Goal: Use online tool/utility: Utilize a website feature to perform a specific function

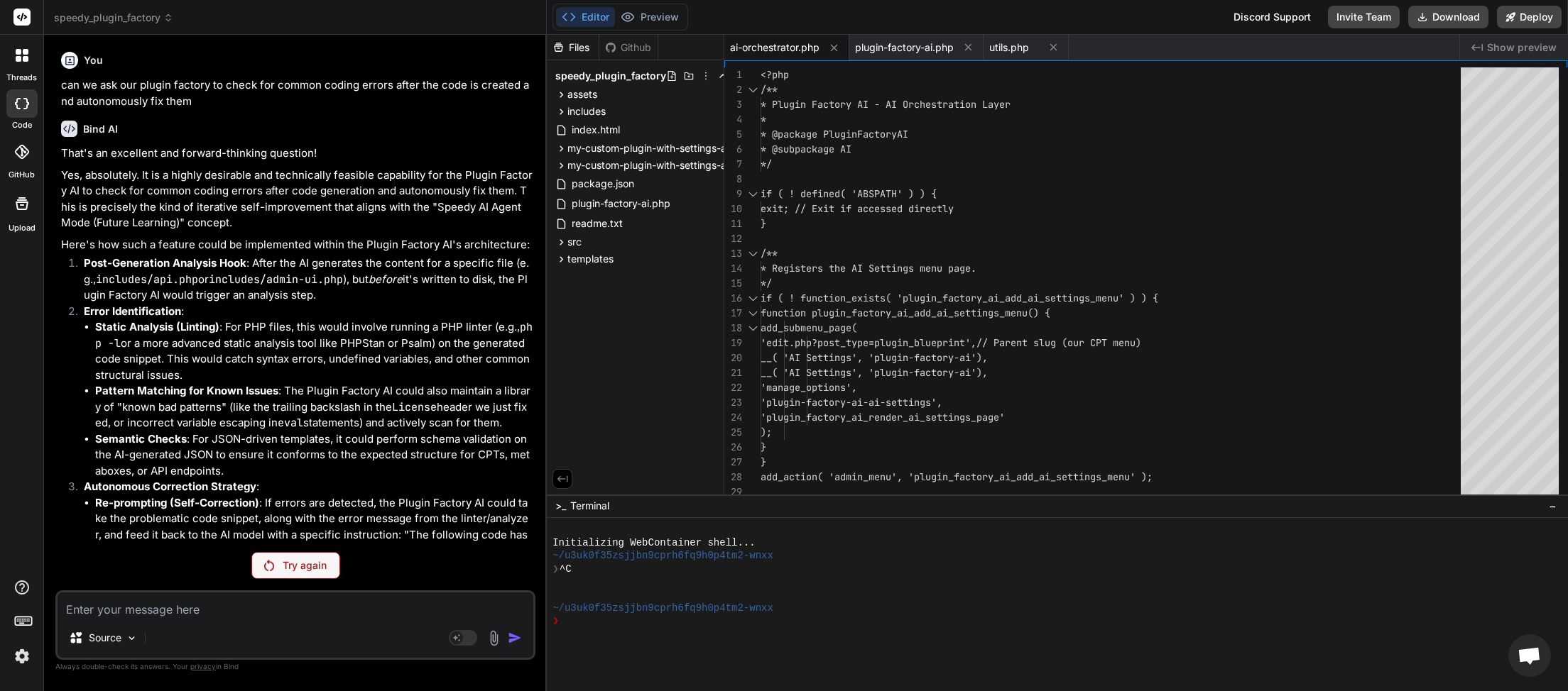
scroll to position [446, 0]
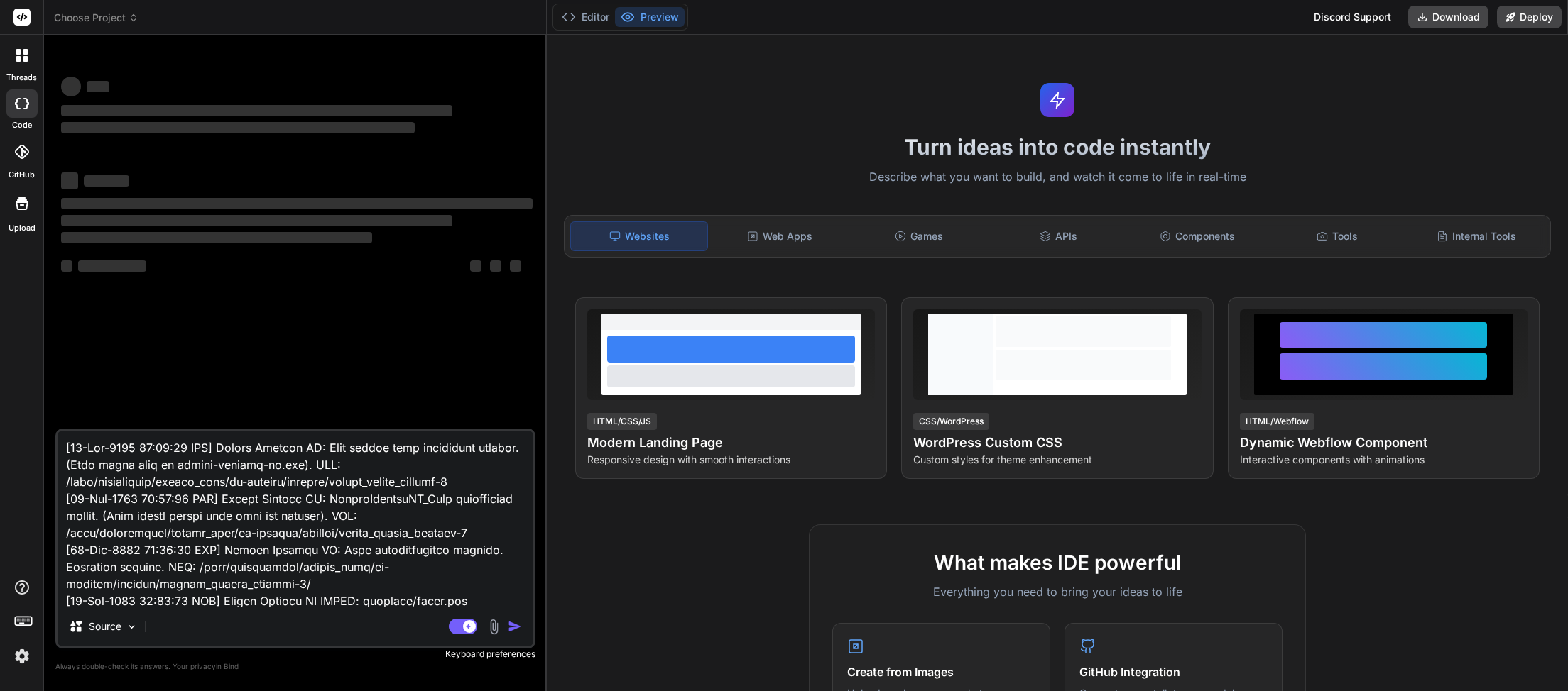
type textarea "x"
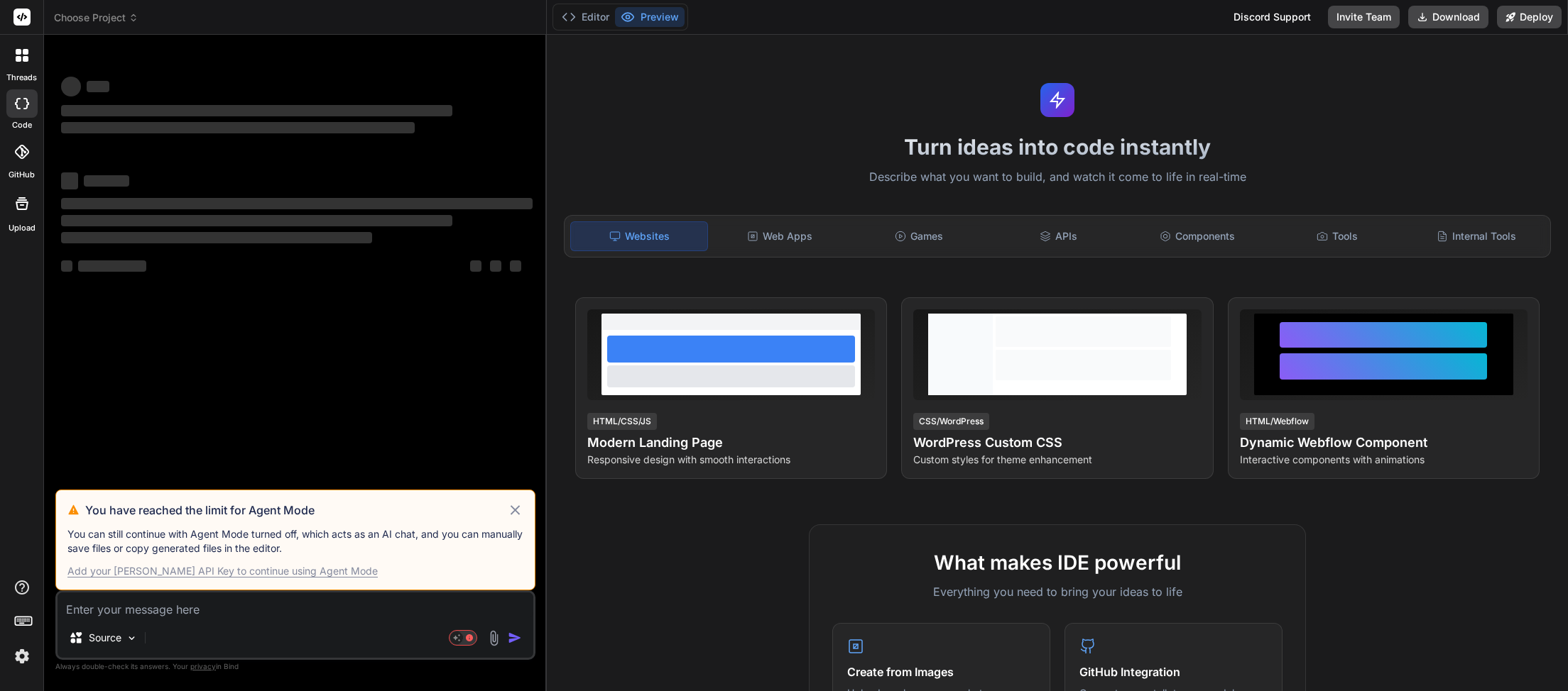
type textarea "x"
drag, startPoint x: 513, startPoint y: 508, endPoint x: 505, endPoint y: 496, distance: 14.4
click at [513, 508] on icon at bounding box center [515, 510] width 16 height 17
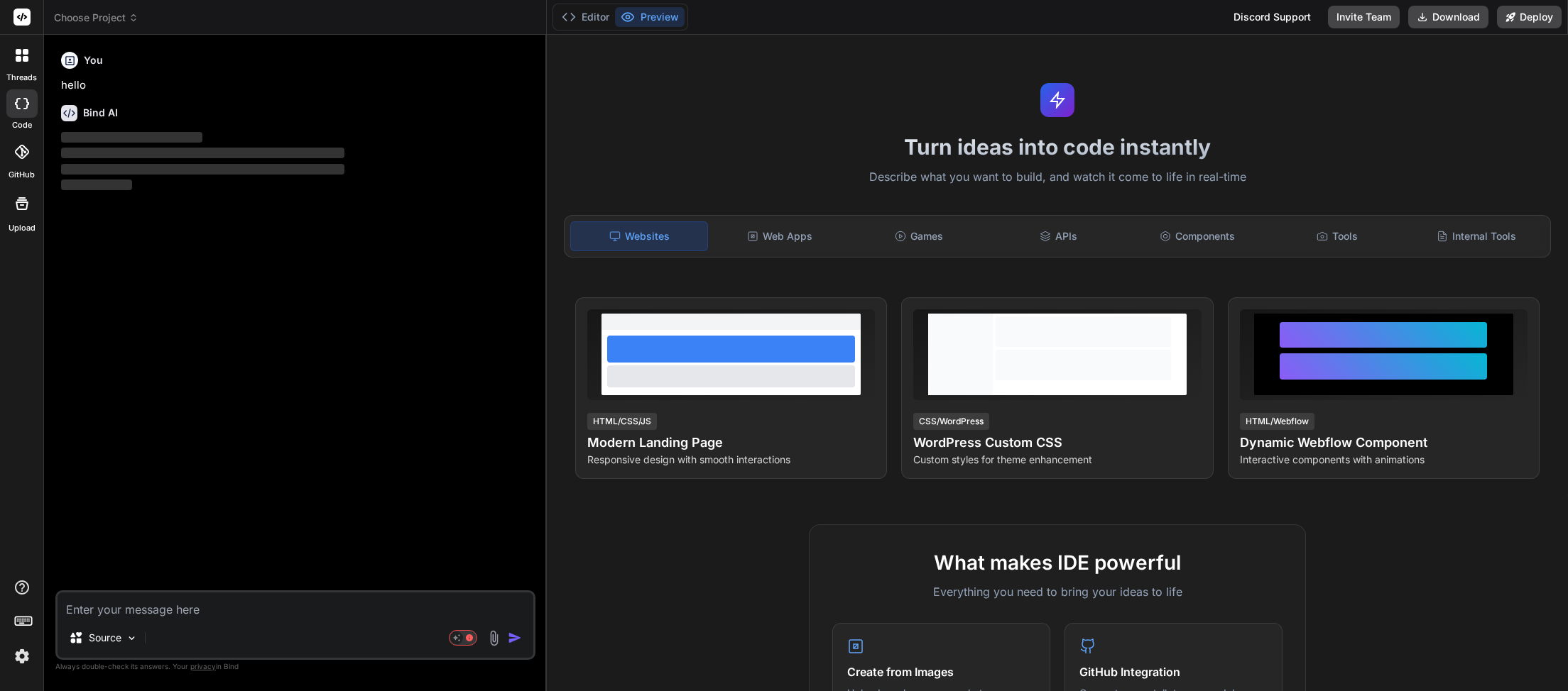
click at [129, 20] on span "Choose Project" at bounding box center [96, 18] width 85 height 14
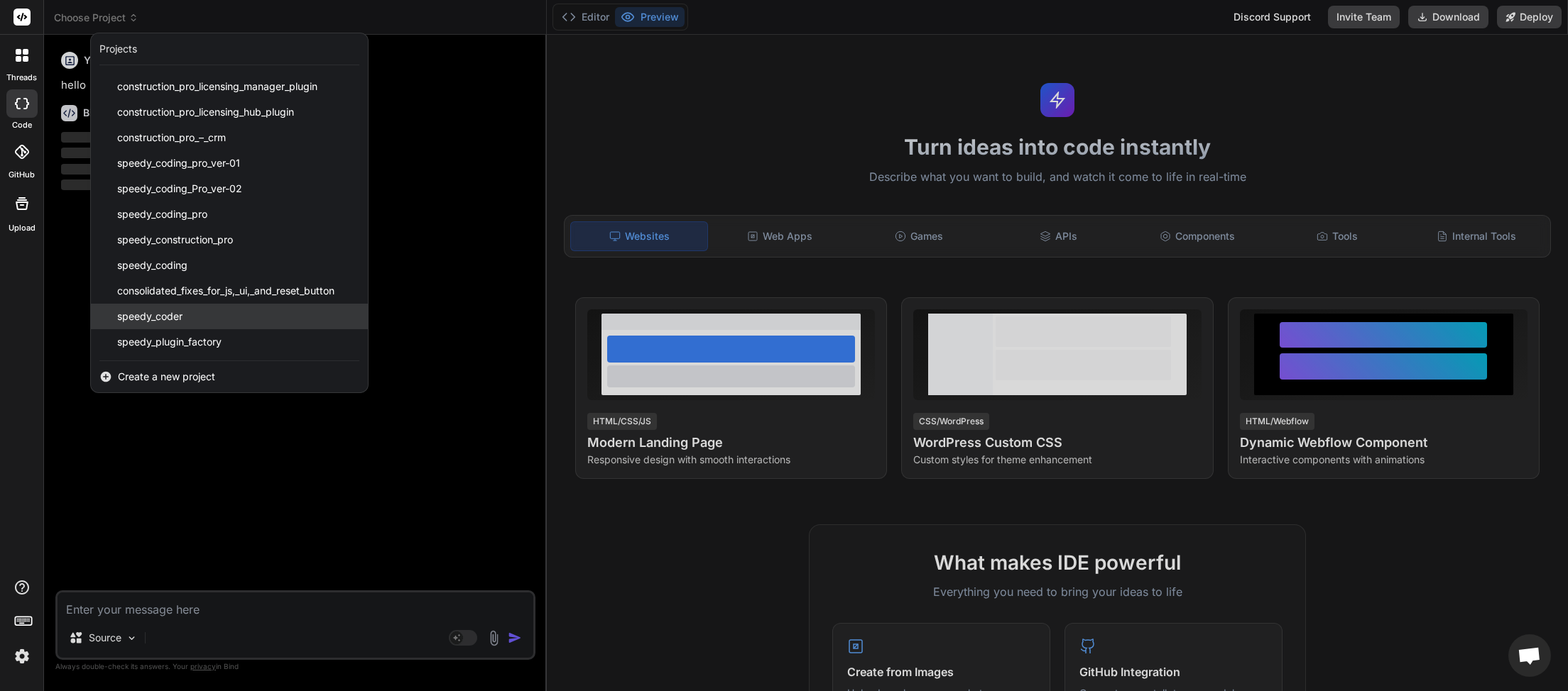
scroll to position [400, 0]
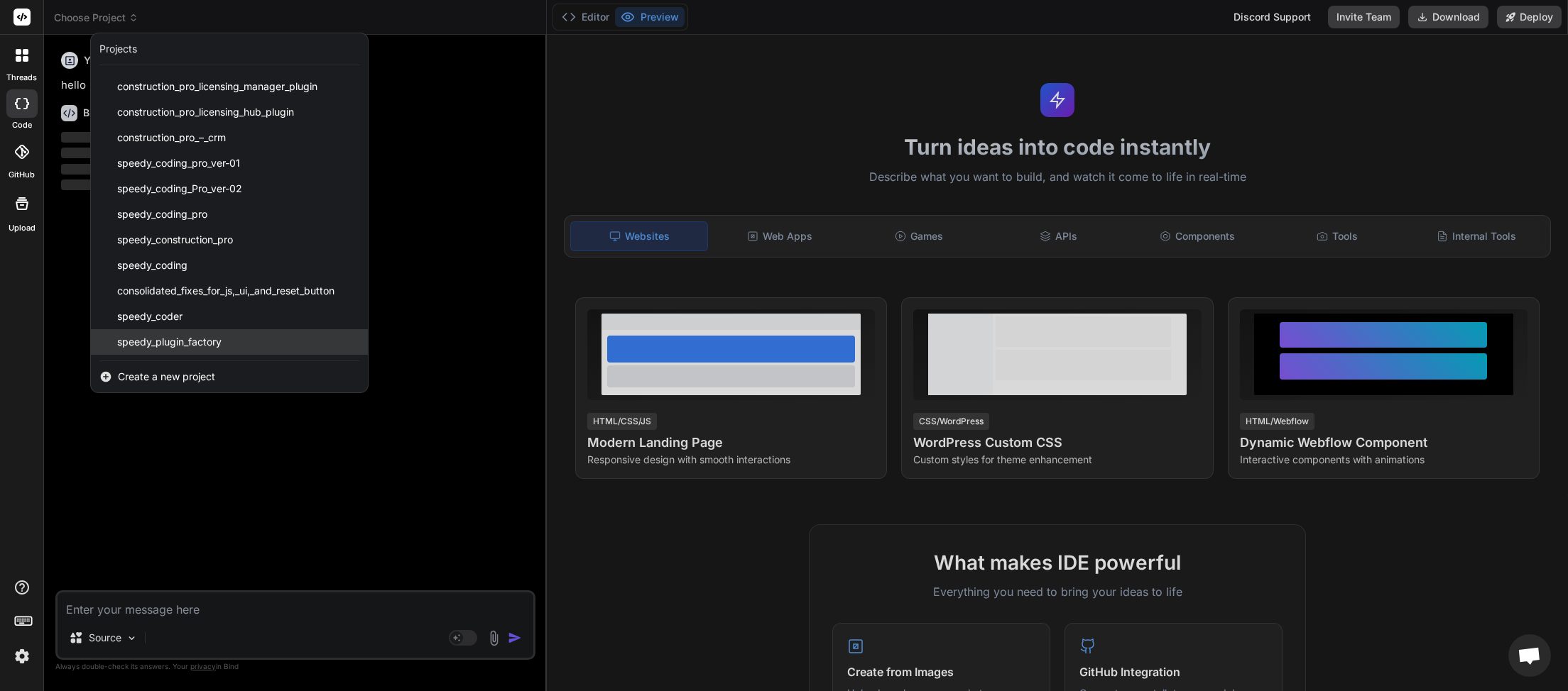
click at [223, 342] on div "speedy_plugin_factory" at bounding box center [230, 342] width 277 height 26
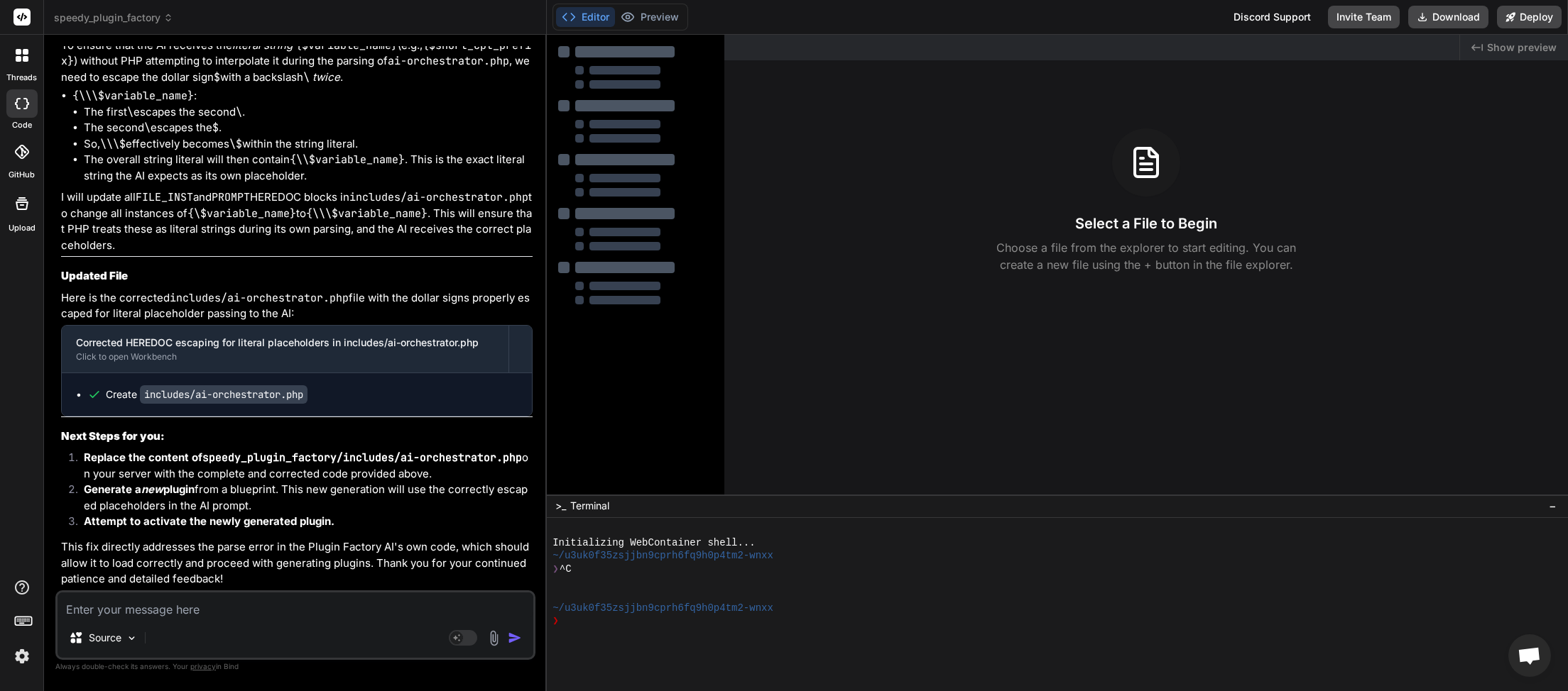
scroll to position [5836, 0]
type textarea "x"
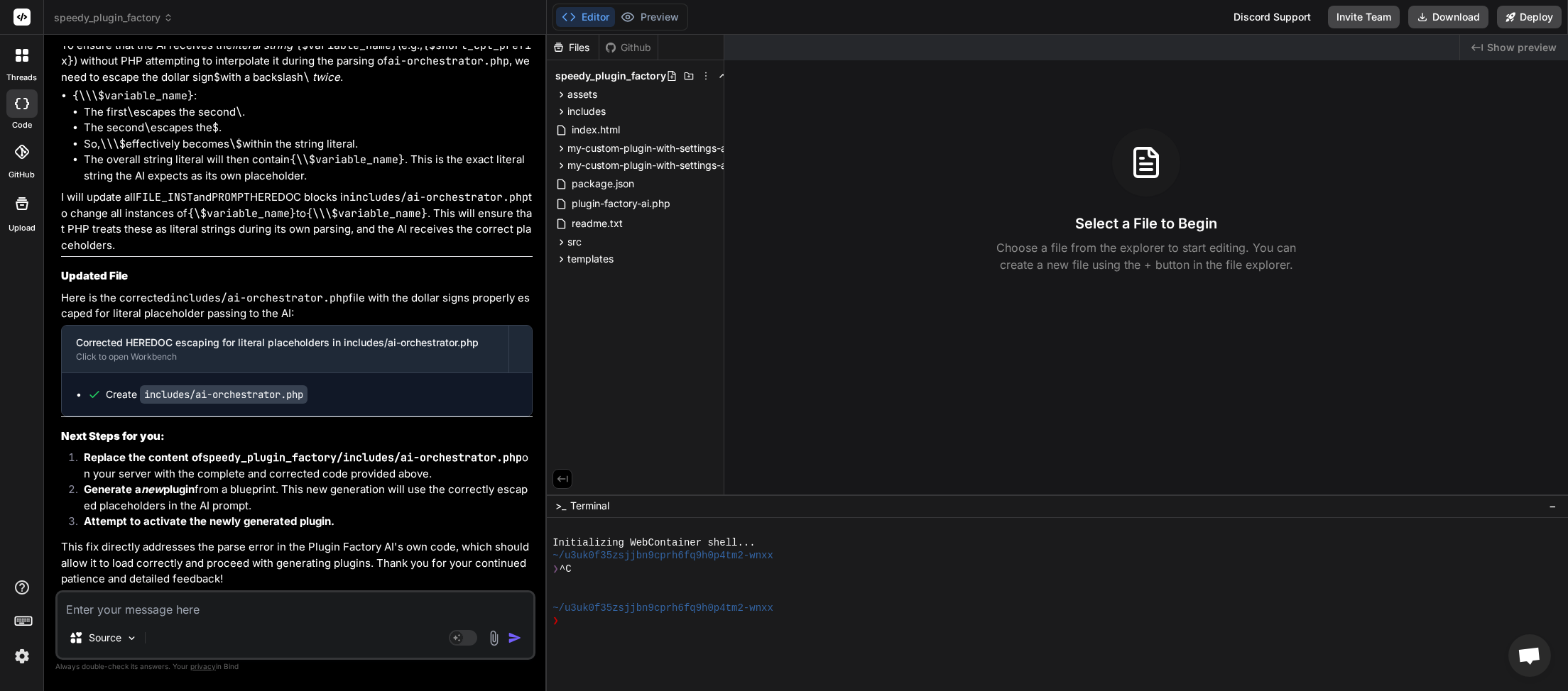
paste textarea "[26-Sep-2025 02:22:51 UTC] Plugin Factory AI: Main plugin file processing start…"
type textarea "[26-Sep-2025 02:22:51 UTC] Plugin Factory AI: Main plugin file processing start…"
type textarea "x"
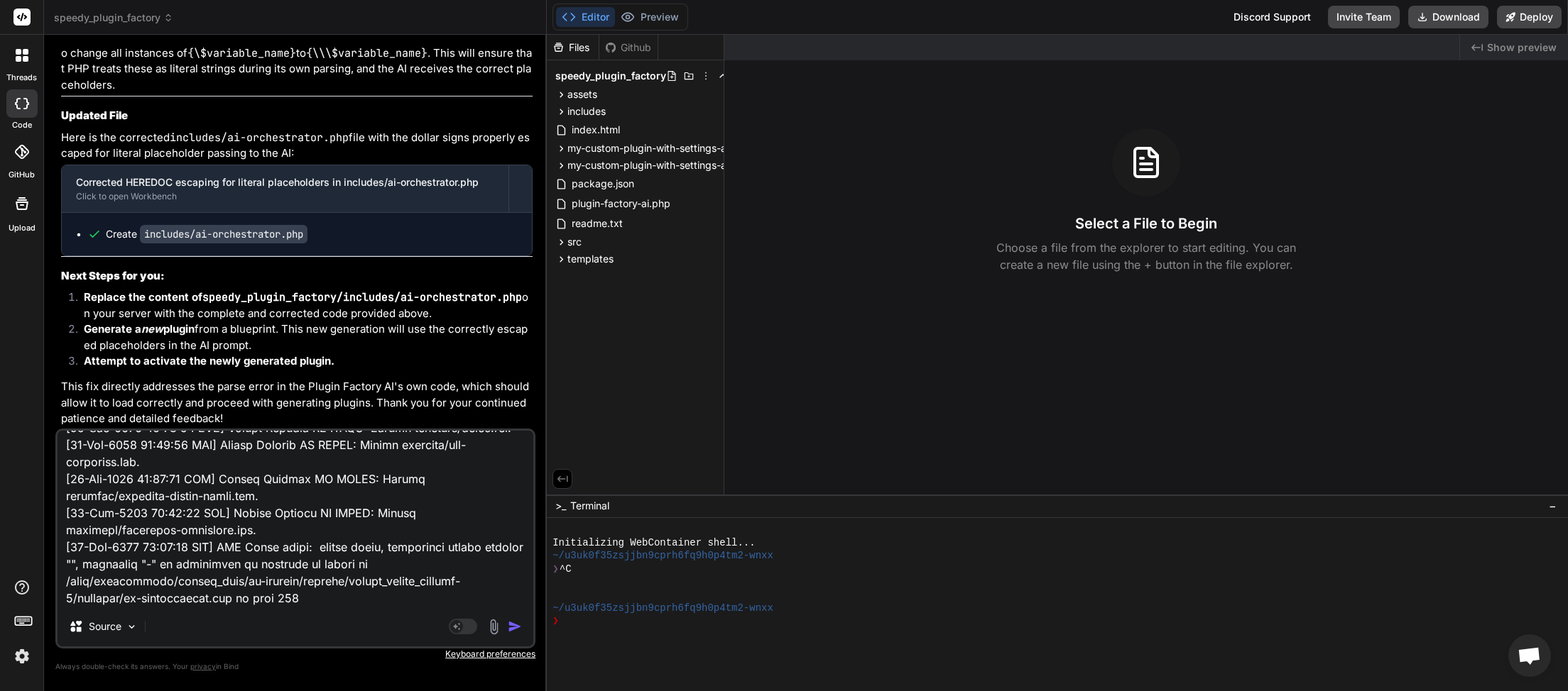
scroll to position [5999, 0]
type textarea "[26-Sep-2025 02:22:51 UTC] Plugin Factory AI: Main plugin file processing start…"
click at [519, 629] on img "button" at bounding box center [515, 626] width 14 height 14
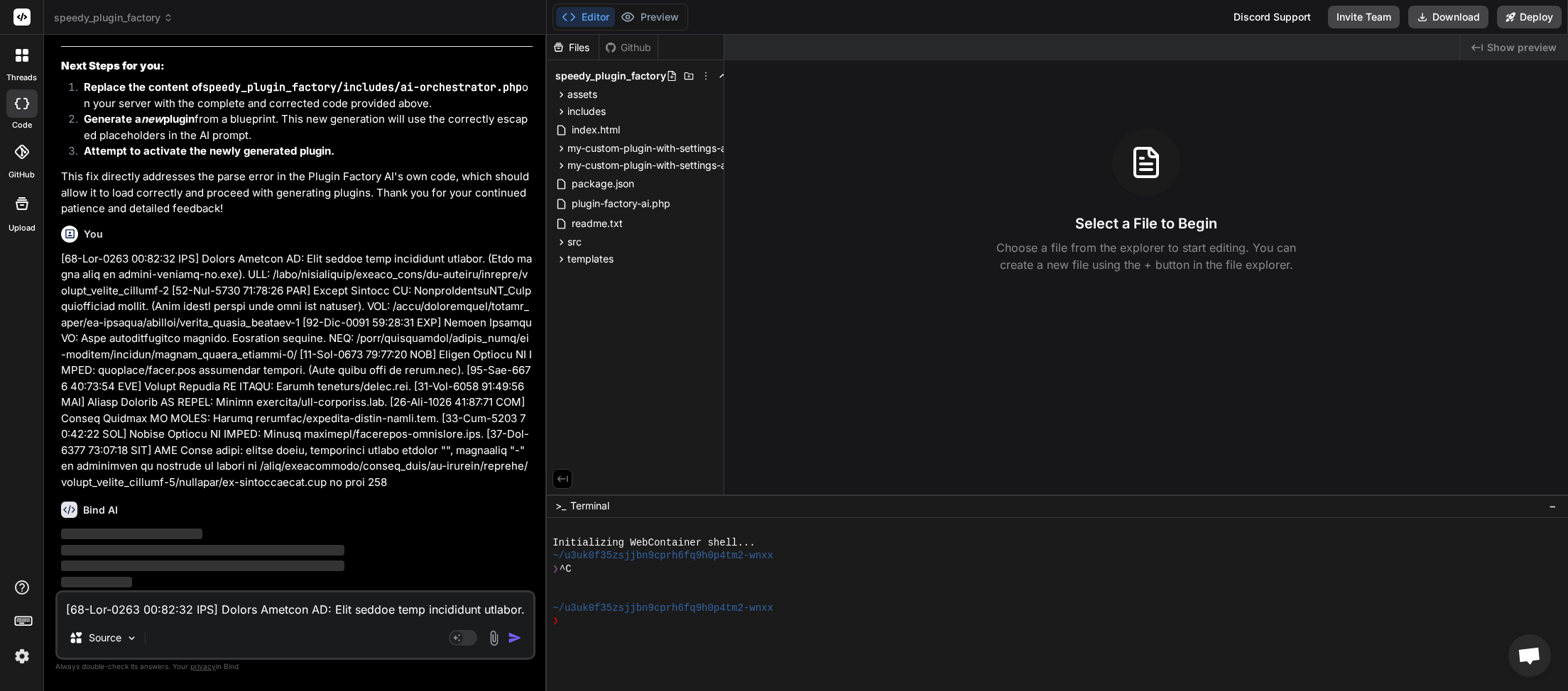
scroll to position [6207, 0]
click at [300, 614] on textarea at bounding box center [295, 605] width 476 height 26
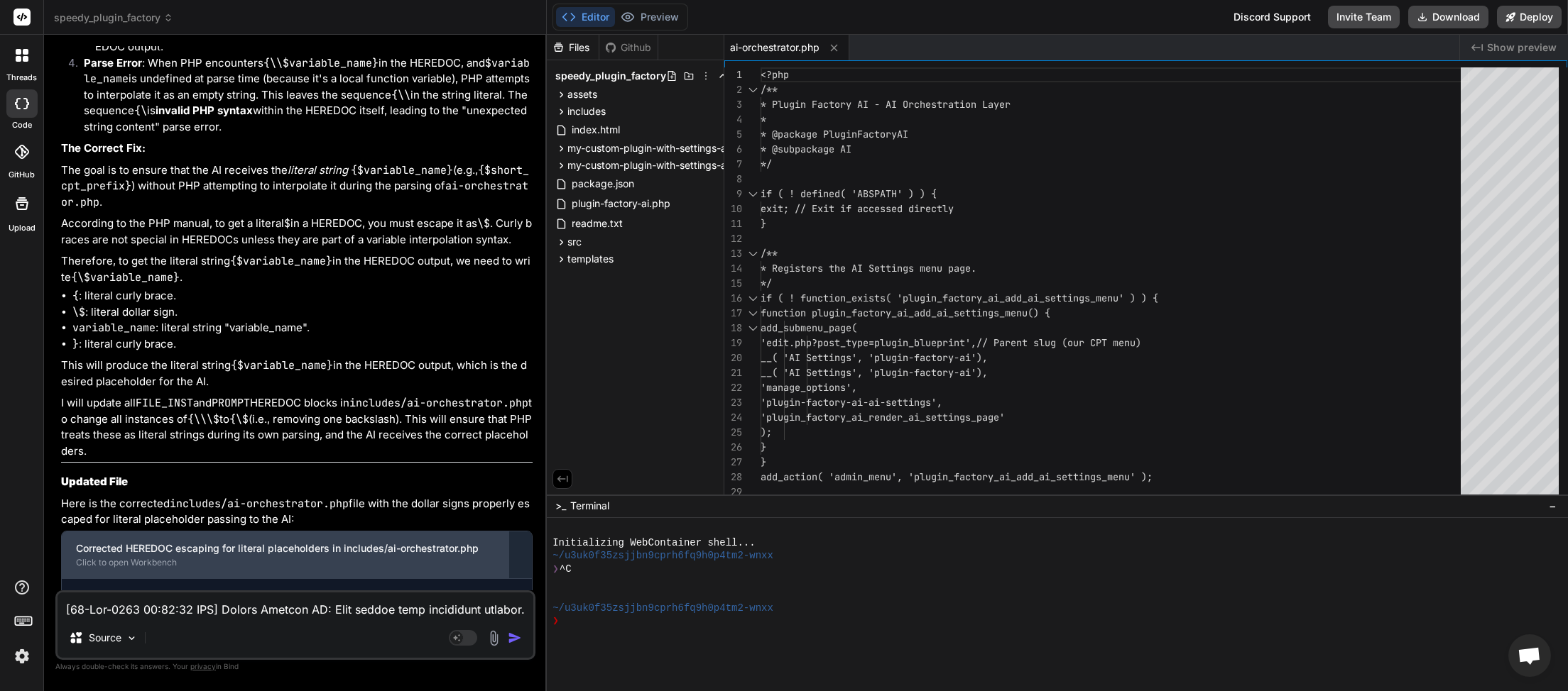
scroll to position [7547, 0]
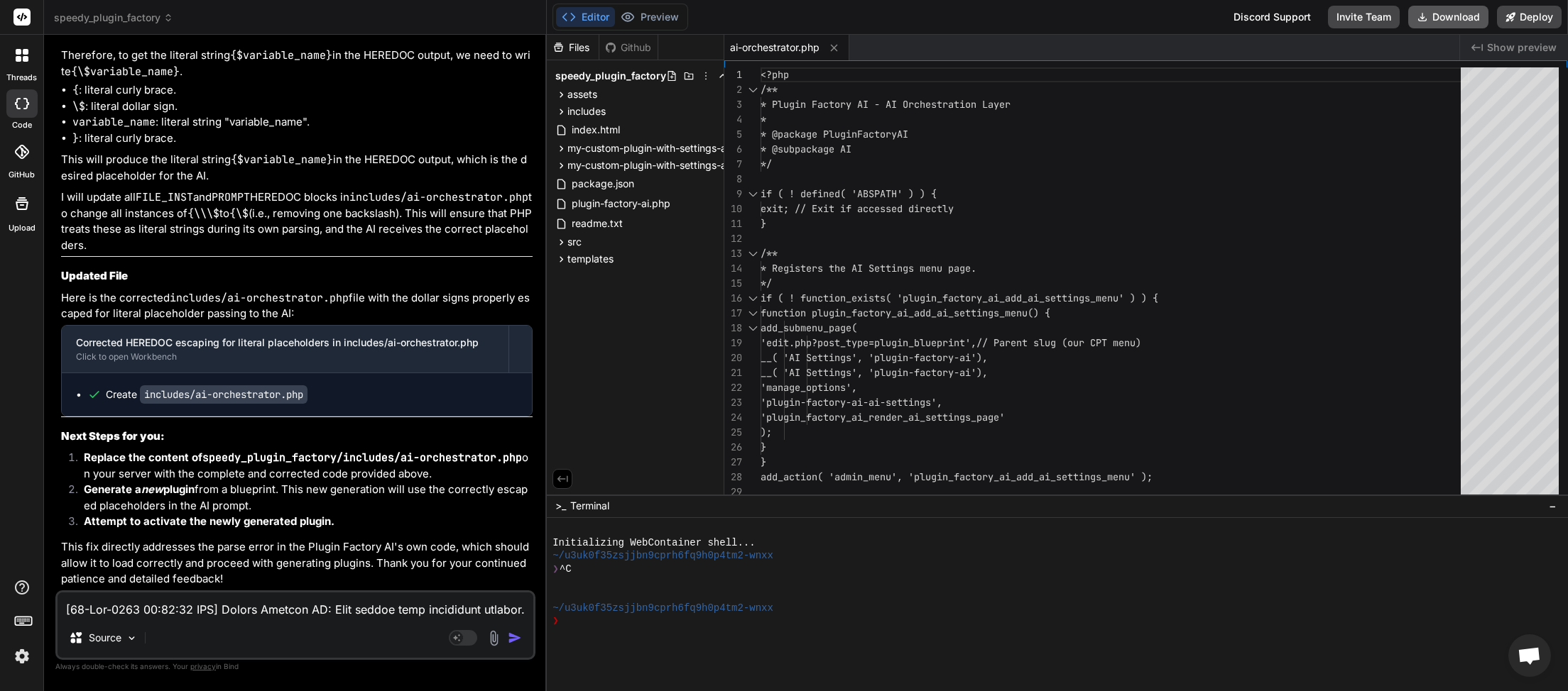
click at [1449, 14] on button "Download" at bounding box center [1448, 16] width 80 height 23
type textarea "x"
paste textarea "42:27 UTC] Plugin Factory AI: Main plugin file processing started. (Very first …"
type textarea "[26-Sep-2025 02:42:27 UTC] Plugin Factory AI: Main plugin file processing start…"
type textarea "x"
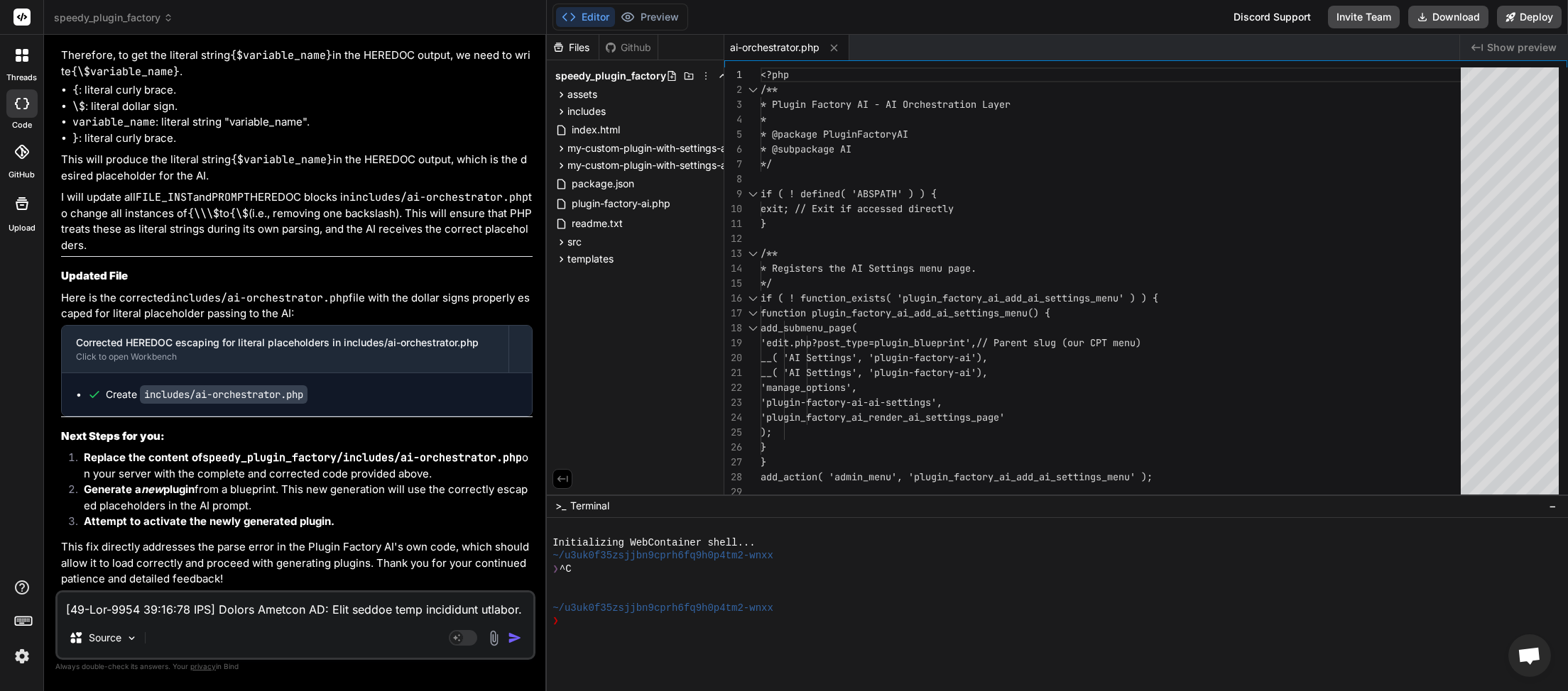
scroll to position [224, 0]
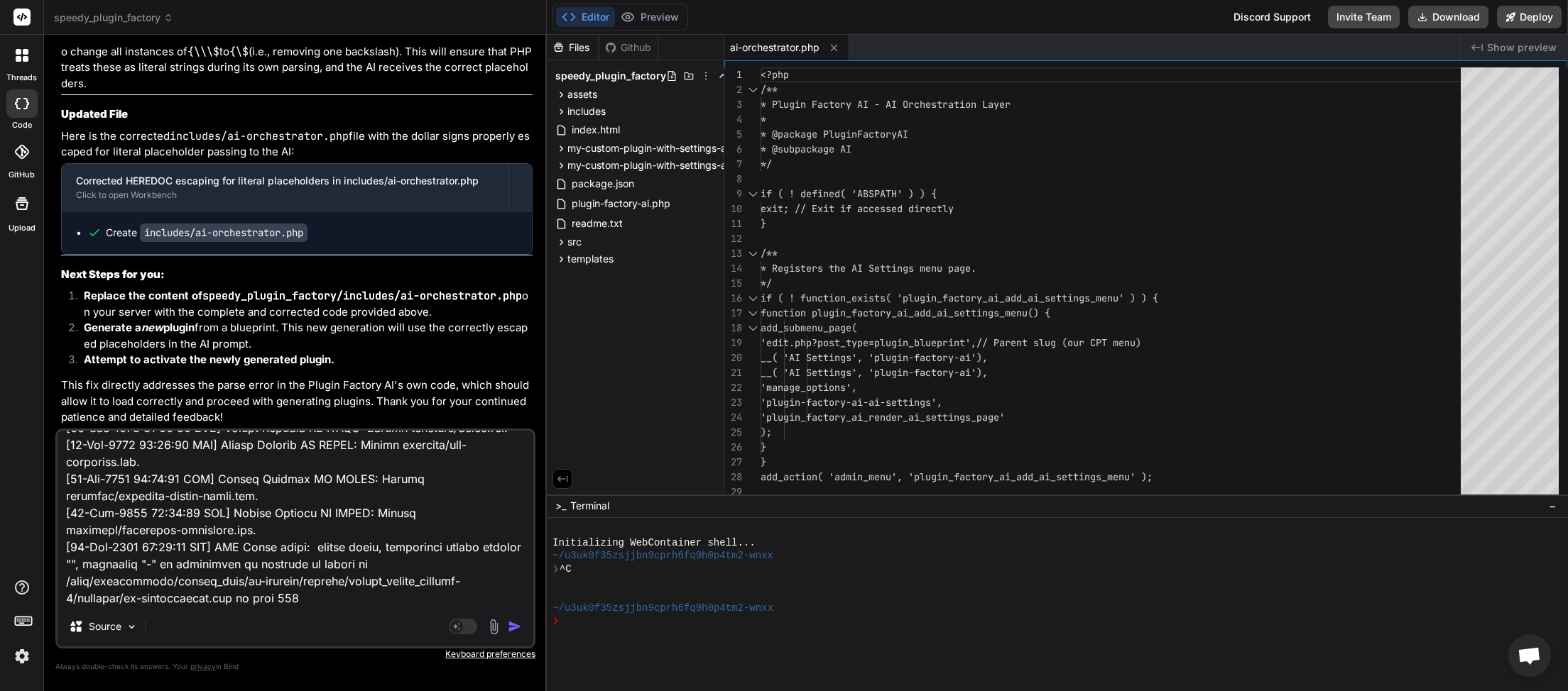
type textarea "[26-Sep-2025 02:42:27 UTC] Plugin Factory AI: Main plugin file processing start…"
click at [515, 629] on img "button" at bounding box center [515, 626] width 14 height 14
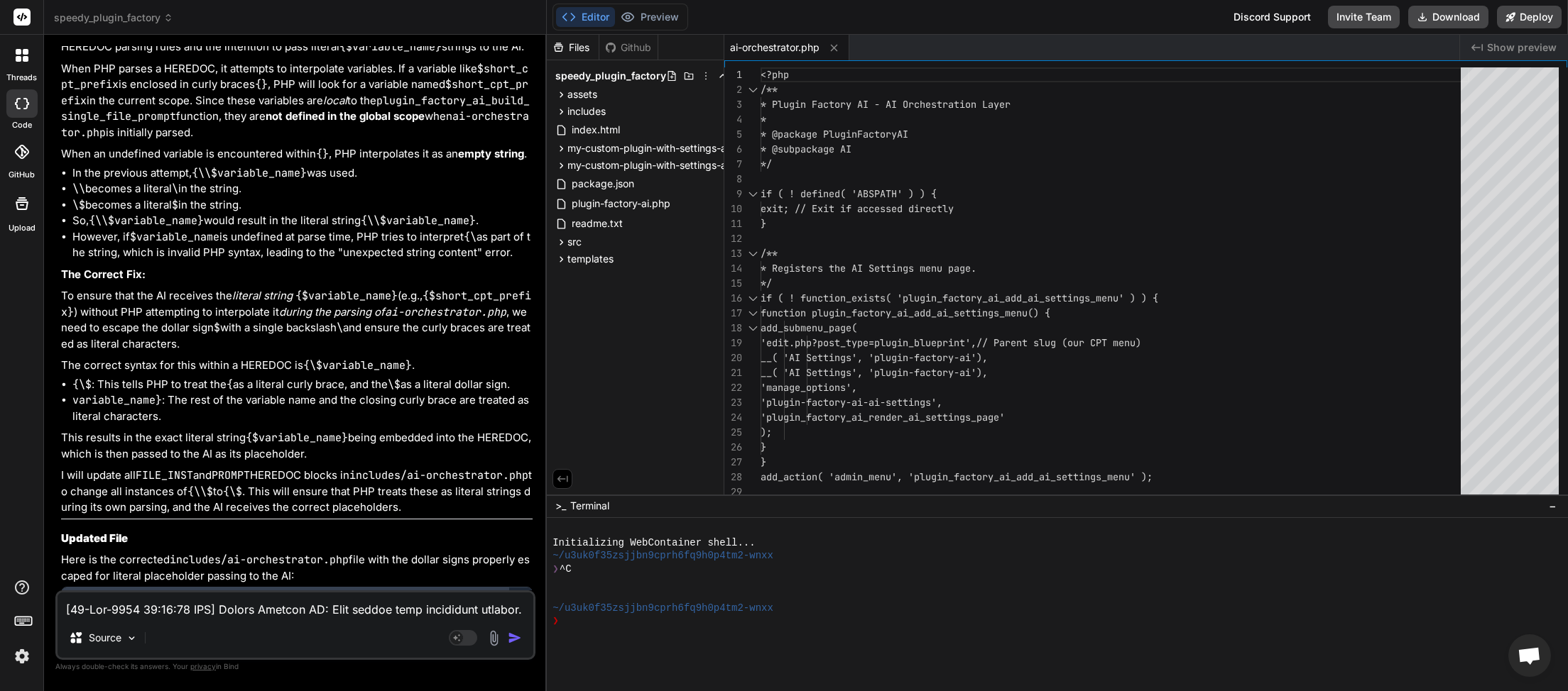
scroll to position [8873, 0]
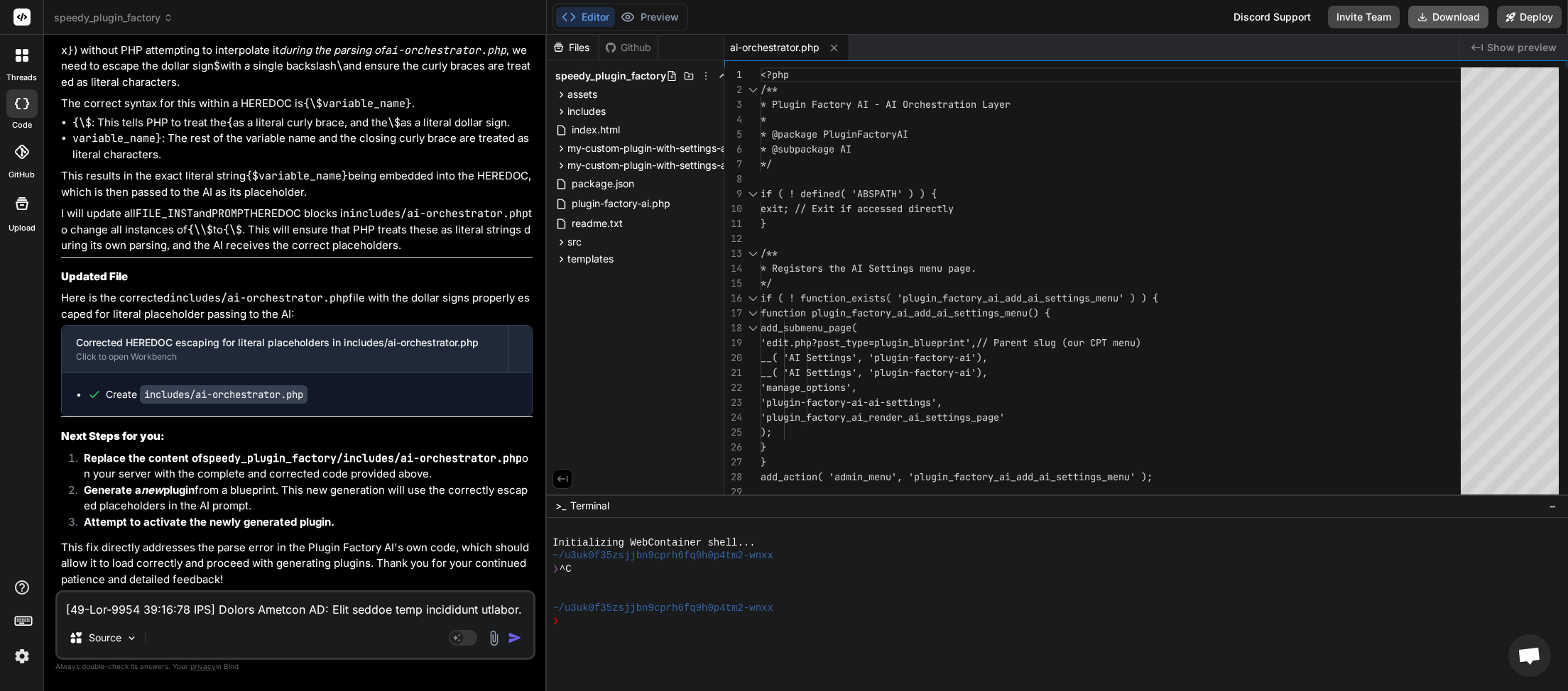
click at [1449, 11] on button "Download" at bounding box center [1448, 16] width 80 height 23
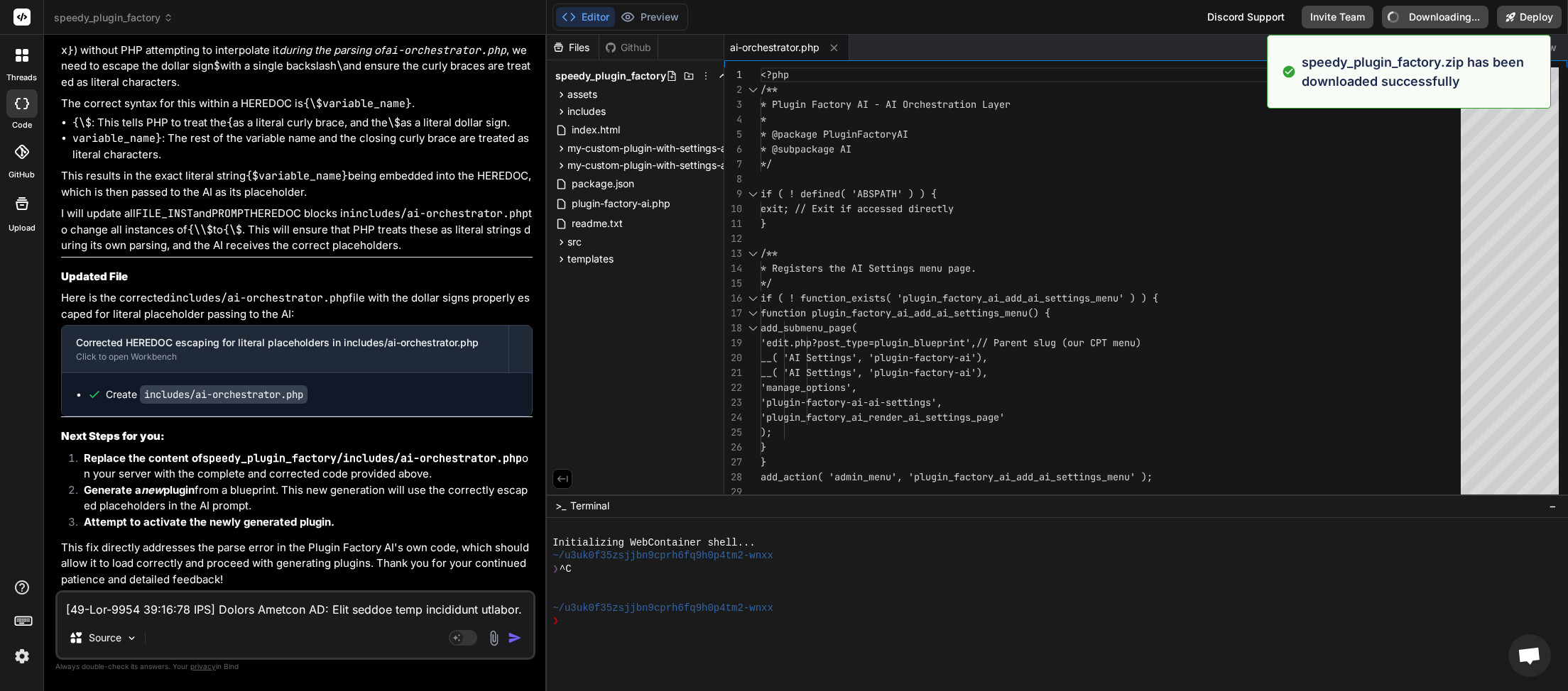
type textarea "x"
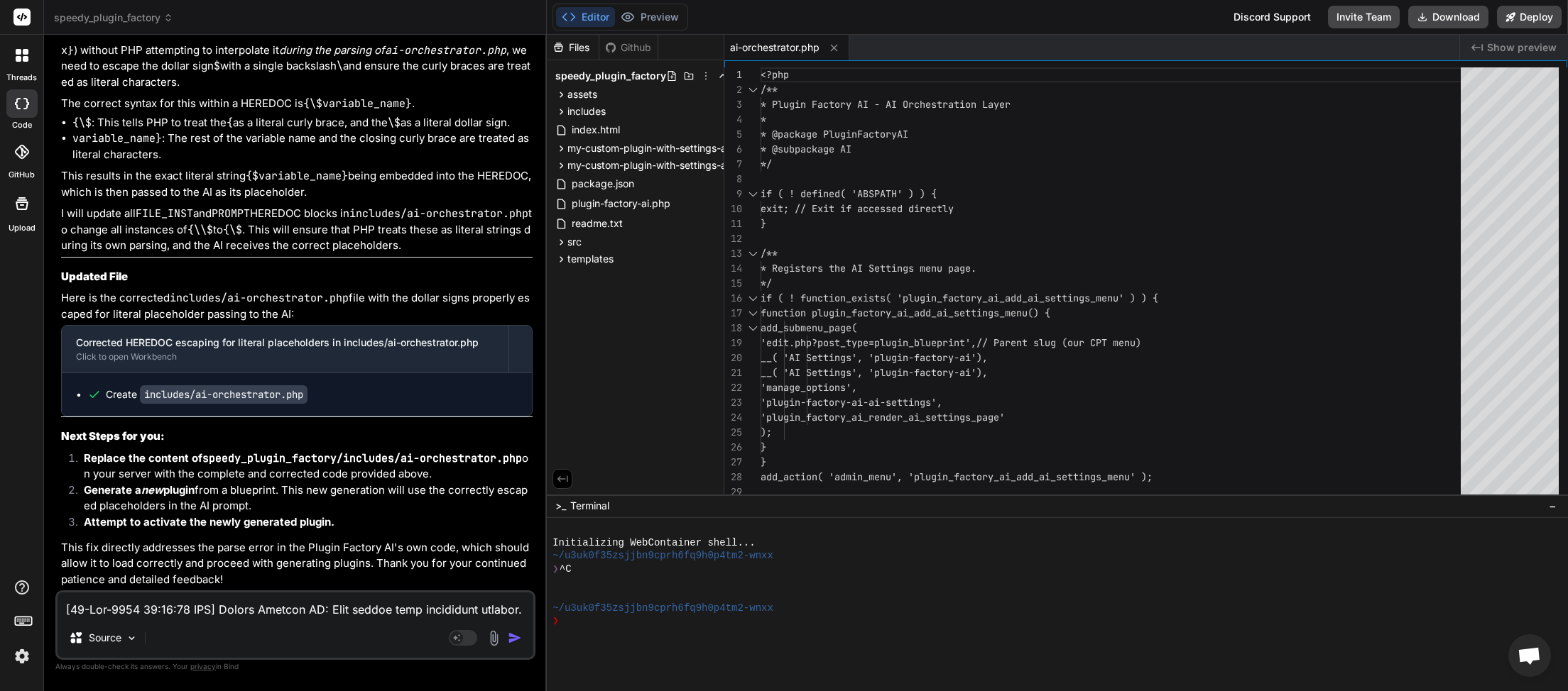
paste textarea "5:24 UTC] Plugin Factory AI: Main plugin file processing started. (Very first l…"
type textarea "[26-Sep-2025 02:45:24 UTC] Plugin Factory AI: Main plugin file processing start…"
type textarea "x"
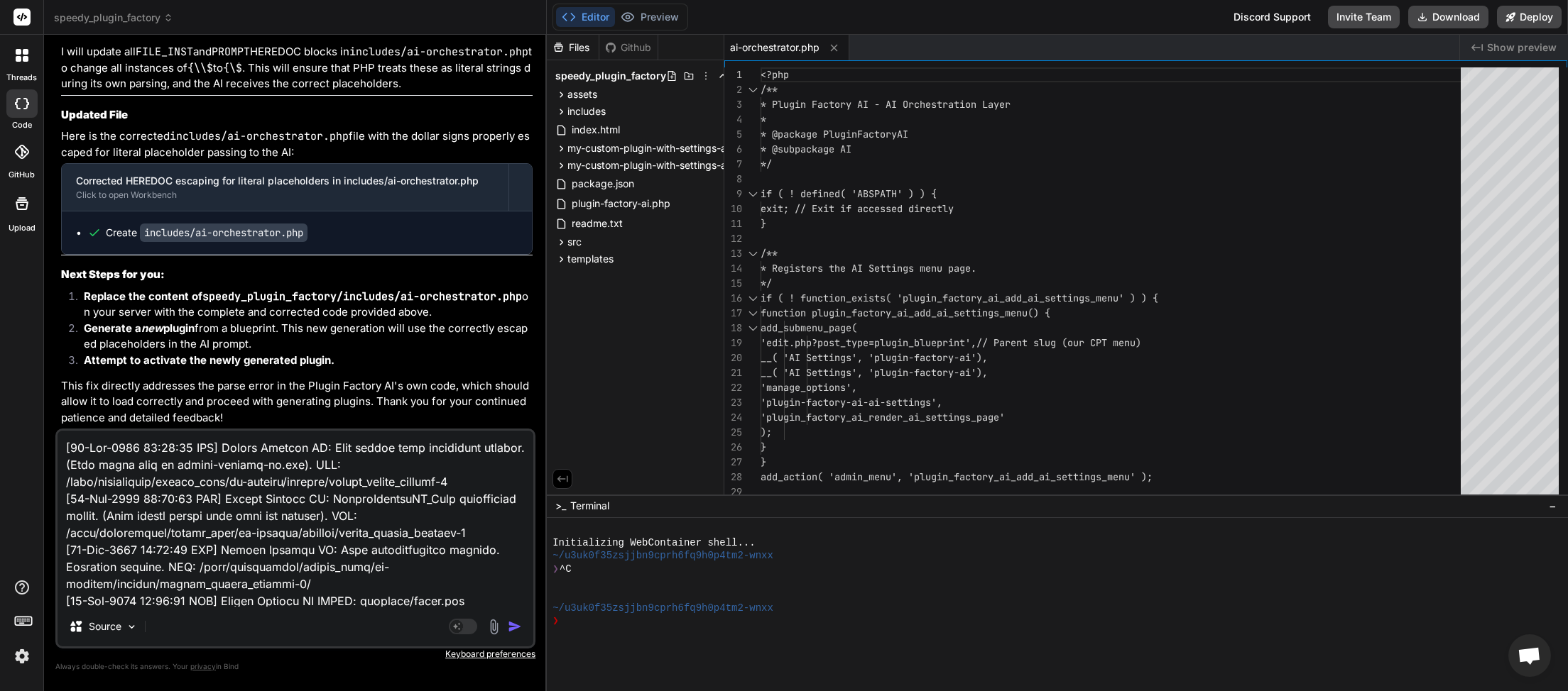
scroll to position [224, 0]
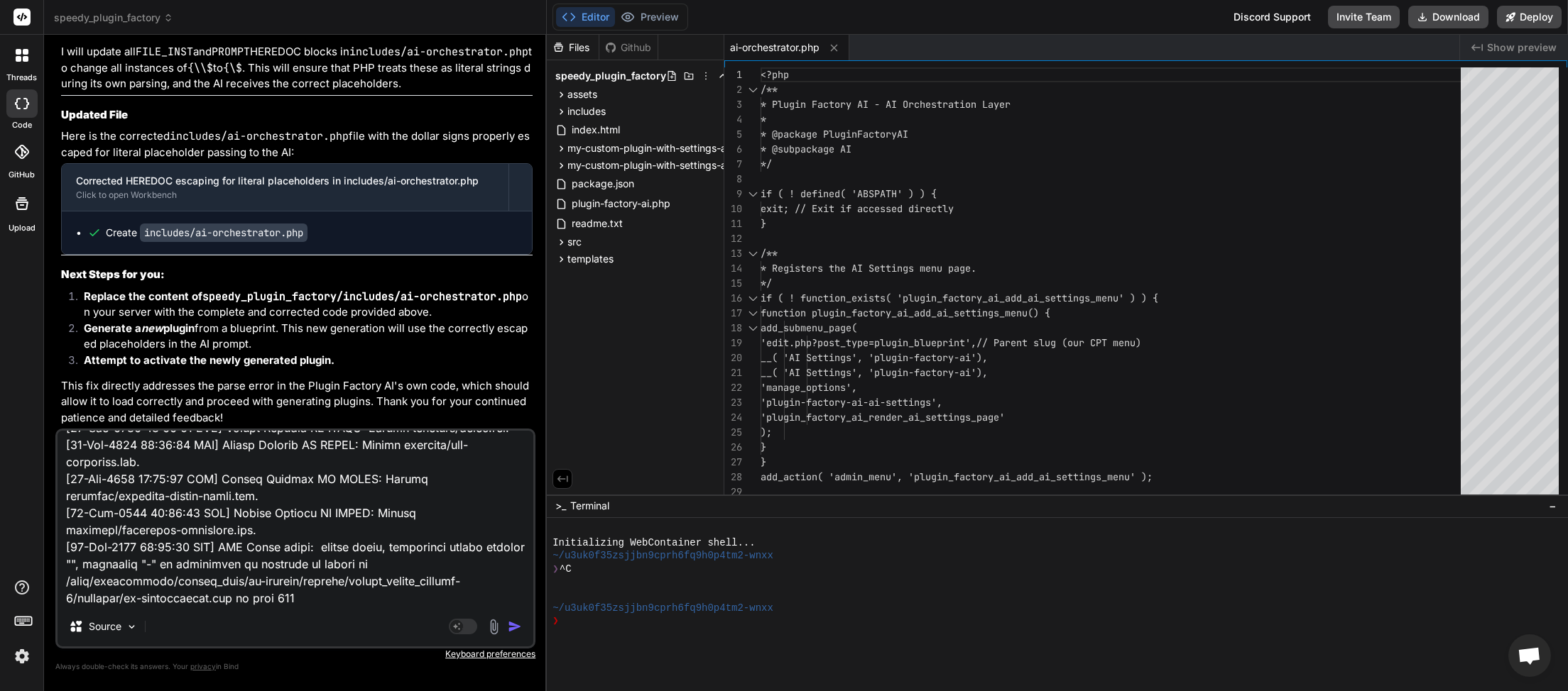
type textarea "[26-Sep-2025 02:45:24 UTC] Plugin Factory AI: Main plugin file processing start…"
drag, startPoint x: 512, startPoint y: 630, endPoint x: 512, endPoint y: 610, distance: 20.0
click at [513, 630] on img "button" at bounding box center [515, 626] width 14 height 14
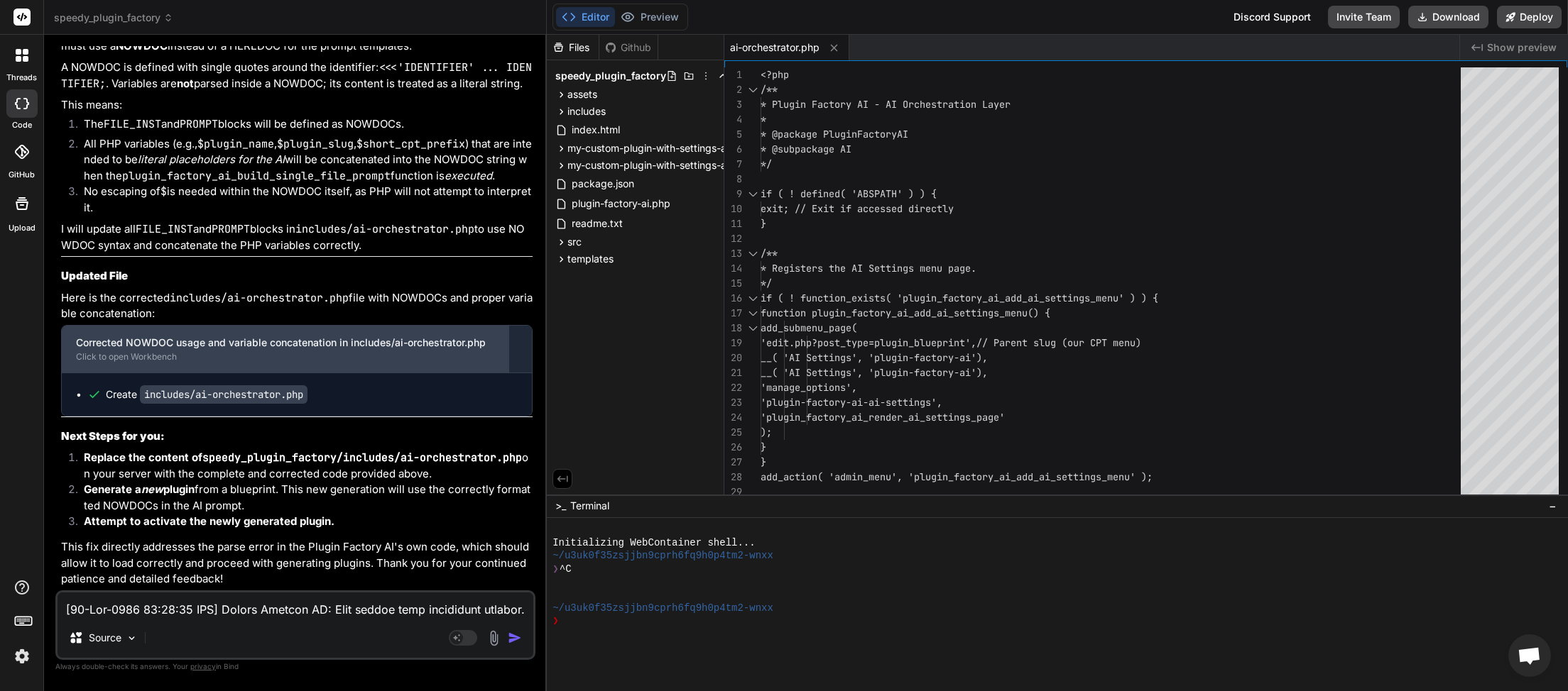
scroll to position [10395, 0]
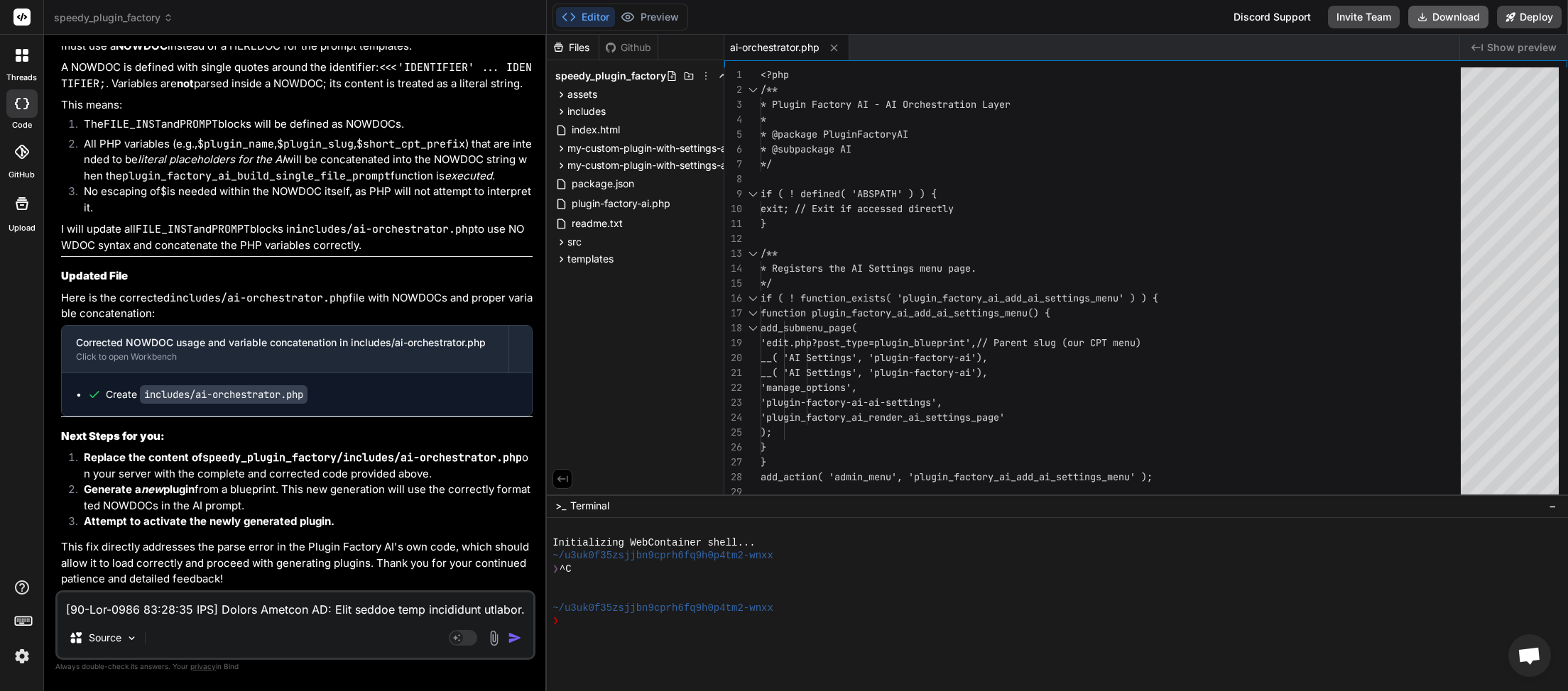
click at [1444, 12] on button "Download" at bounding box center [1448, 16] width 80 height 23
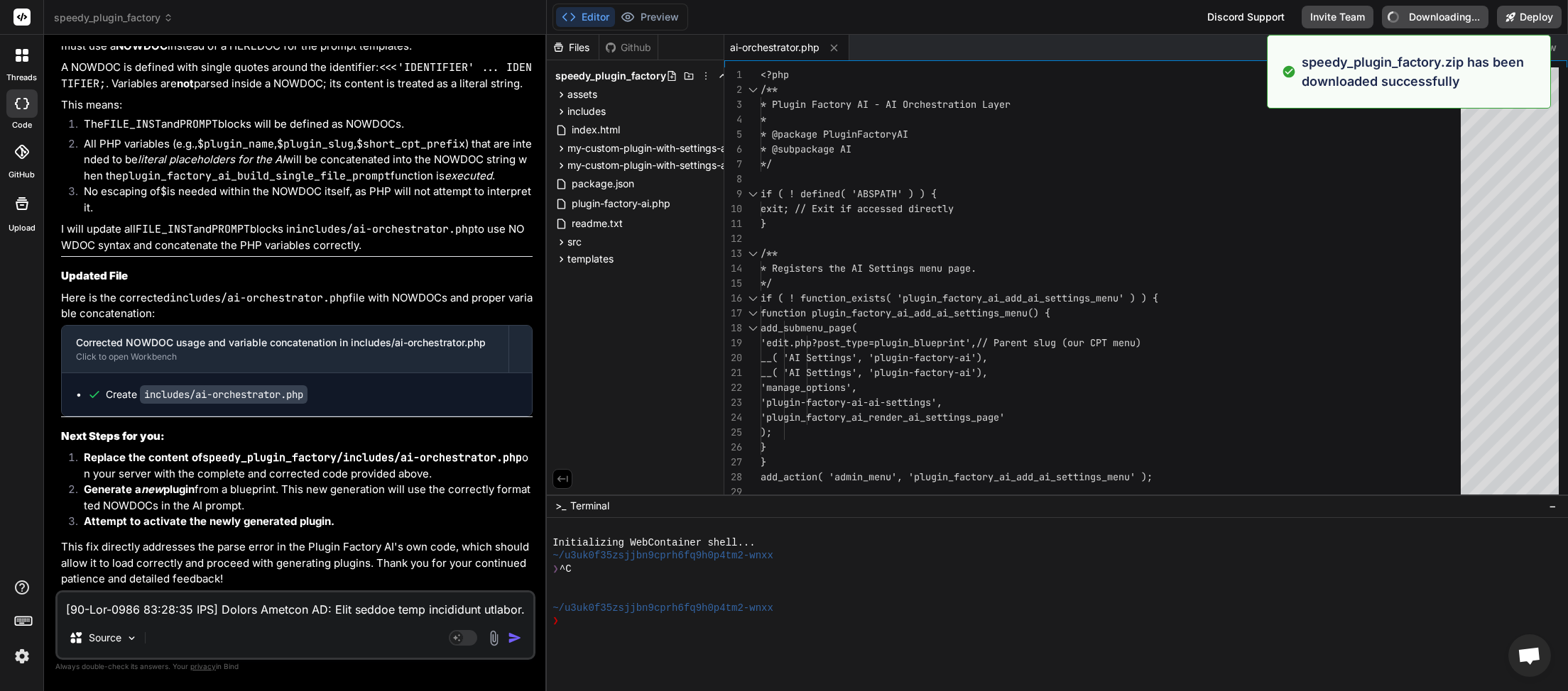
type textarea "x"
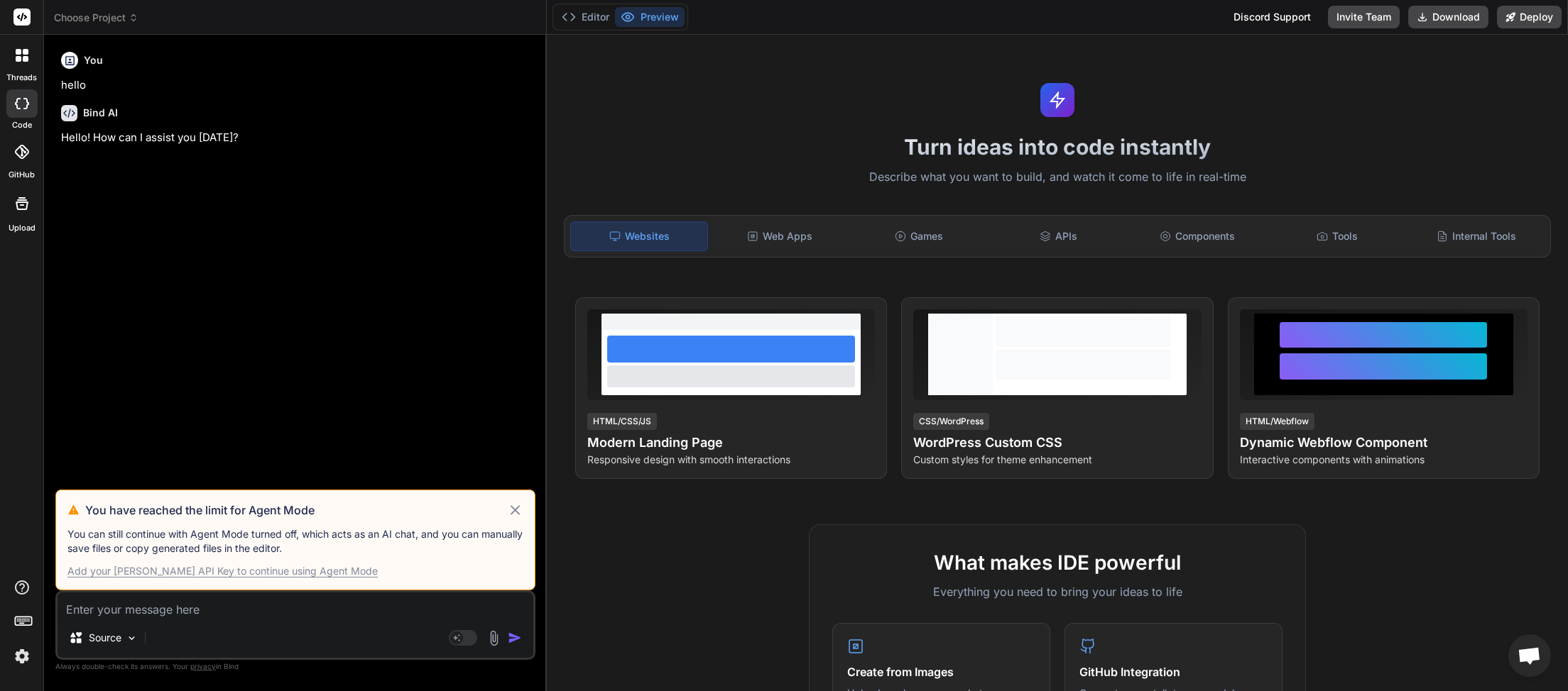
scroll to position [400, 0]
click at [515, 507] on icon at bounding box center [515, 510] width 16 height 17
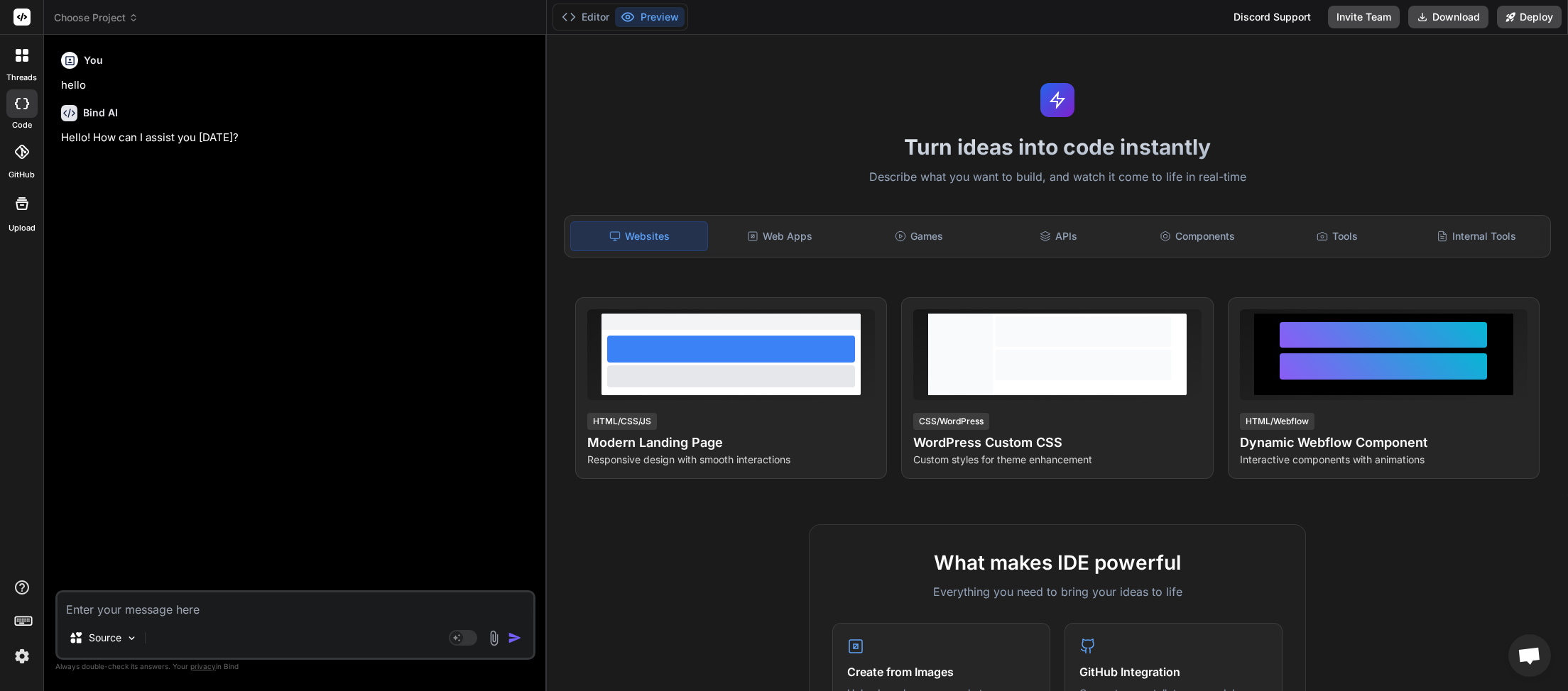
click at [133, 19] on icon at bounding box center [133, 17] width 10 height 10
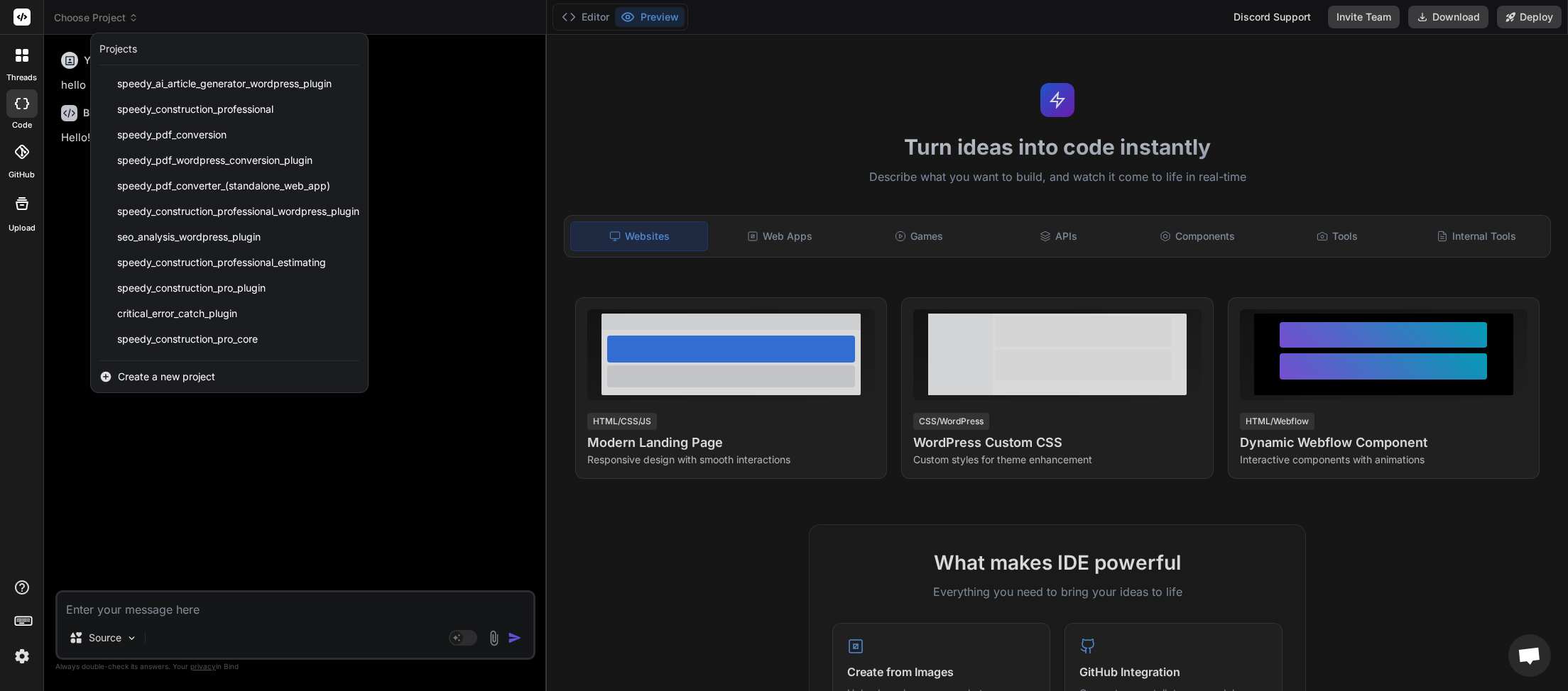
scroll to position [355, 0]
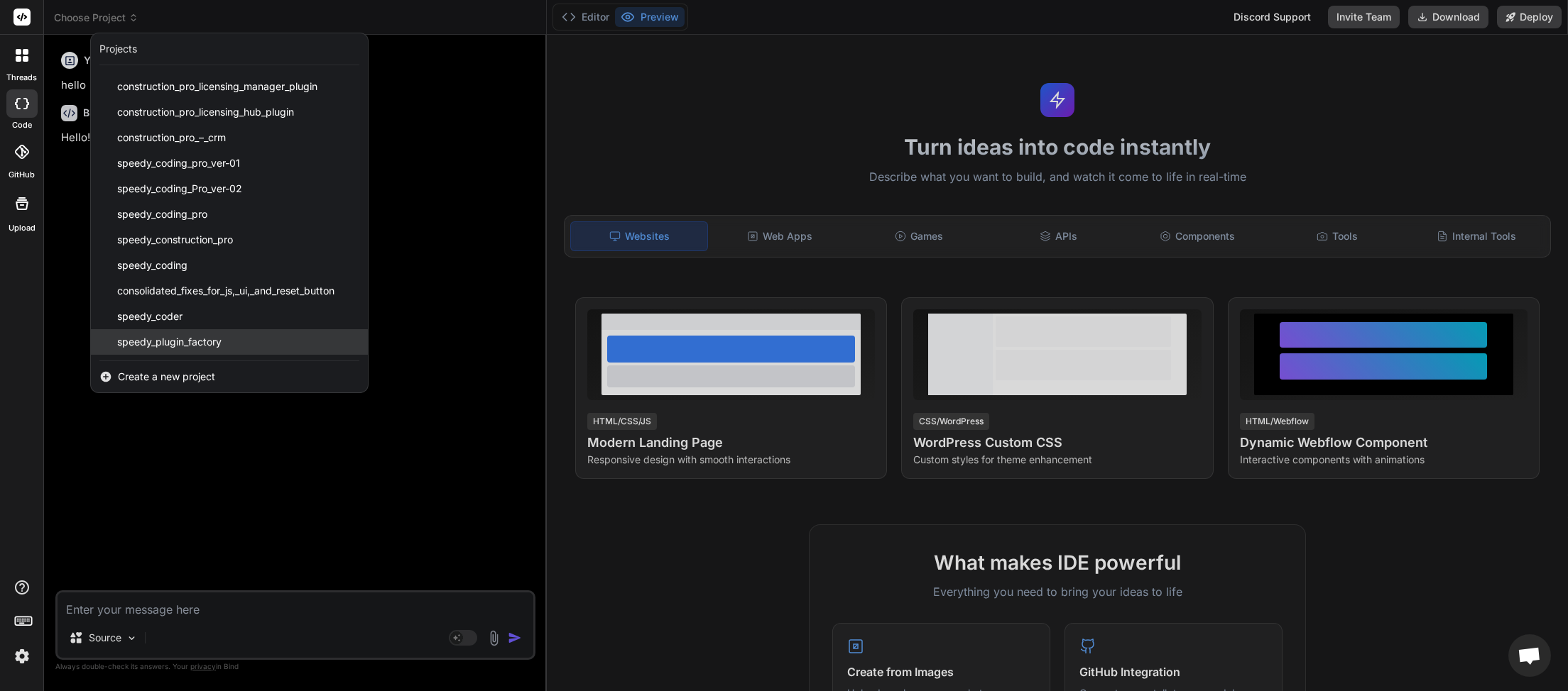
click at [209, 341] on span "speedy_plugin_factory" at bounding box center [169, 342] width 104 height 14
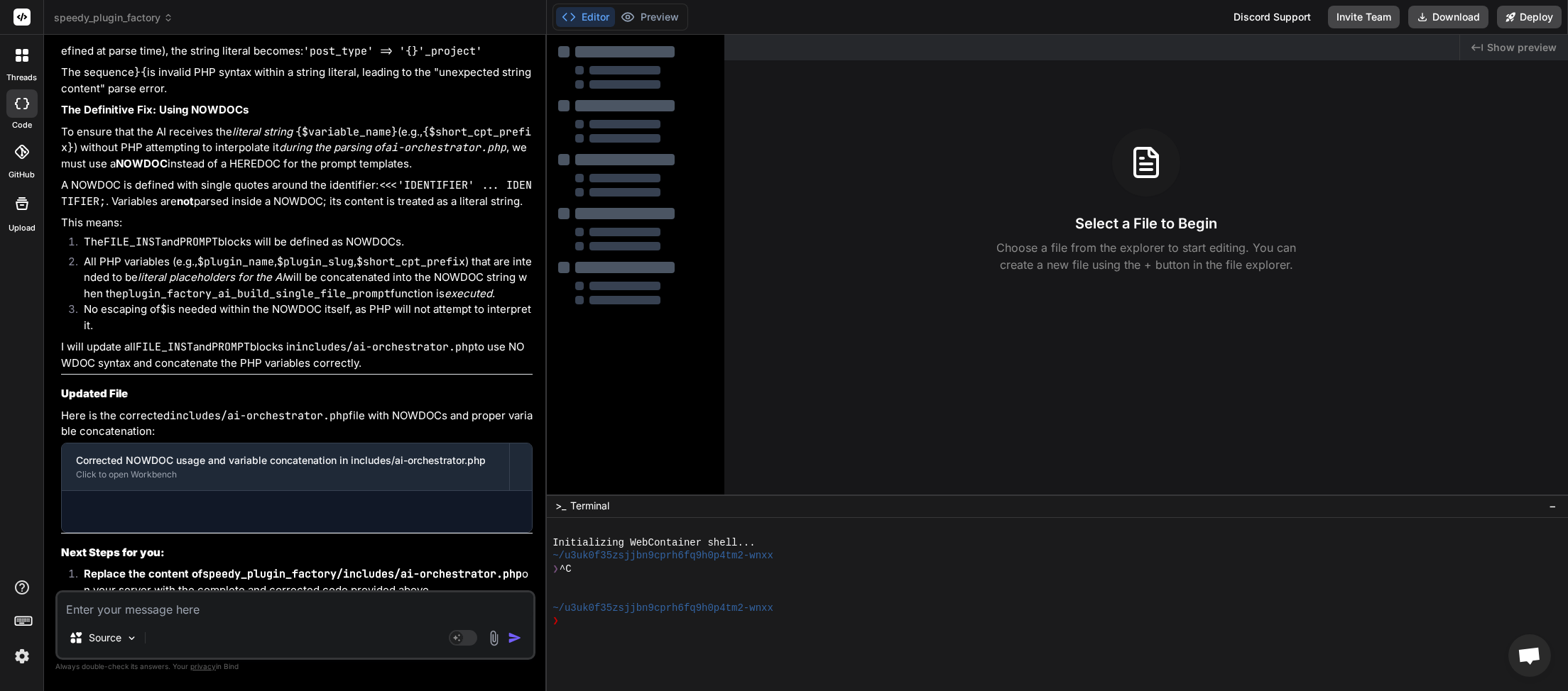
scroll to position [6764, 0]
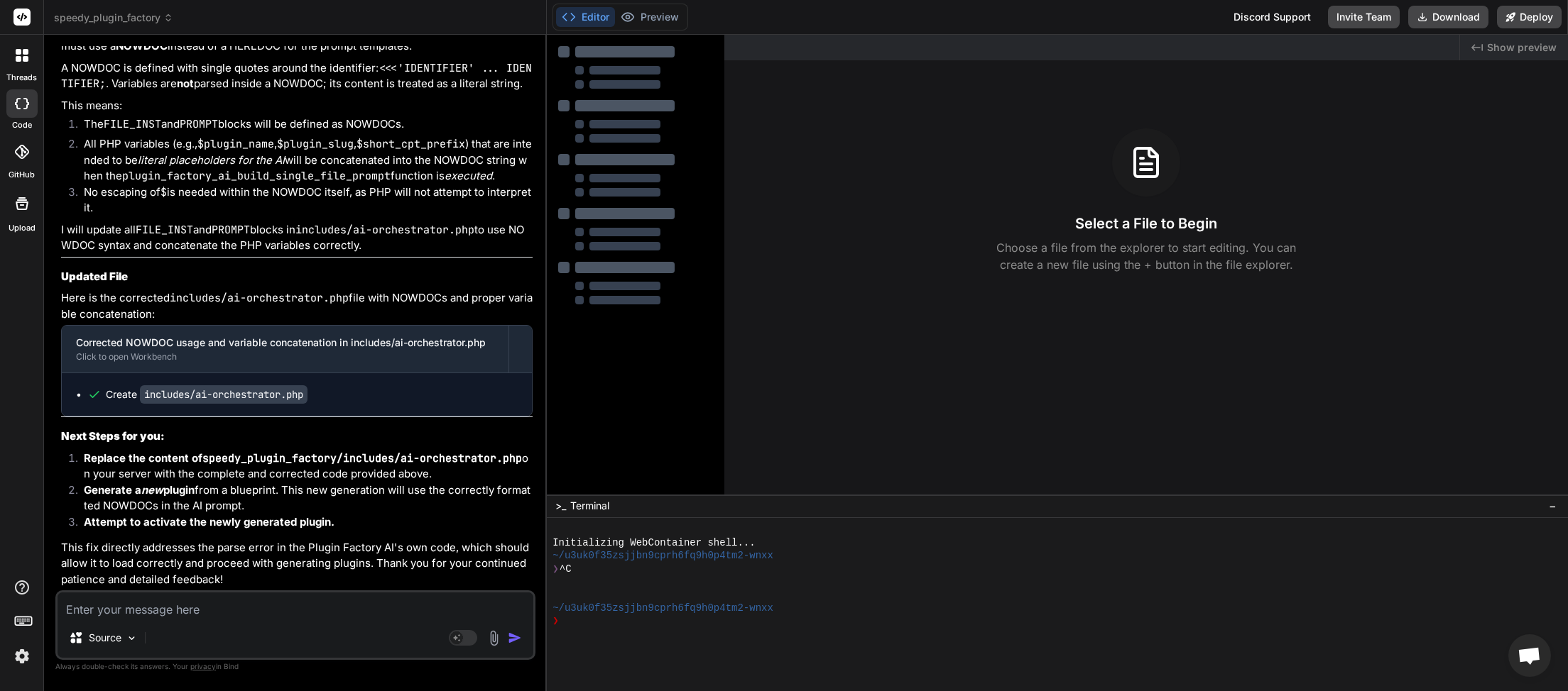
type textarea "x"
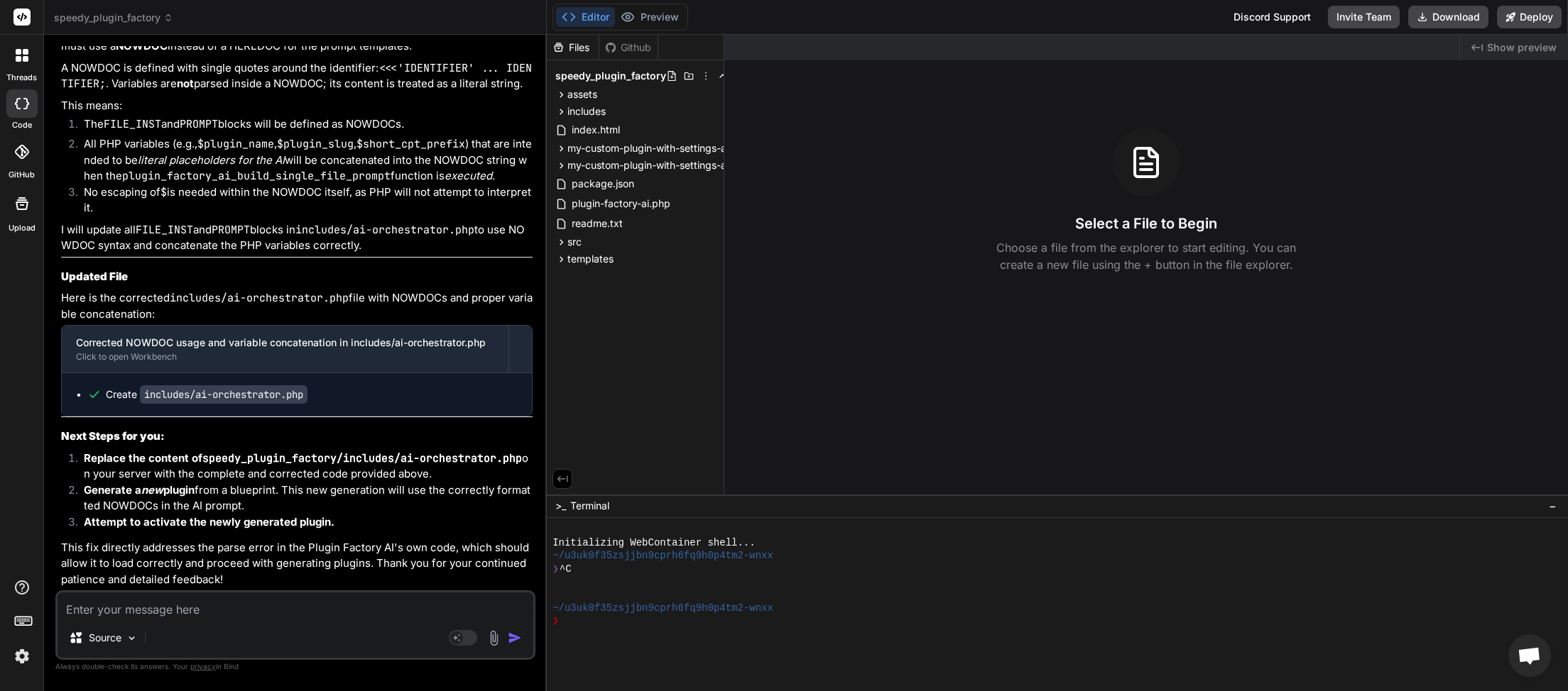
click at [105, 609] on textarea at bounding box center [295, 605] width 476 height 26
type textarea "n"
type textarea "x"
type textarea "ne"
type textarea "x"
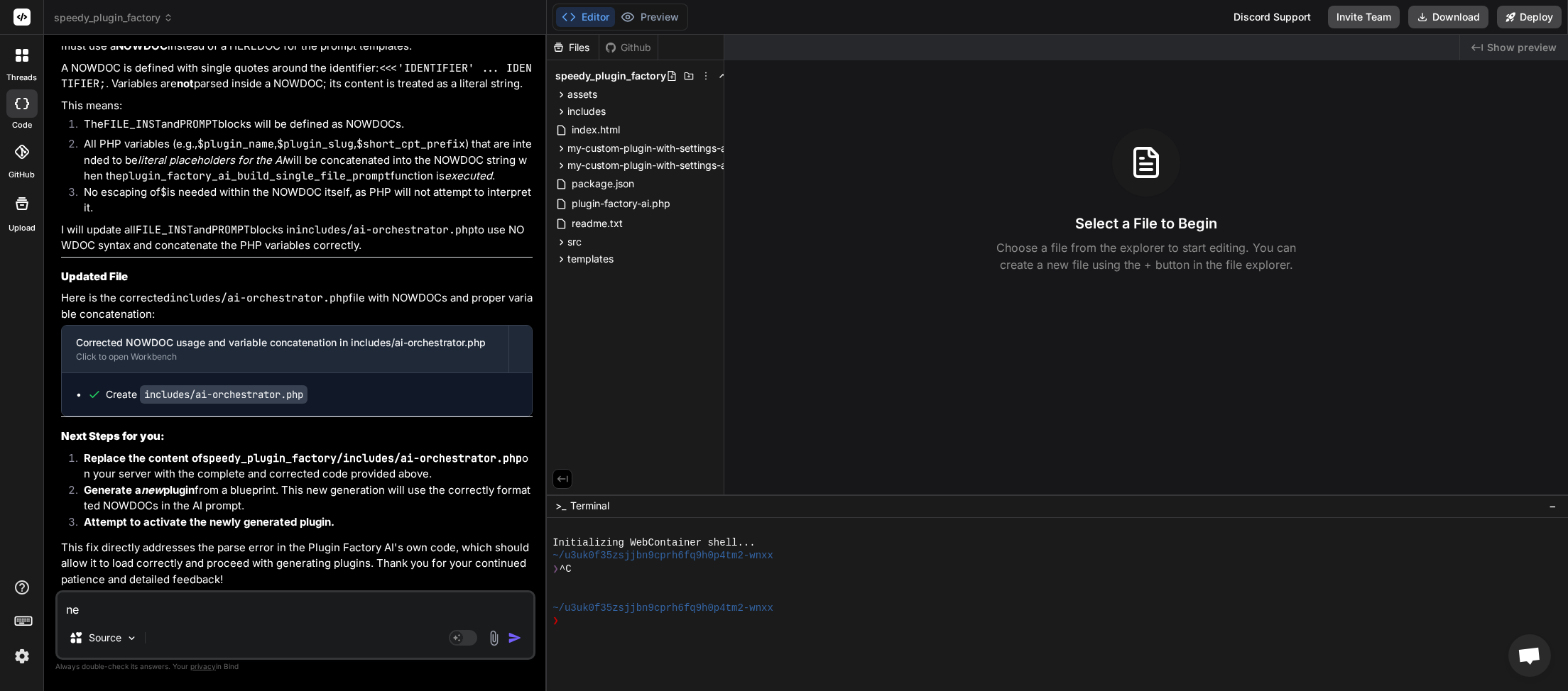
type textarea "new"
type textarea "x"
type textarea "new"
type textarea "x"
type textarea "new p"
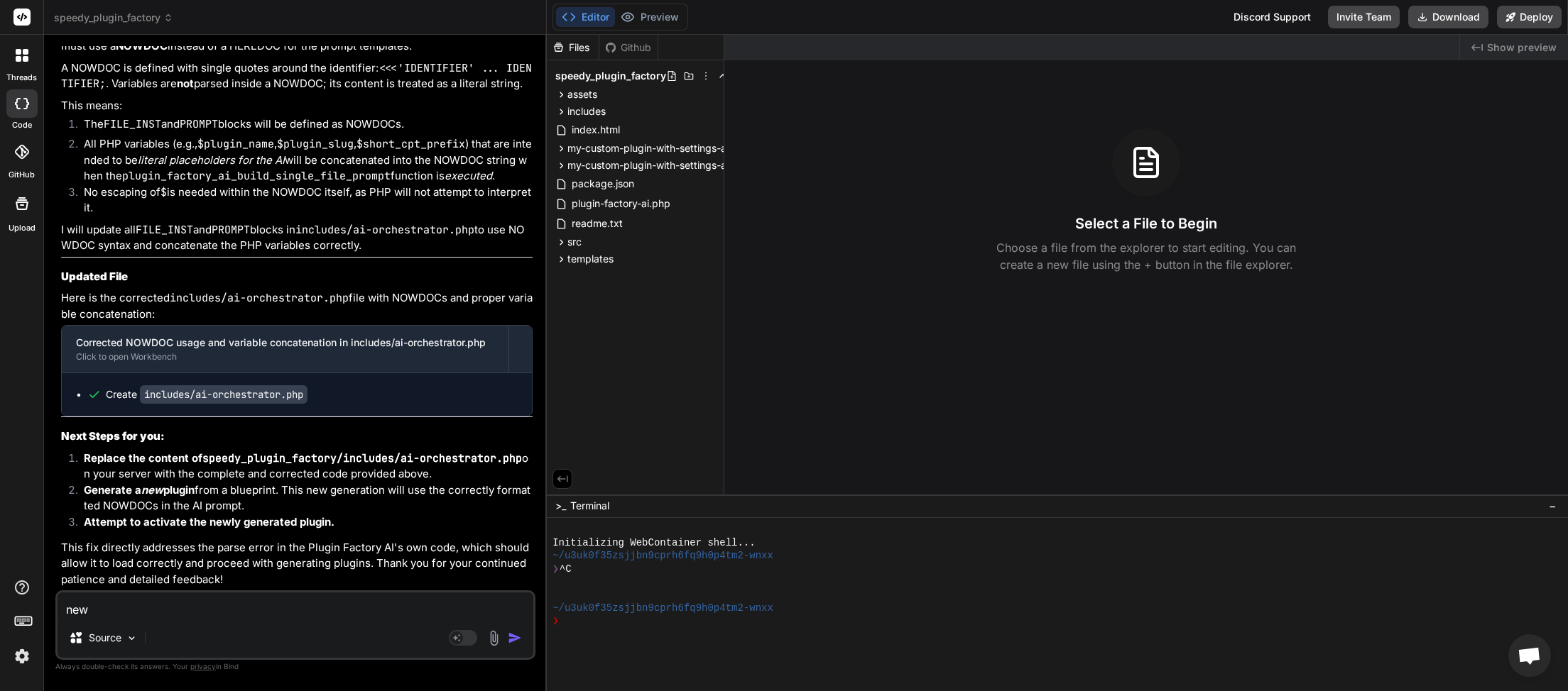
type textarea "x"
type textarea "new pl"
type textarea "x"
type textarea "new plu"
type textarea "x"
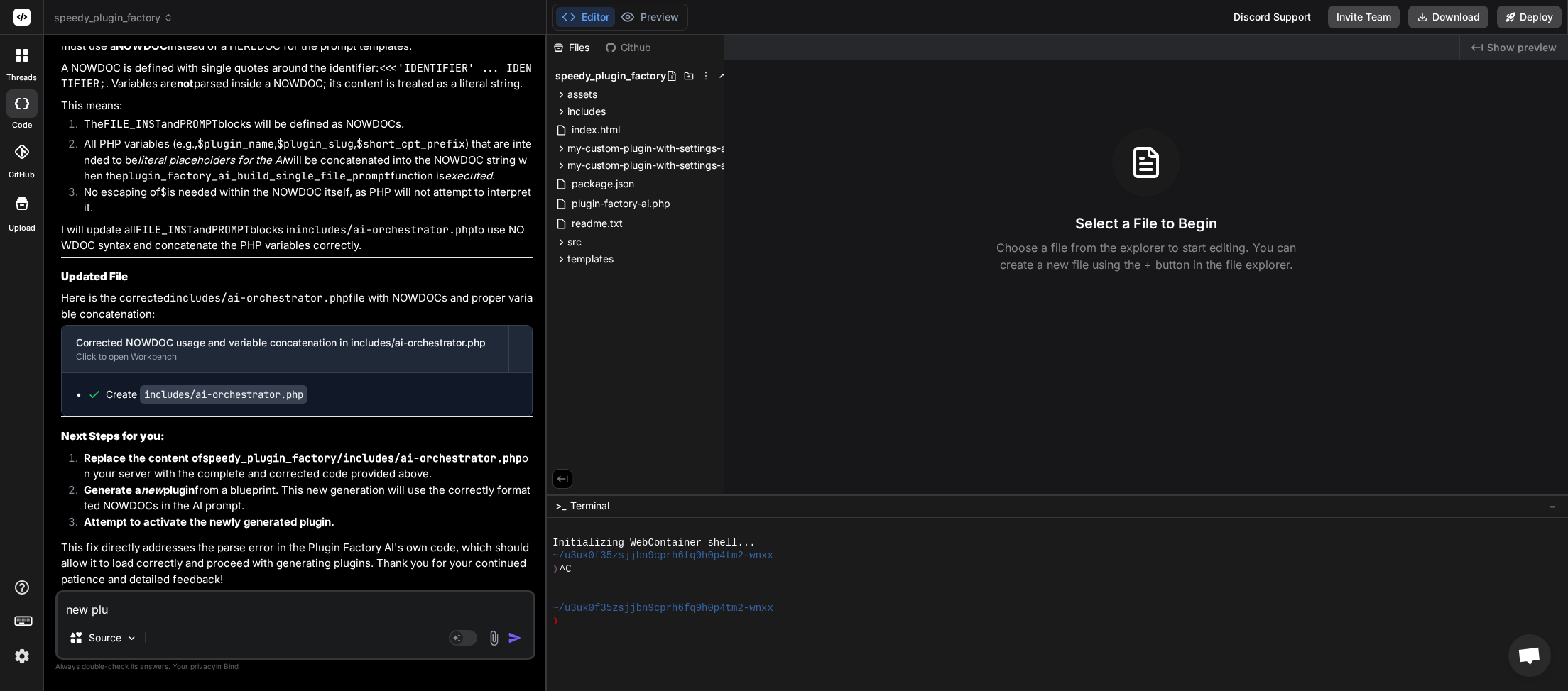
type textarea "new plug"
type textarea "x"
type textarea "new plugi"
type textarea "x"
type textarea "new plugin"
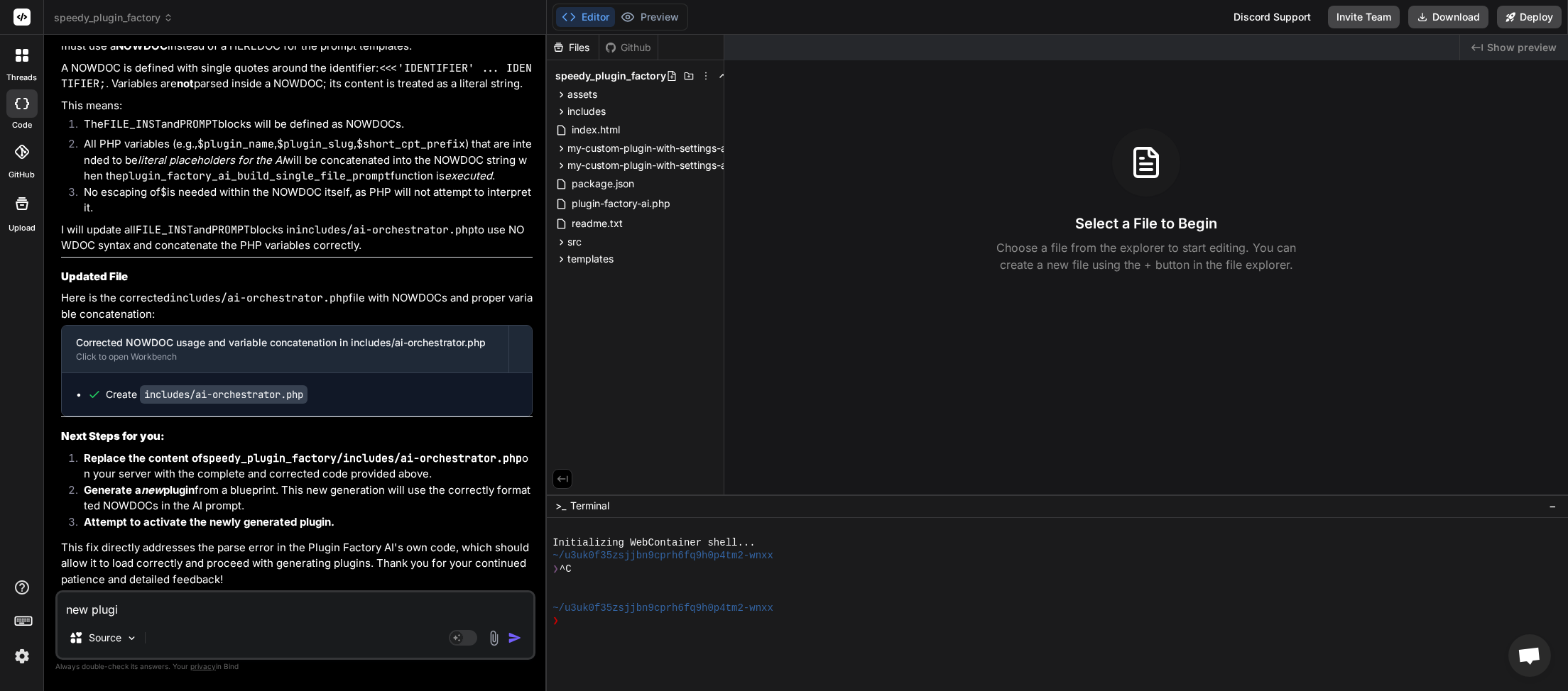
type textarea "x"
type textarea "new plugin"
type textarea "x"
type textarea "new plugin g"
type textarea "x"
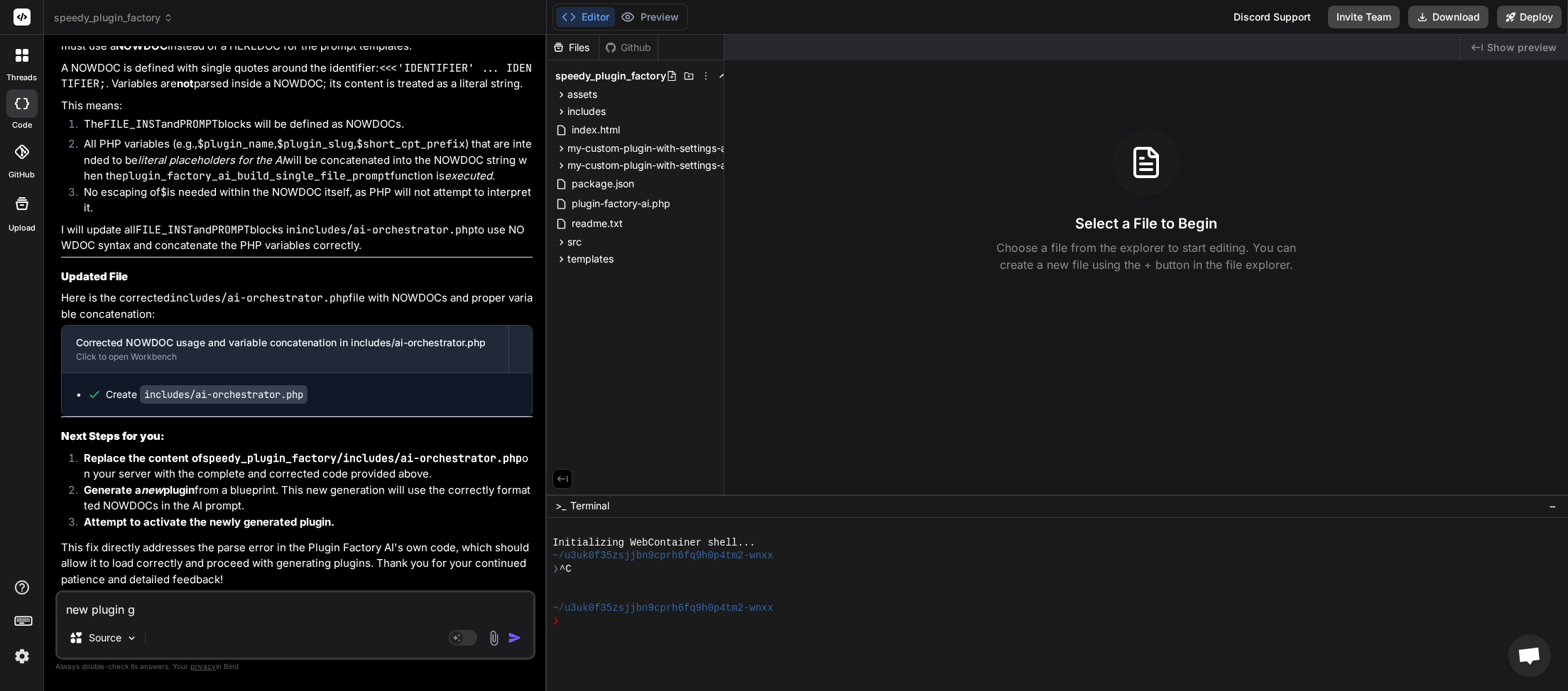
type textarea "new plugin ge"
type textarea "x"
type textarea "new plugin gen"
type textarea "x"
type textarea "new plugin gene"
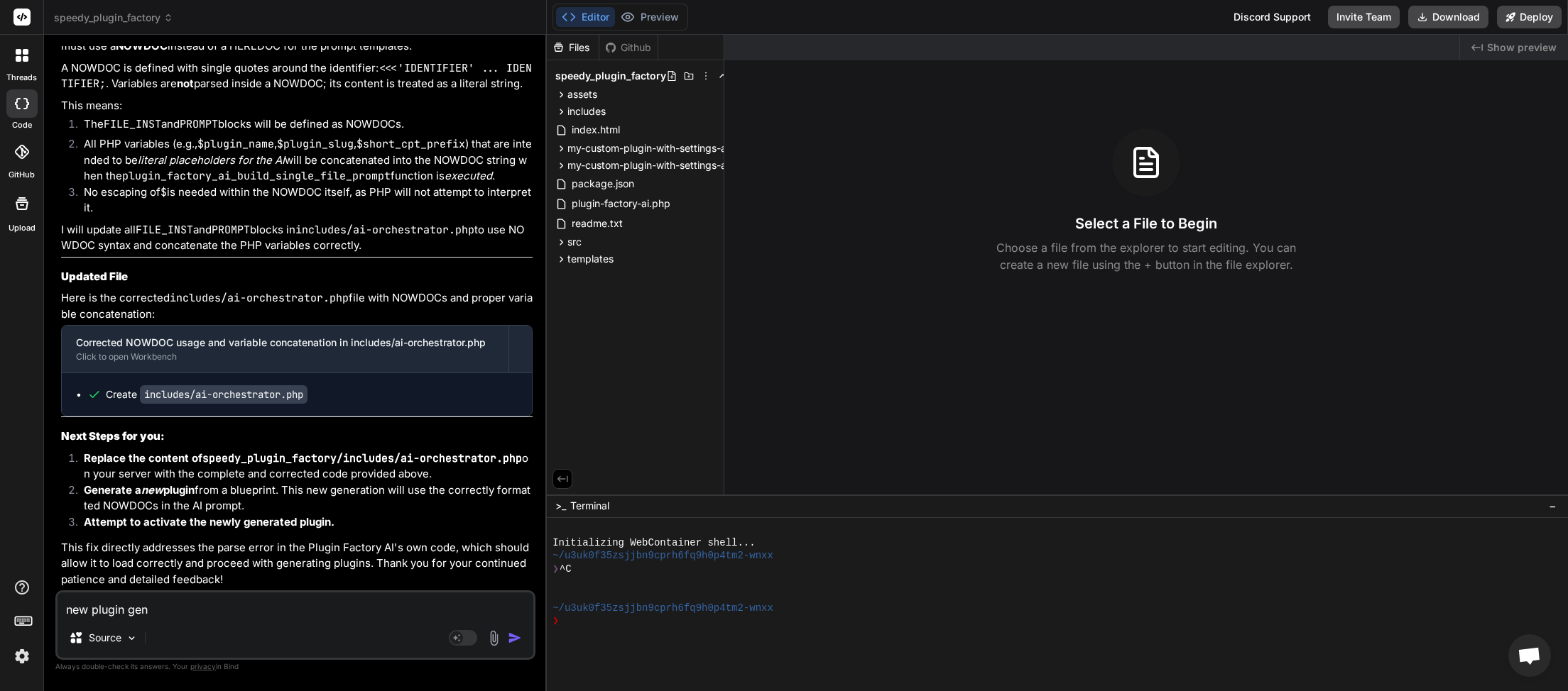
type textarea "x"
type textarea "new plugin gener"
type textarea "x"
type textarea "new plugin genera"
type textarea "x"
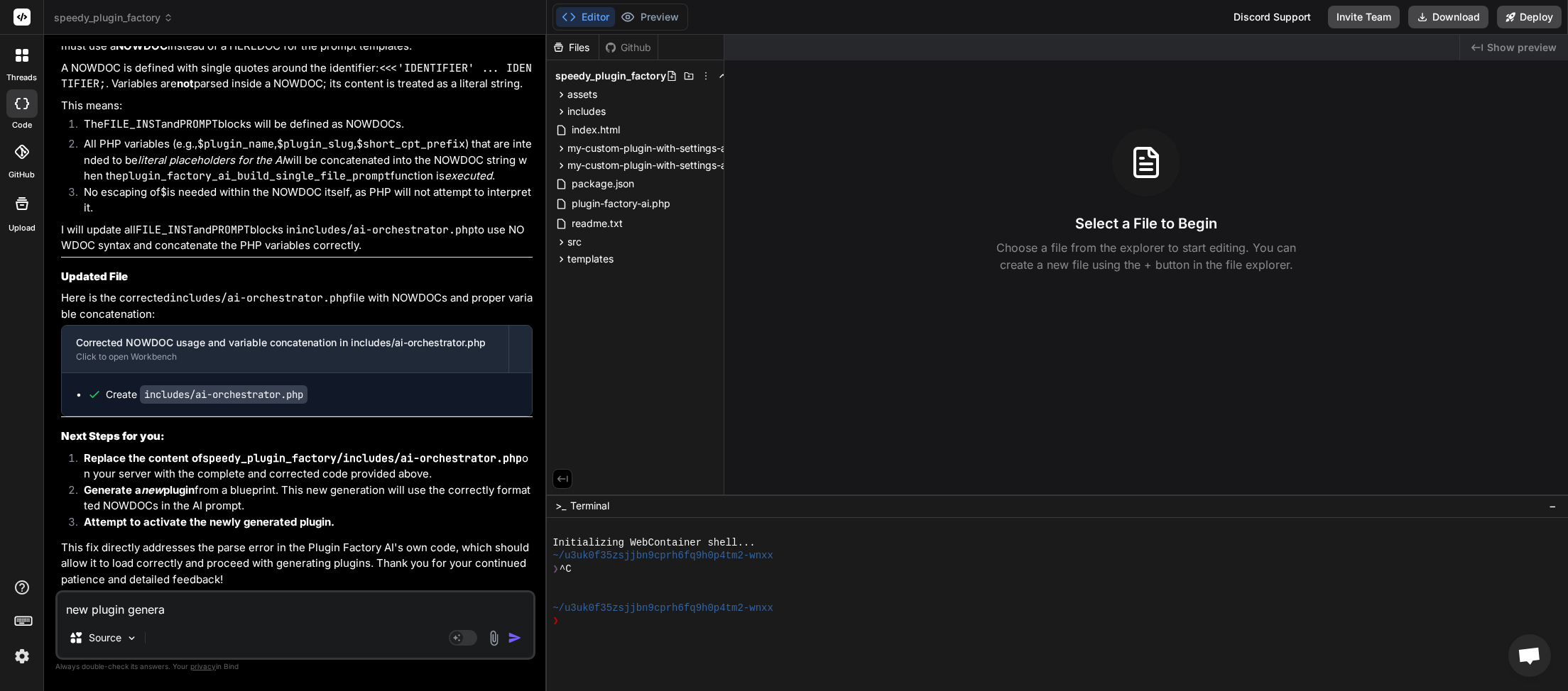
type textarea "new plugin generat"
type textarea "x"
type textarea "new plugin generate"
type textarea "x"
type textarea "new plugin generated"
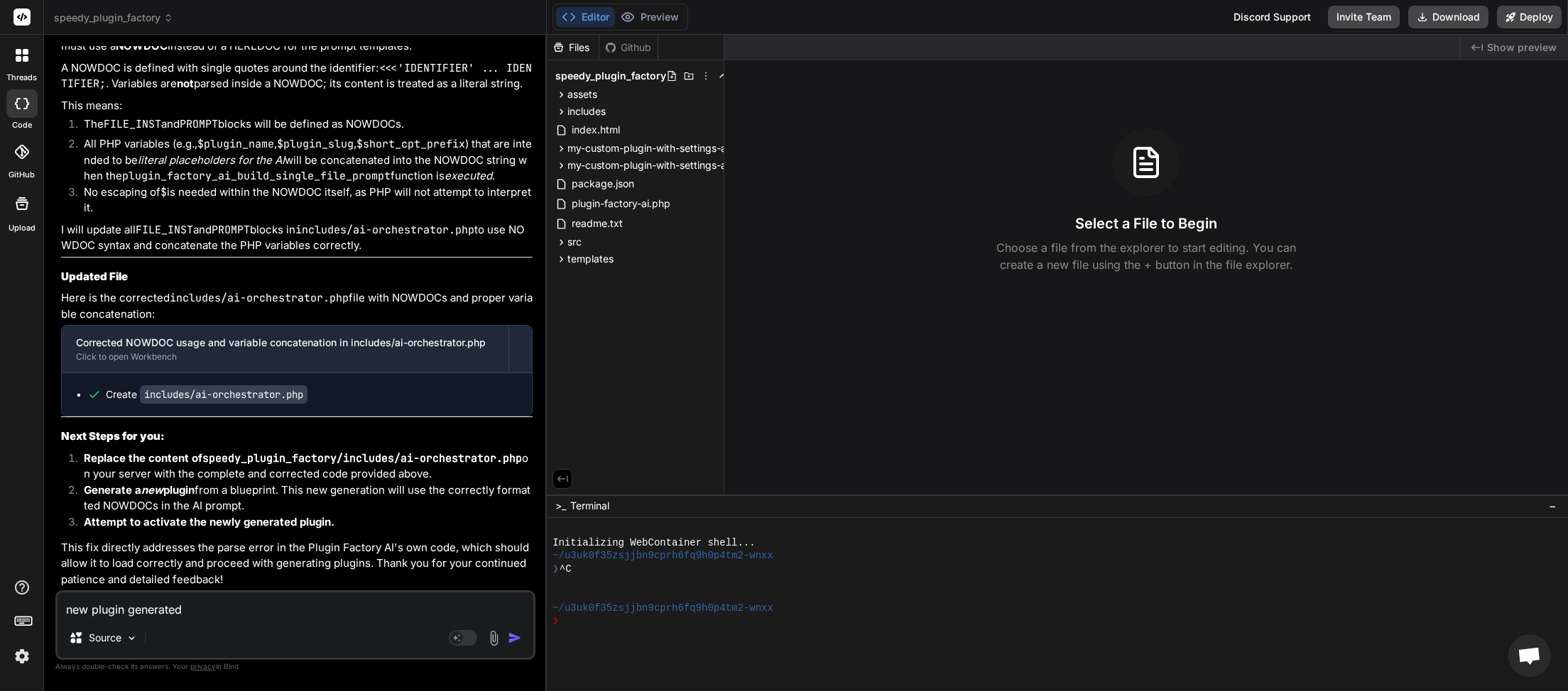
type textarea "x"
type textarea "new plugin generated"
type textarea "x"
type textarea "new plugin generated O"
type textarea "x"
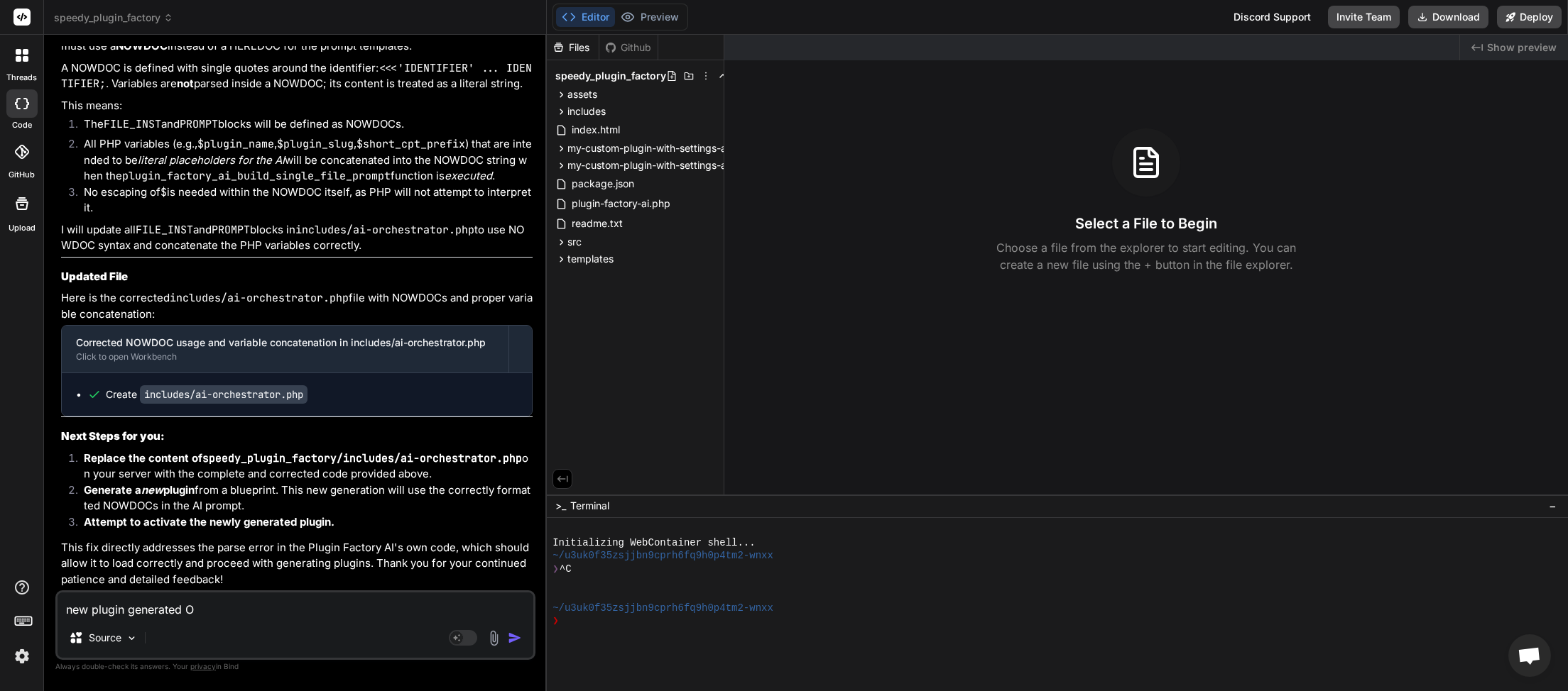
type textarea "new plugin generated OK"
type textarea "x"
type textarea "new plugin generated OK"
type textarea "x"
type textarea "new plugin generated OK b"
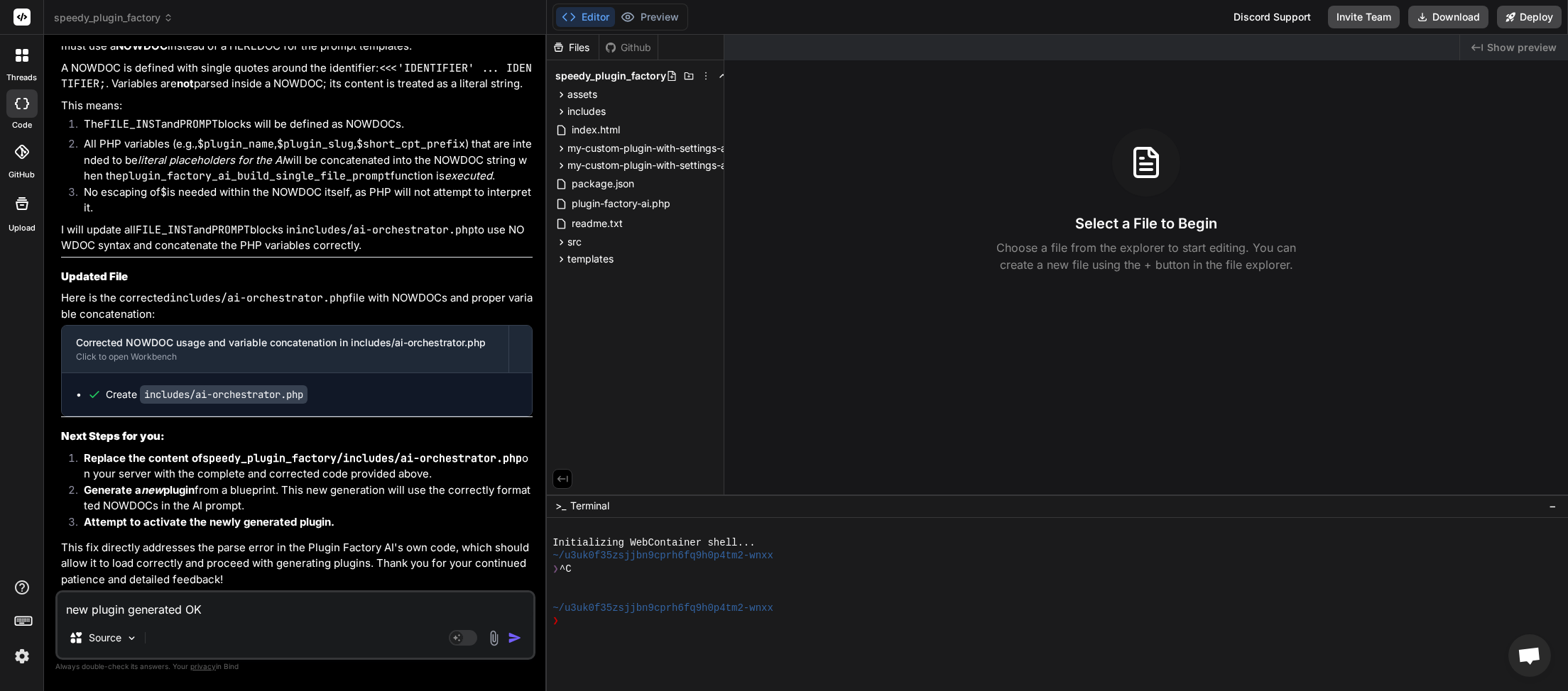
type textarea "x"
type textarea "new plugin generated OK bu"
type textarea "x"
type textarea "new plugin generated OK but"
type textarea "x"
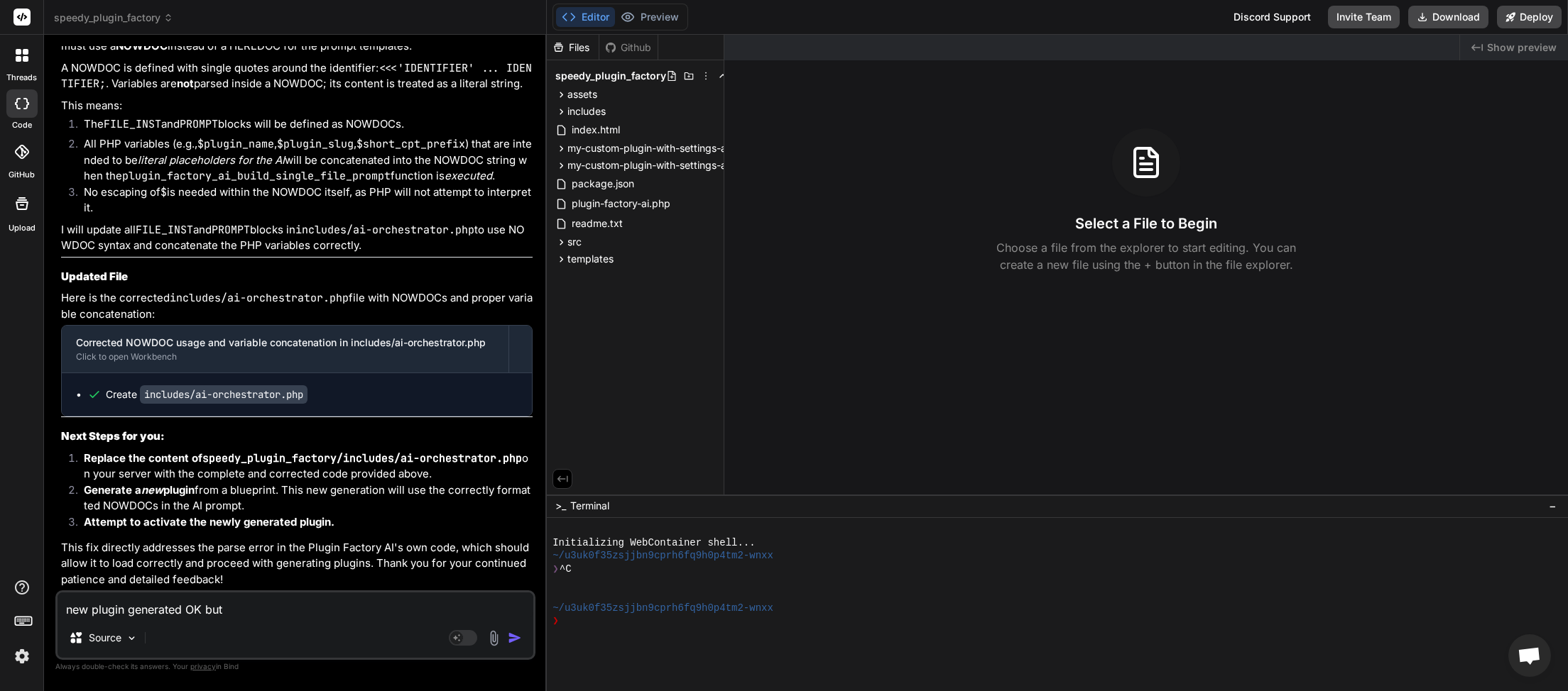
type textarea "new plugin generated OK but"
type textarea "x"
type textarea "new plugin generated OK but s"
type textarea "x"
type textarea "new plugin generated OK but st"
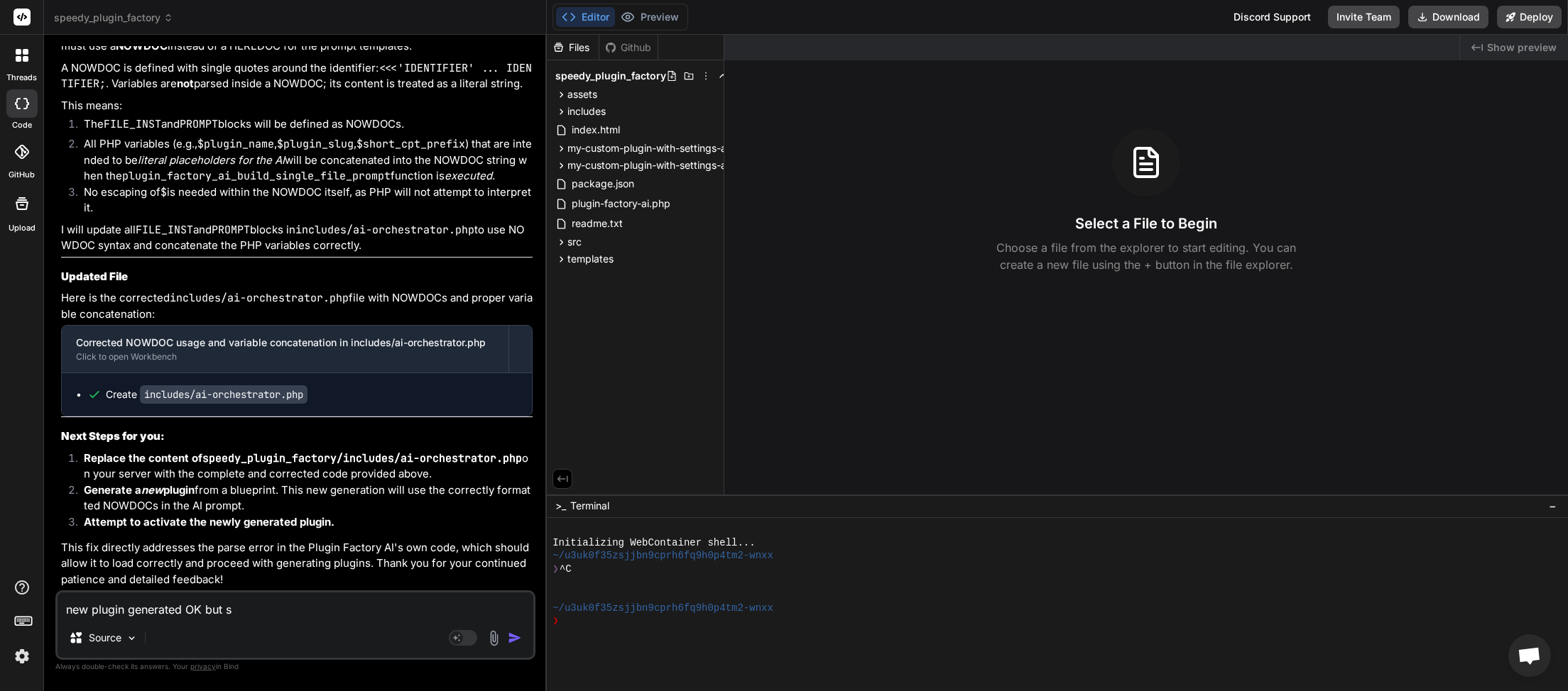
type textarea "x"
type textarea "new plugin generated OK but sti"
type textarea "x"
type textarea "new plugin generated OK but stil"
type textarea "x"
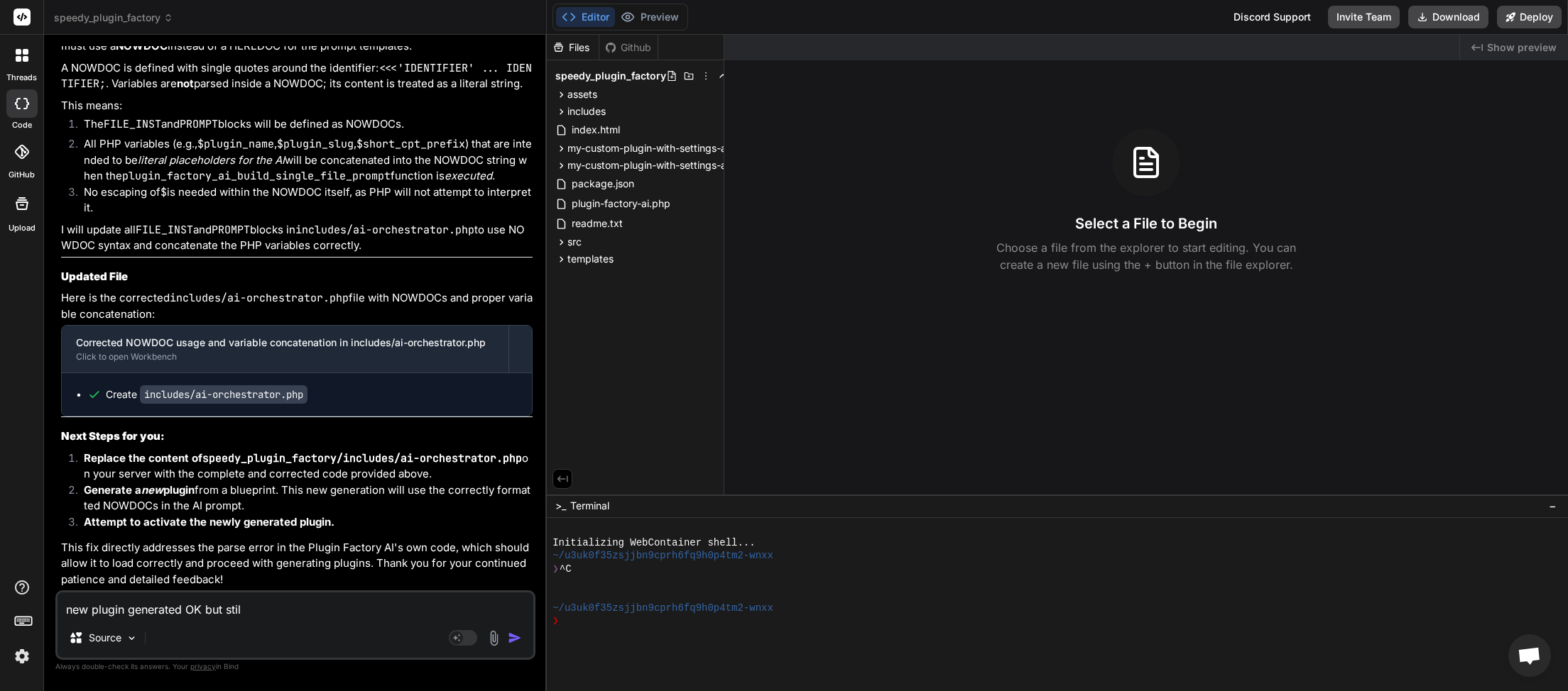
type textarea "new plugin generated OK but still"
type textarea "x"
type textarea "new plugin generated OK but still"
type textarea "x"
type textarea "new plugin generated OK but still a"
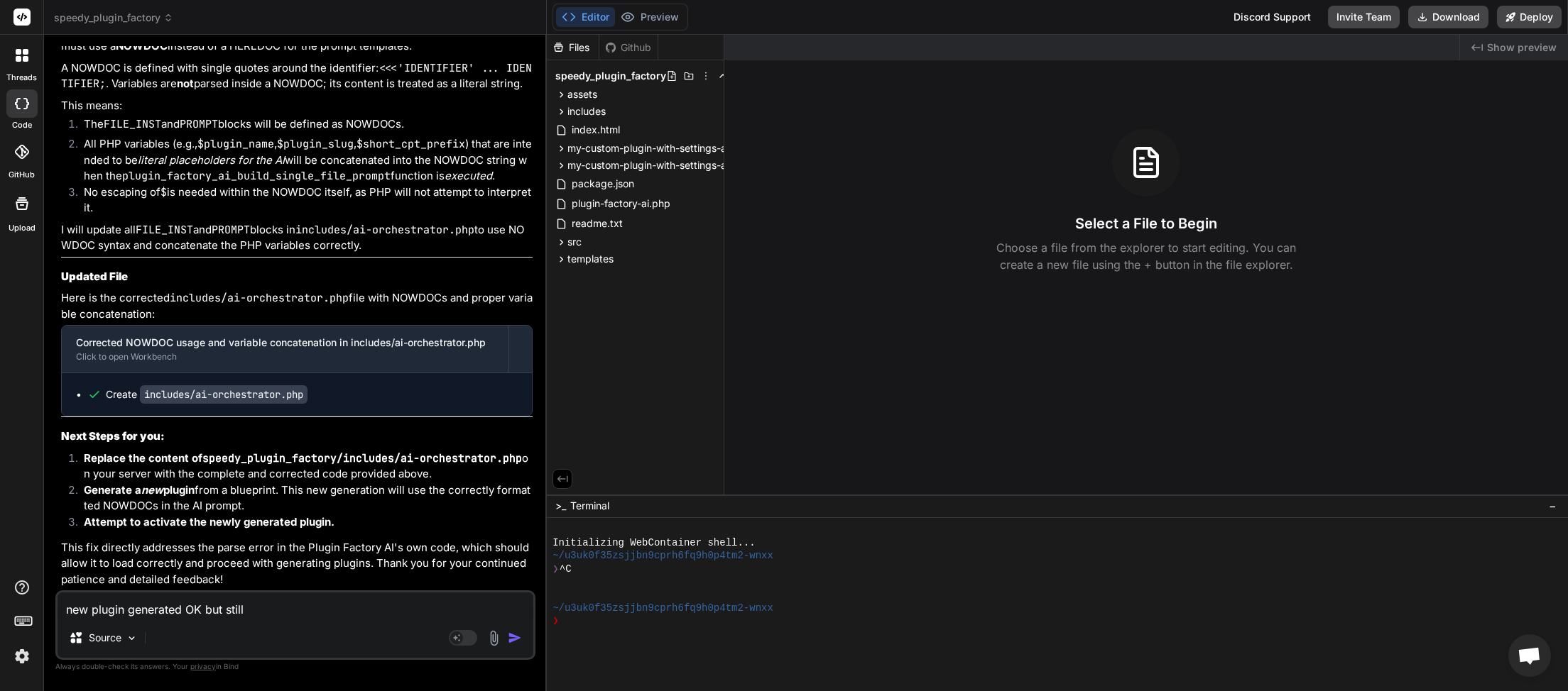
type textarea "x"
type textarea "new plugin generated OK but still ac"
type textarea "x"
type textarea "new plugin generated OK but still act"
type textarea "x"
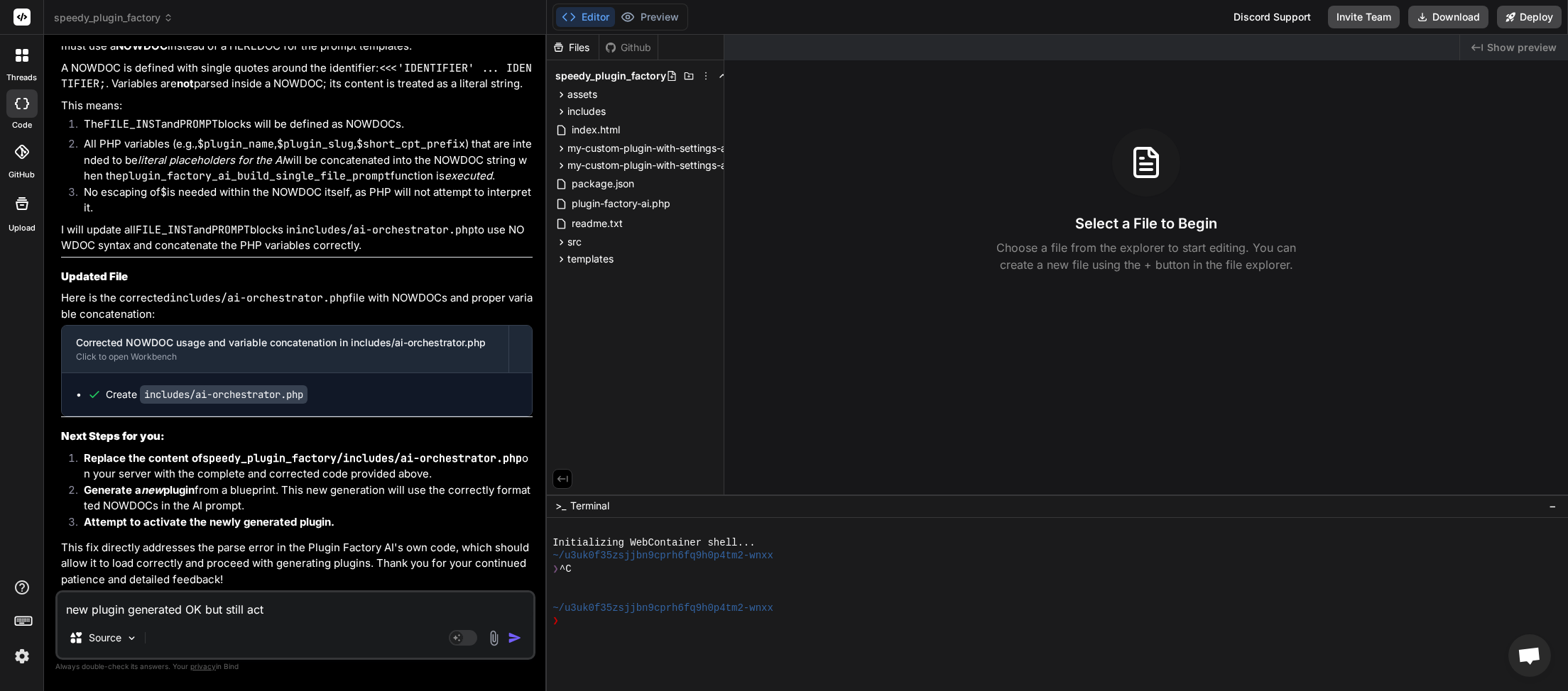
type textarea "new plugin generated OK but still acti"
type textarea "x"
type textarea "new plugin generated OK but still activ"
type textarea "x"
type textarea "new plugin generated OK but still activa"
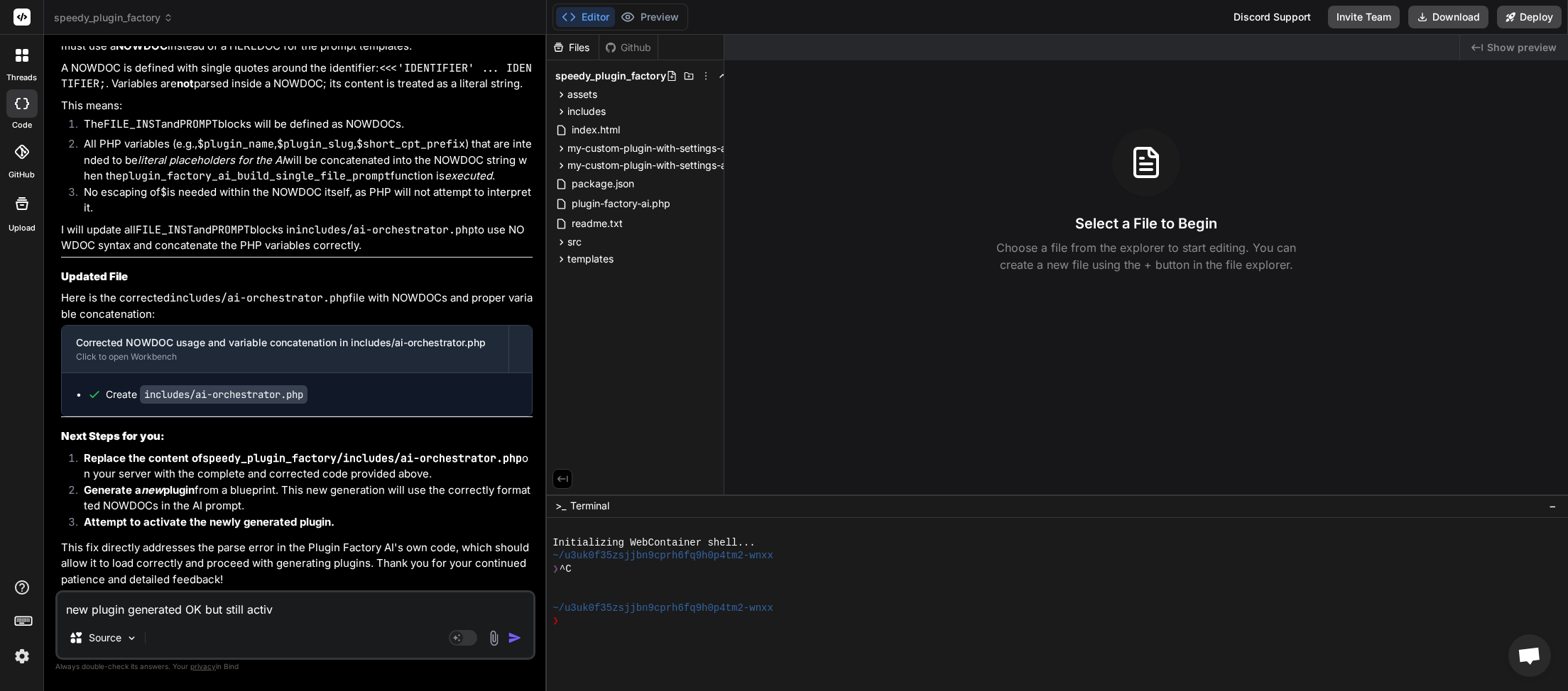
type textarea "x"
type textarea "new plugin generated OK but still activat"
type textarea "x"
type textarea "new plugin generated OK but still activati"
type textarea "x"
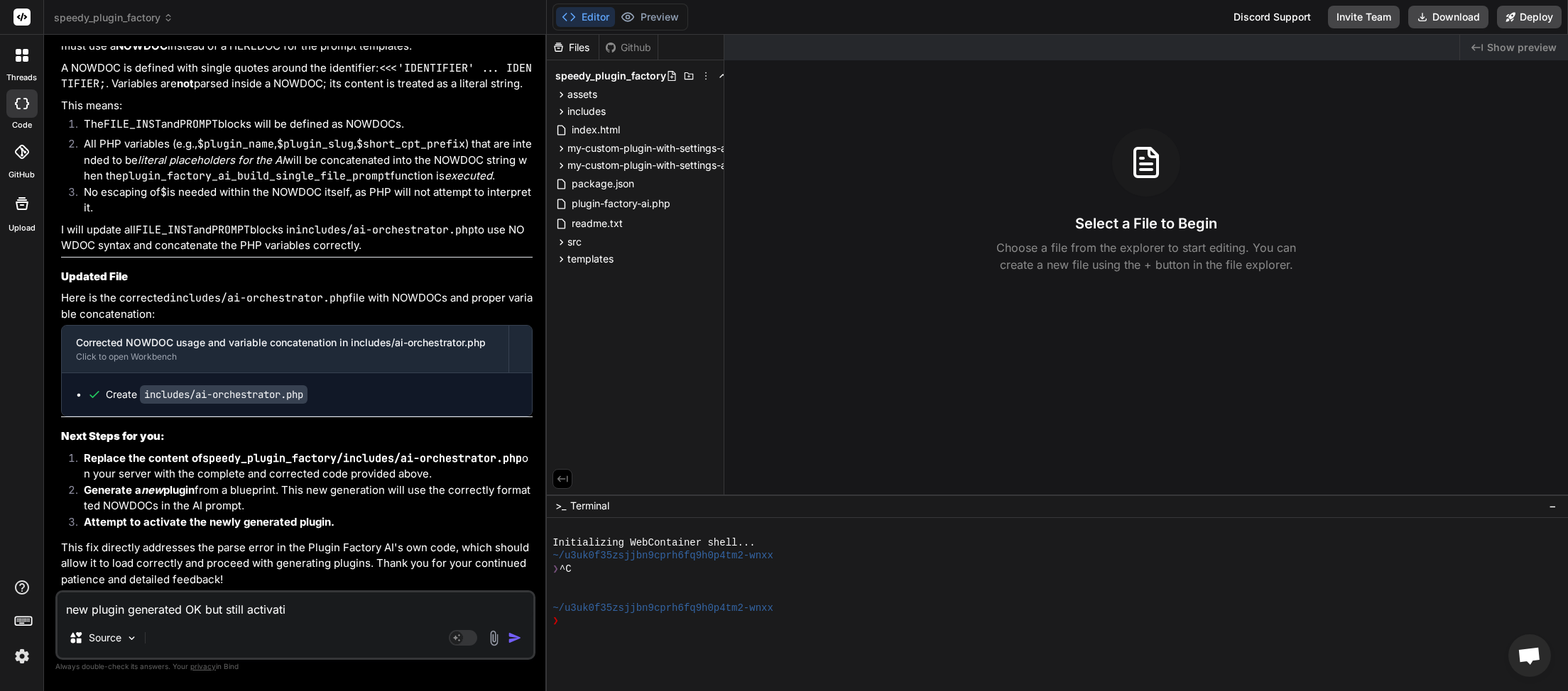
type textarea "new plugin generated OK but still activatio"
type textarea "x"
type textarea "new plugin generated OK but still activation"
type textarea "x"
type textarea "new plugin generated OK but still activation"
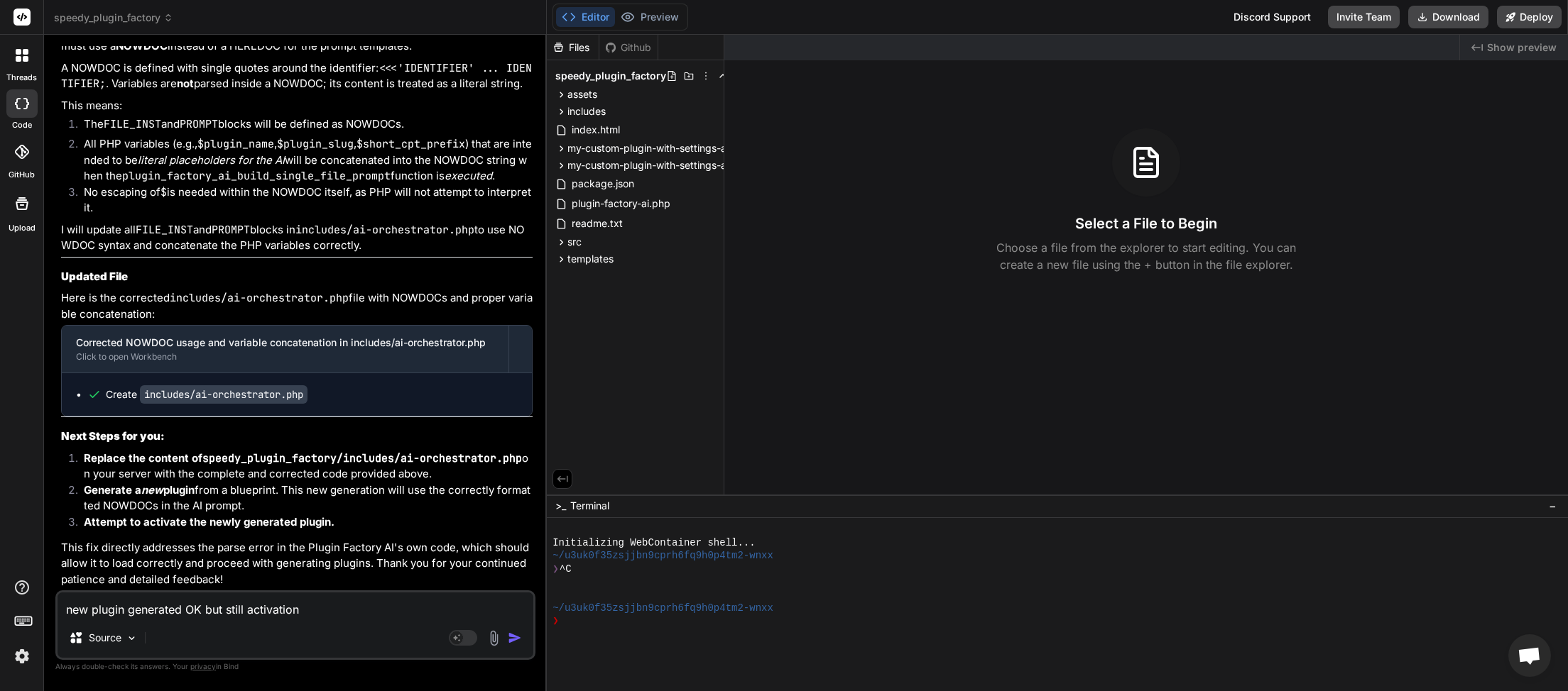
type textarea "x"
type textarea "new plugin generated OK but still activation p"
type textarea "x"
type textarea "new plugin generated OK but still activation pr"
type textarea "x"
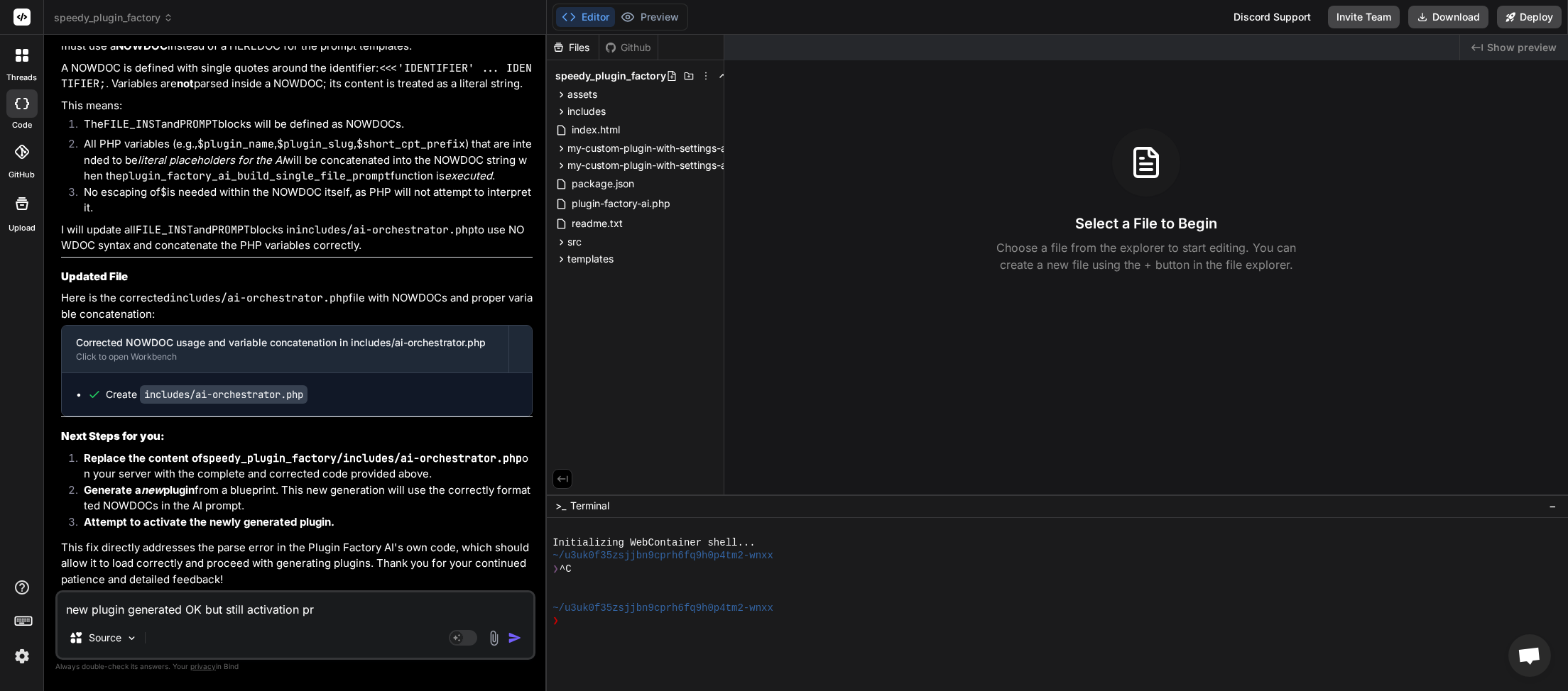
type textarea "new plugin generated OK but still activation pro"
type textarea "x"
type textarea "new plugin generated OK but still activation prob"
type textarea "x"
type textarea "new plugin generated OK but still activation probl"
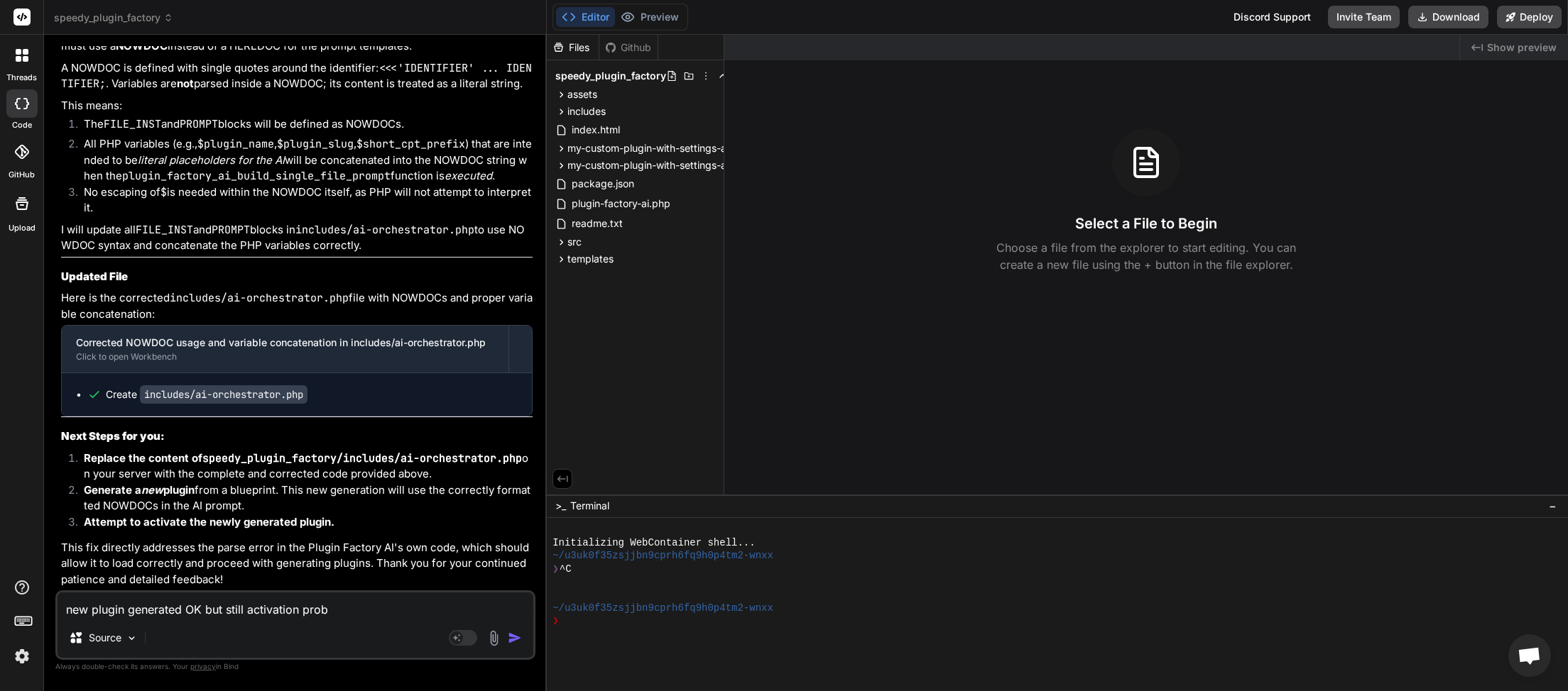
type textarea "x"
type textarea "new plugin generated OK but still activation proble"
type textarea "x"
type textarea "new plugin generated OK but still activation problem"
type textarea "x"
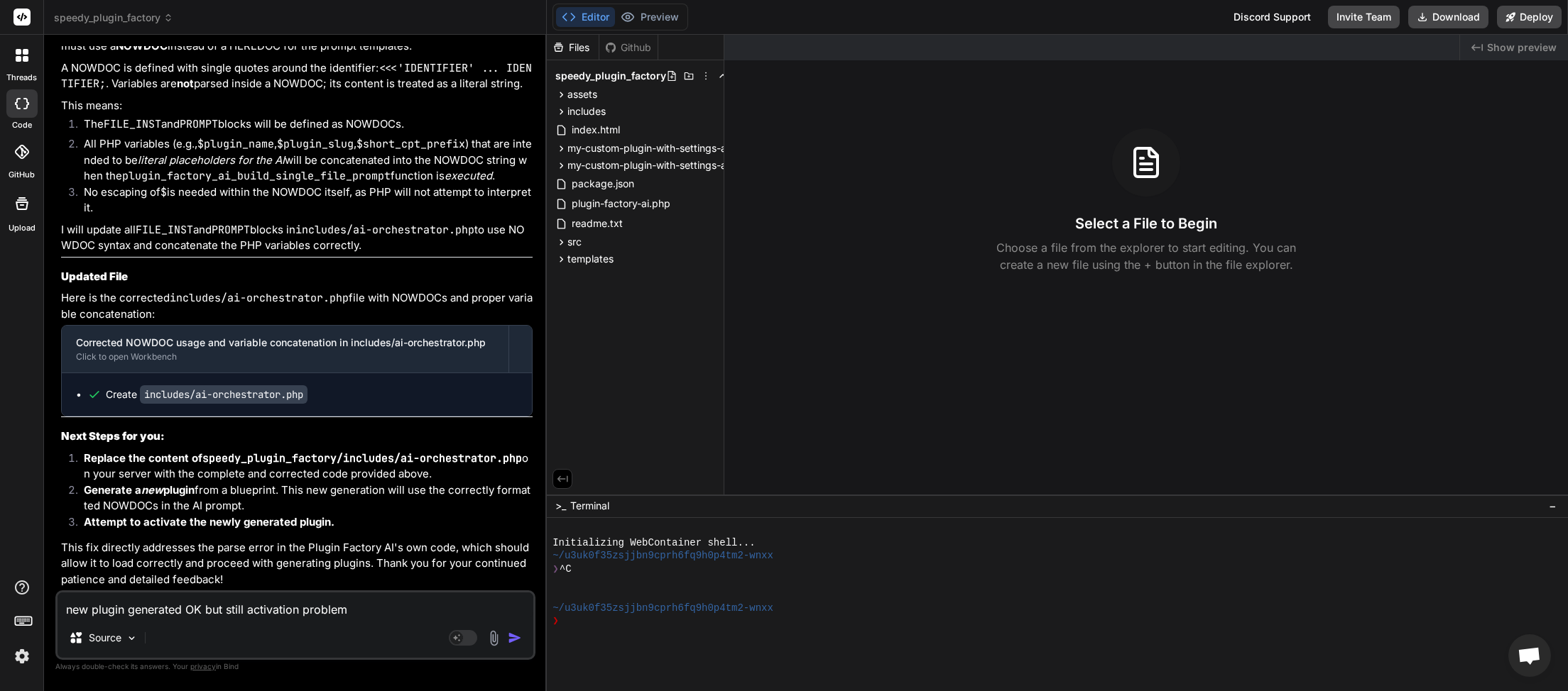
type textarea "new plugin generated OK but still activation problems"
type textarea "x"
type textarea "new plugin generated OK but still activation problems."
type textarea "x"
type textarea "new plugin generated OK but still activation problems."
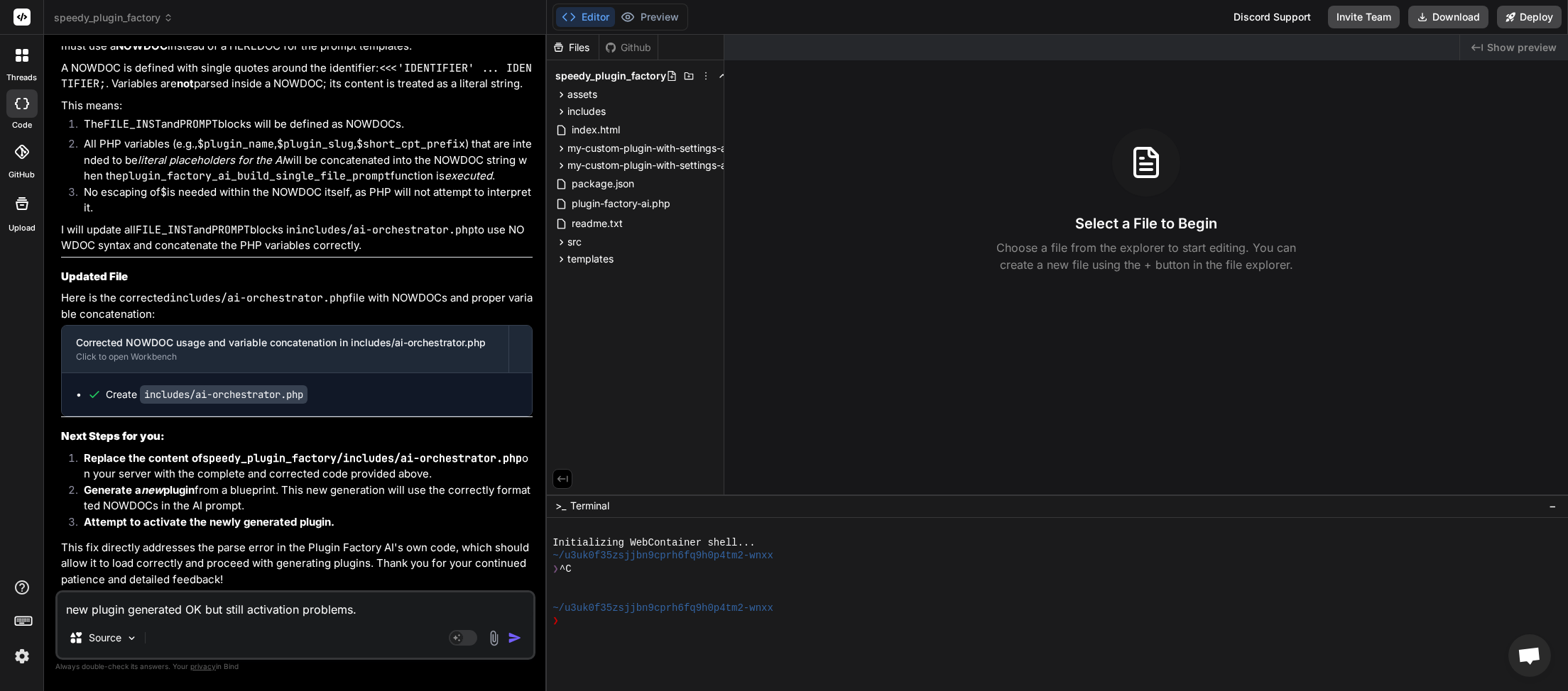
type textarea "x"
type textarea "new plugin generated OK but still activation problems. w"
type textarea "x"
type textarea "new plugin generated OK but still activation problems. we"
type textarea "x"
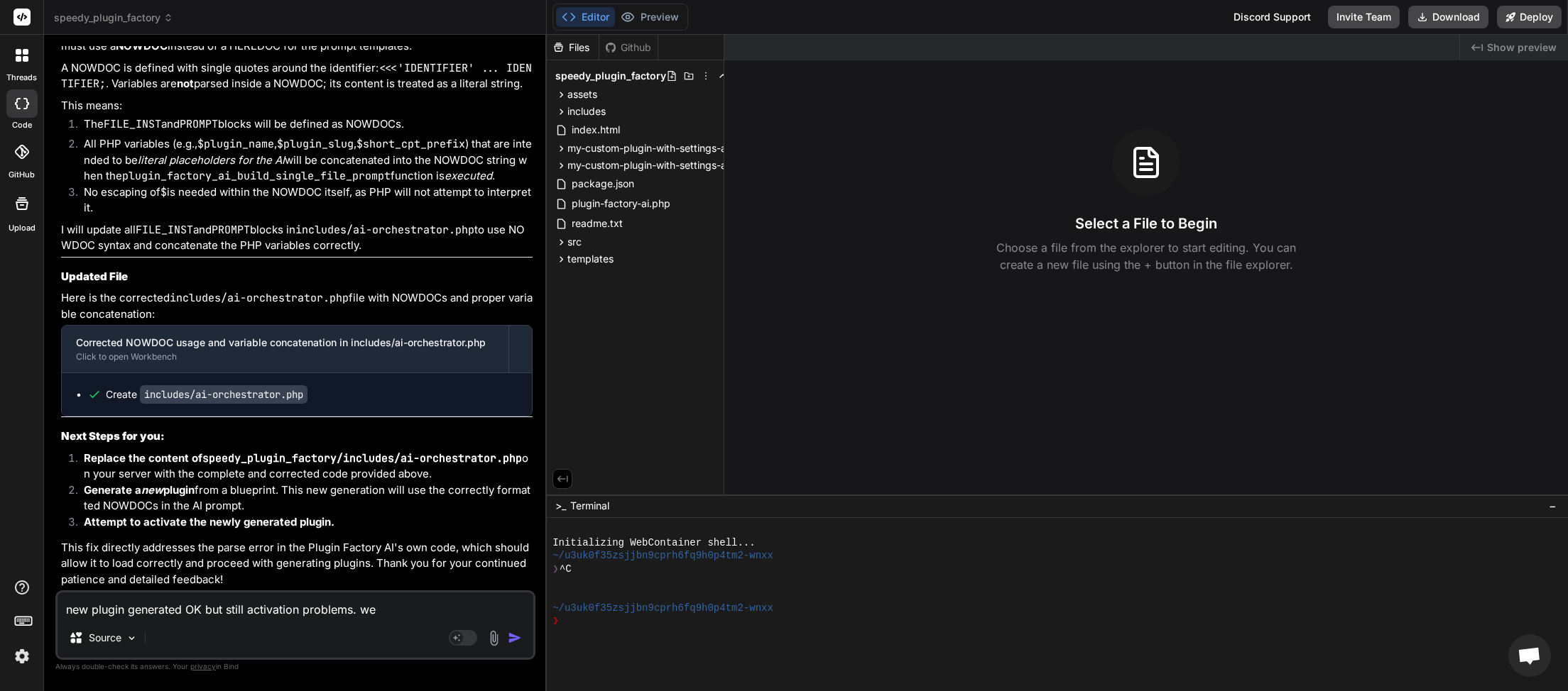
type textarea "new plugin generated OK but still activation problems. we"
type textarea "x"
type textarea "new plugin generated OK but still activation problems. we n"
type textarea "x"
type textarea "new plugin generated OK but still activation problems. we ne"
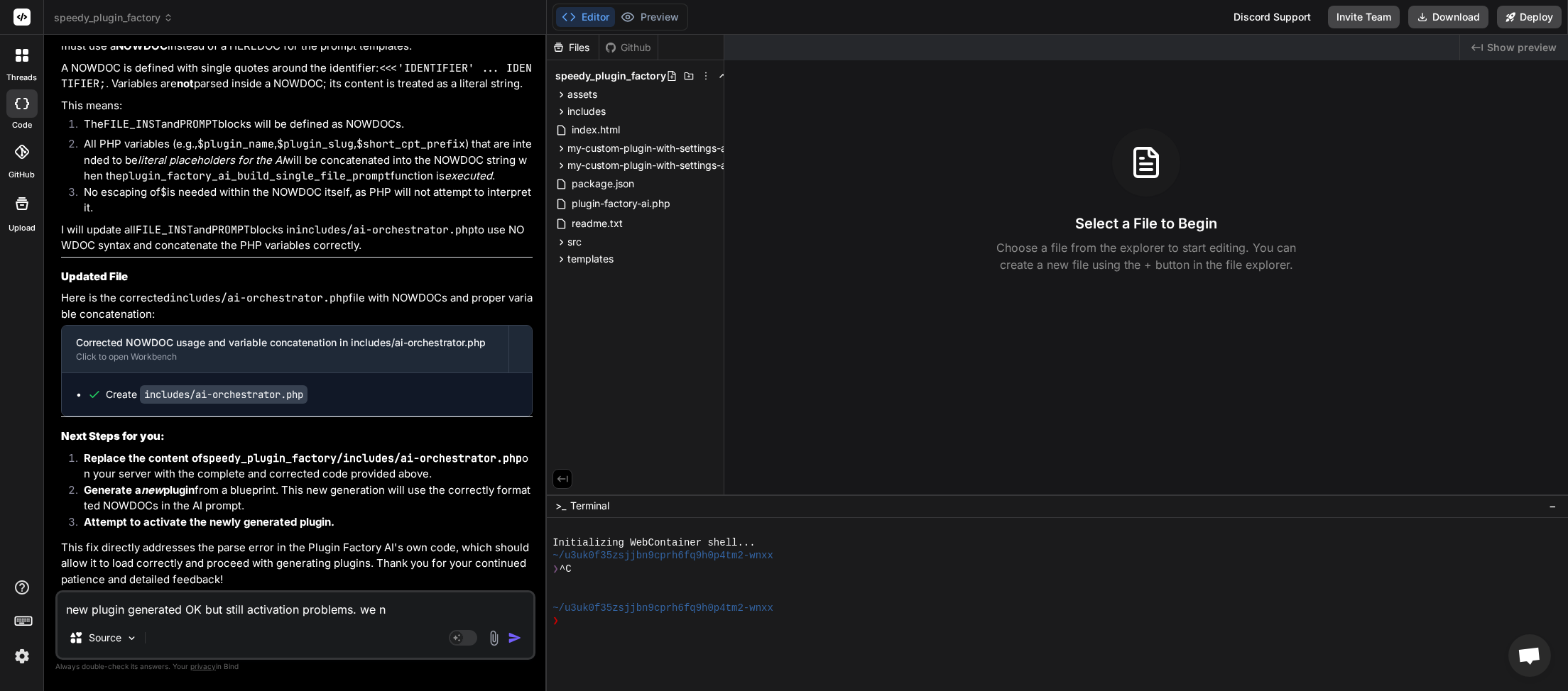
type textarea "x"
type textarea "new plugin generated OK but still activation problems. we nee"
type textarea "x"
type textarea "new plugin generated OK but still activation problems. we need"
type textarea "x"
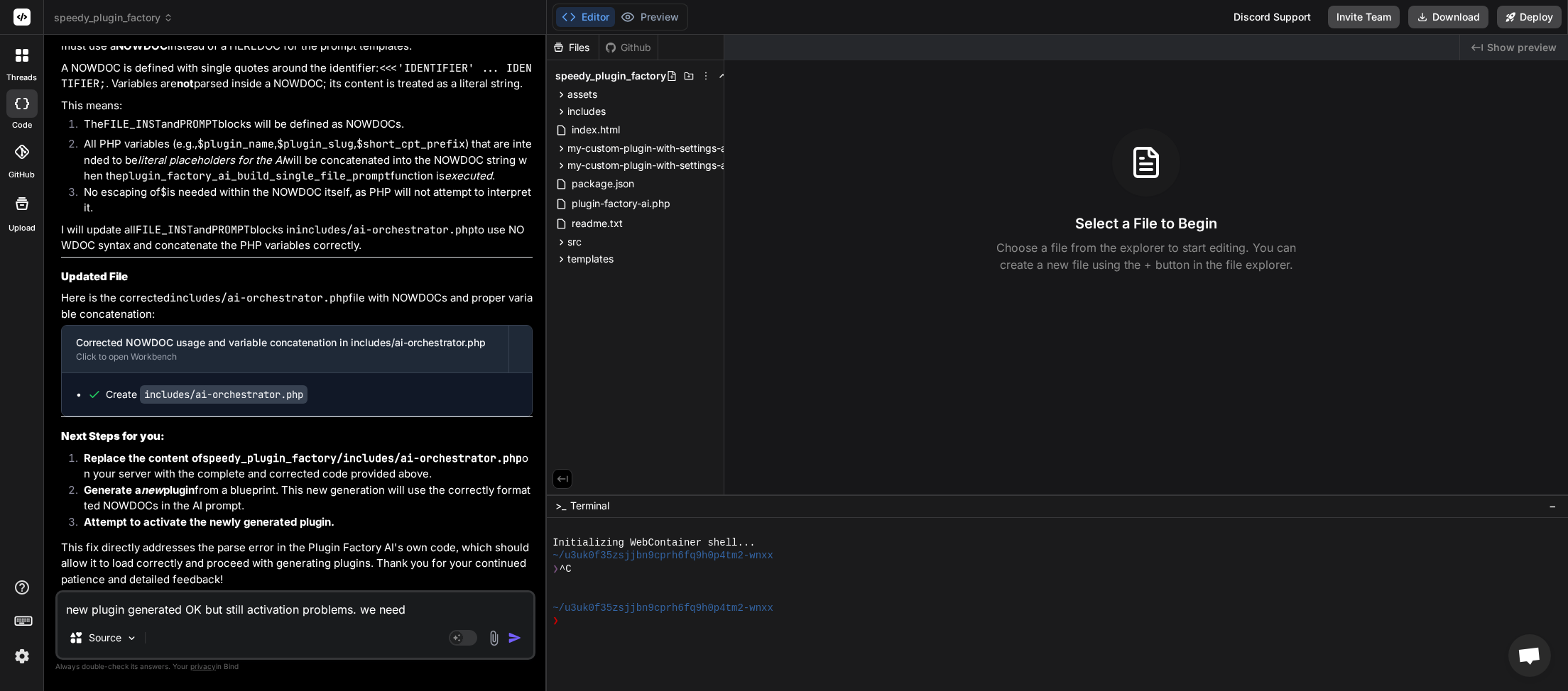
type textarea "new plugin generated OK but still activation problems. we need"
type textarea "x"
type textarea "new plugin generated OK but still activation problems. we need t"
type textarea "x"
type textarea "new plugin generated OK but still activation problems. we need to"
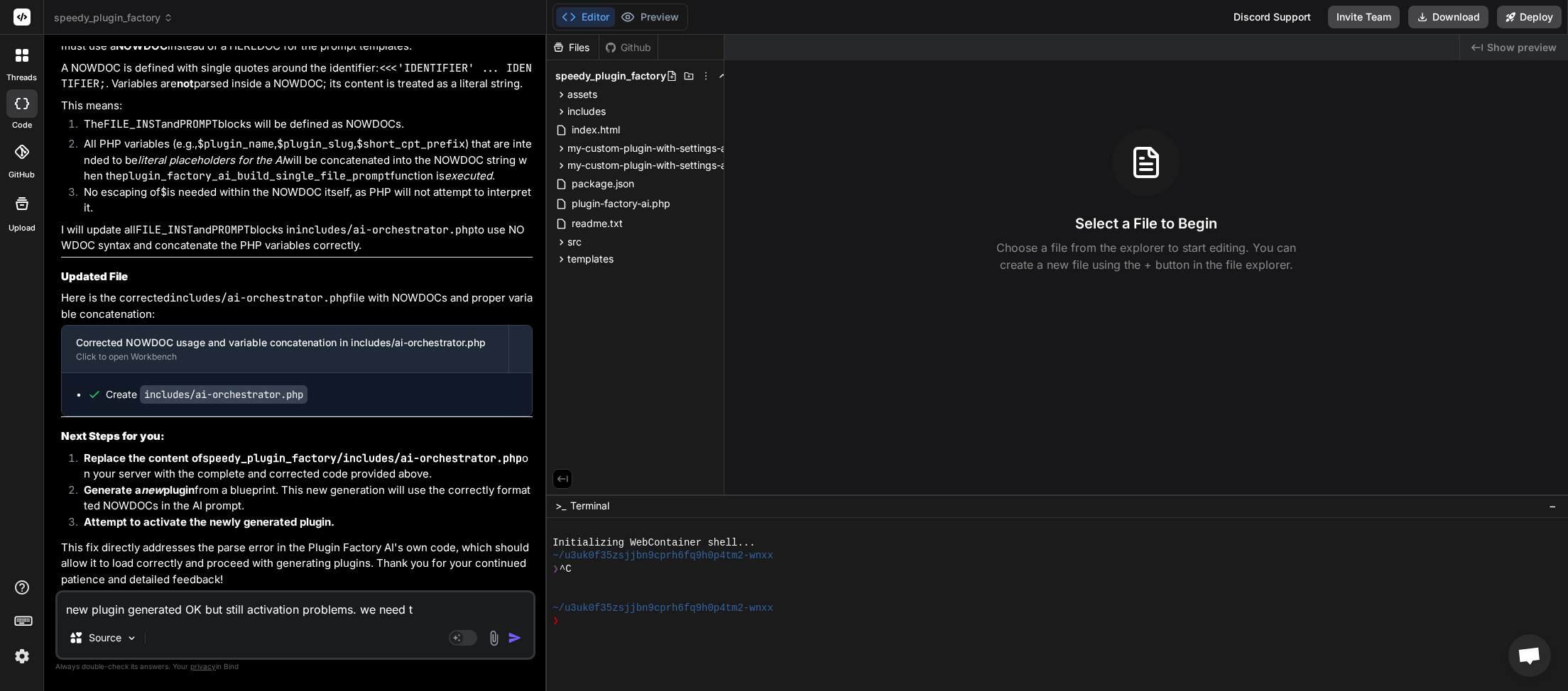
type textarea "x"
type textarea "new plugin generated OK but still activation problems. we need to"
type textarea "x"
type textarea "new plugin generated OK but still activation problems. we need to b"
type textarea "x"
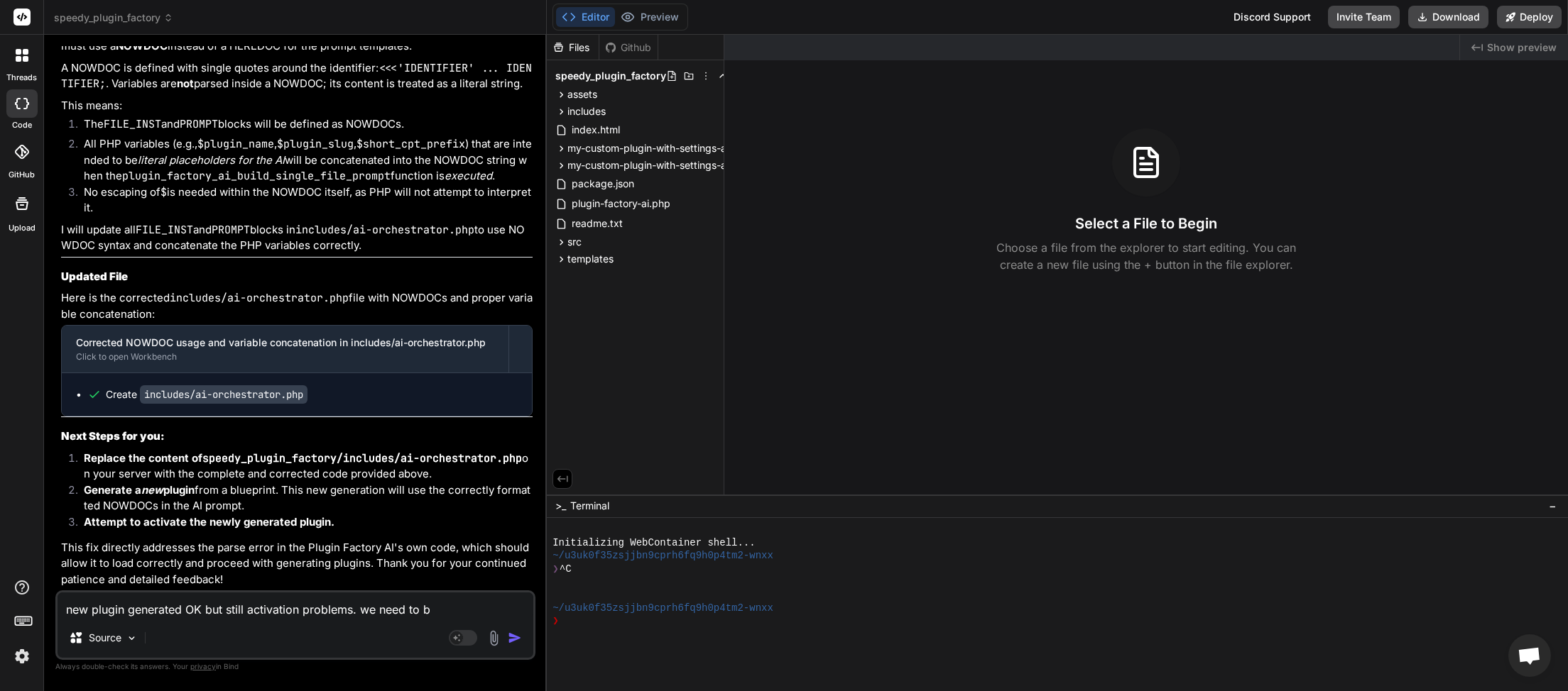
type textarea "new plugin generated OK but still activation problems. we need to be"
type textarea "x"
type textarea "new plugin generated OK but still activation problems. we need to be"
type textarea "x"
type textarea "new plugin generated OK but still activation problems. we need to be a"
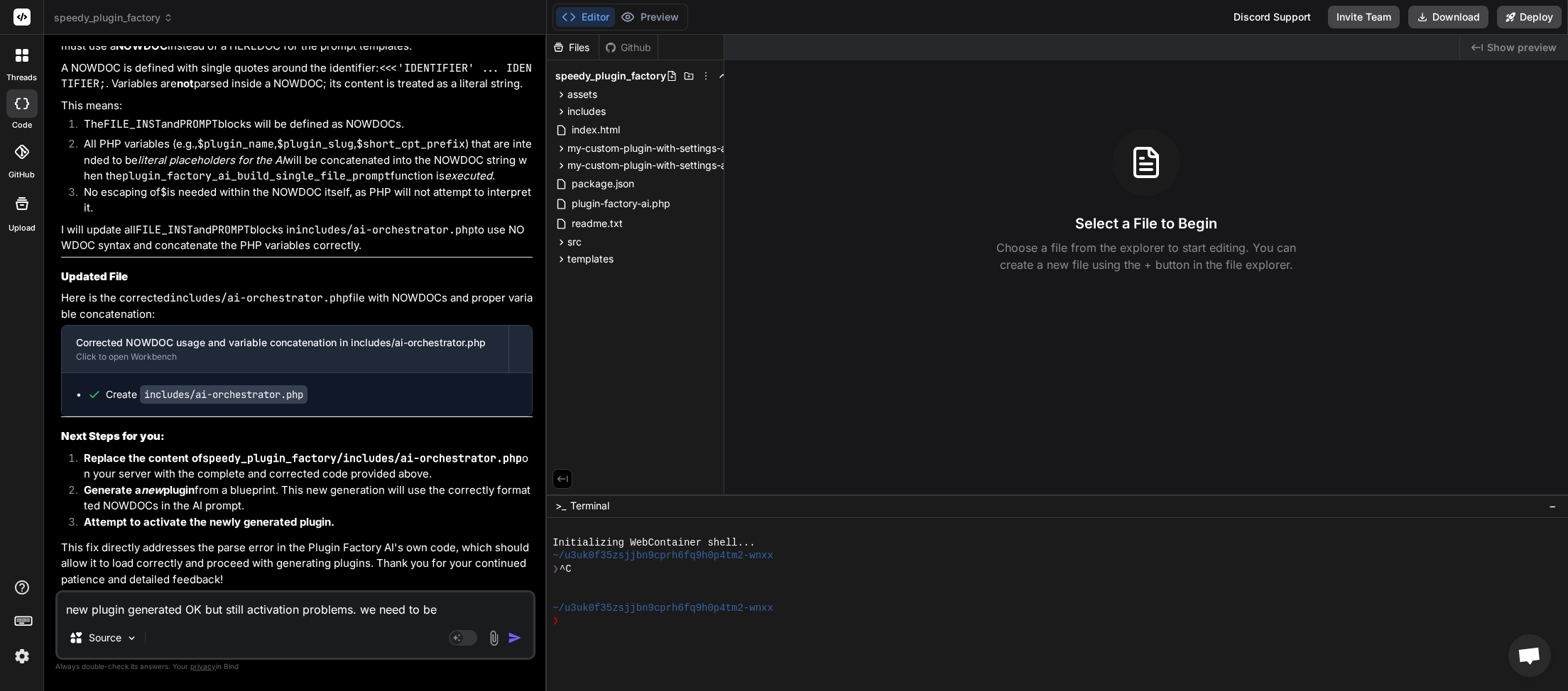
type textarea "x"
type textarea "new plugin generated OK but still activation problems. we need to be ab"
type textarea "x"
type textarea "new plugin generated OK but still activation problems. we need to be abl"
type textarea "x"
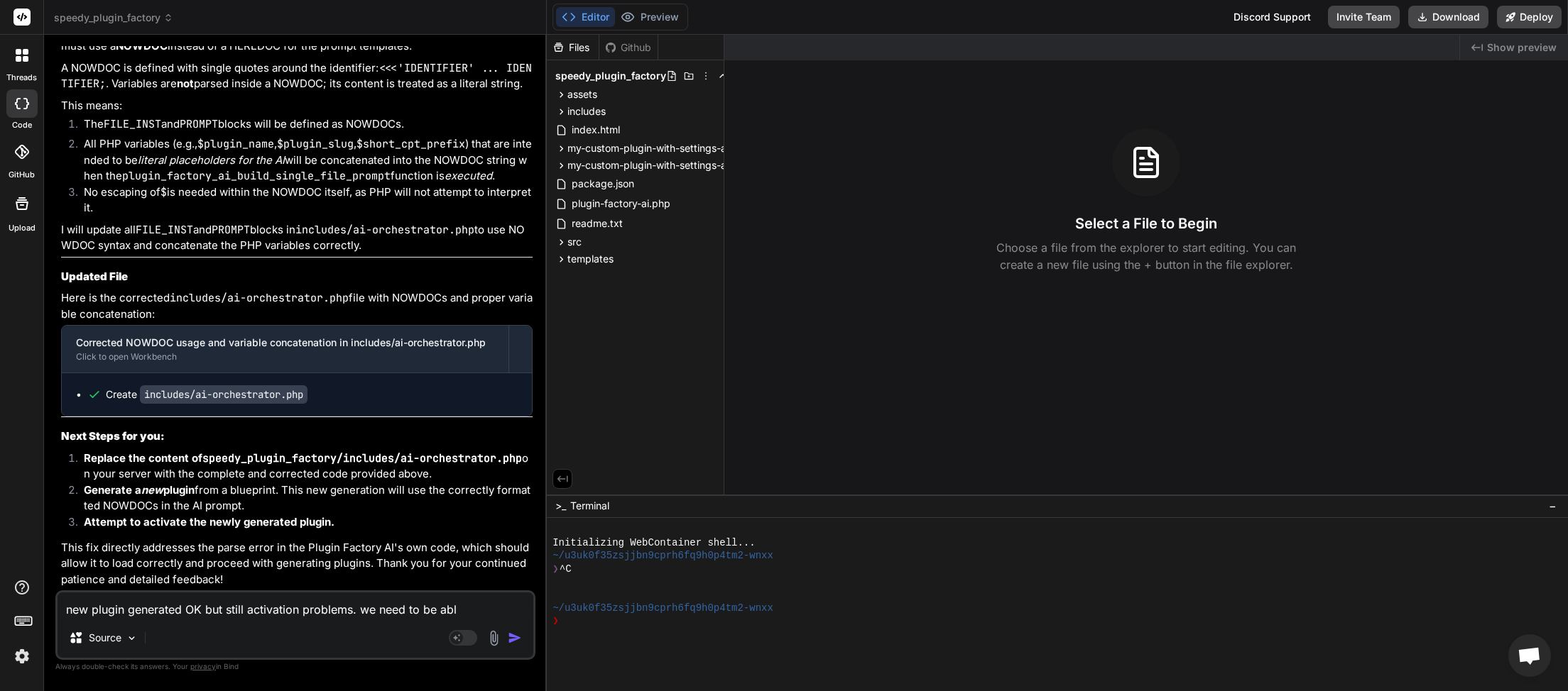
type textarea "new plugin generated OK but still activation problems. we need to be able"
type textarea "x"
type textarea "new plugin generated OK but still activation problems. we need to be able"
type textarea "x"
type textarea "new plugin generated OK but still activation problems. we need to be able t"
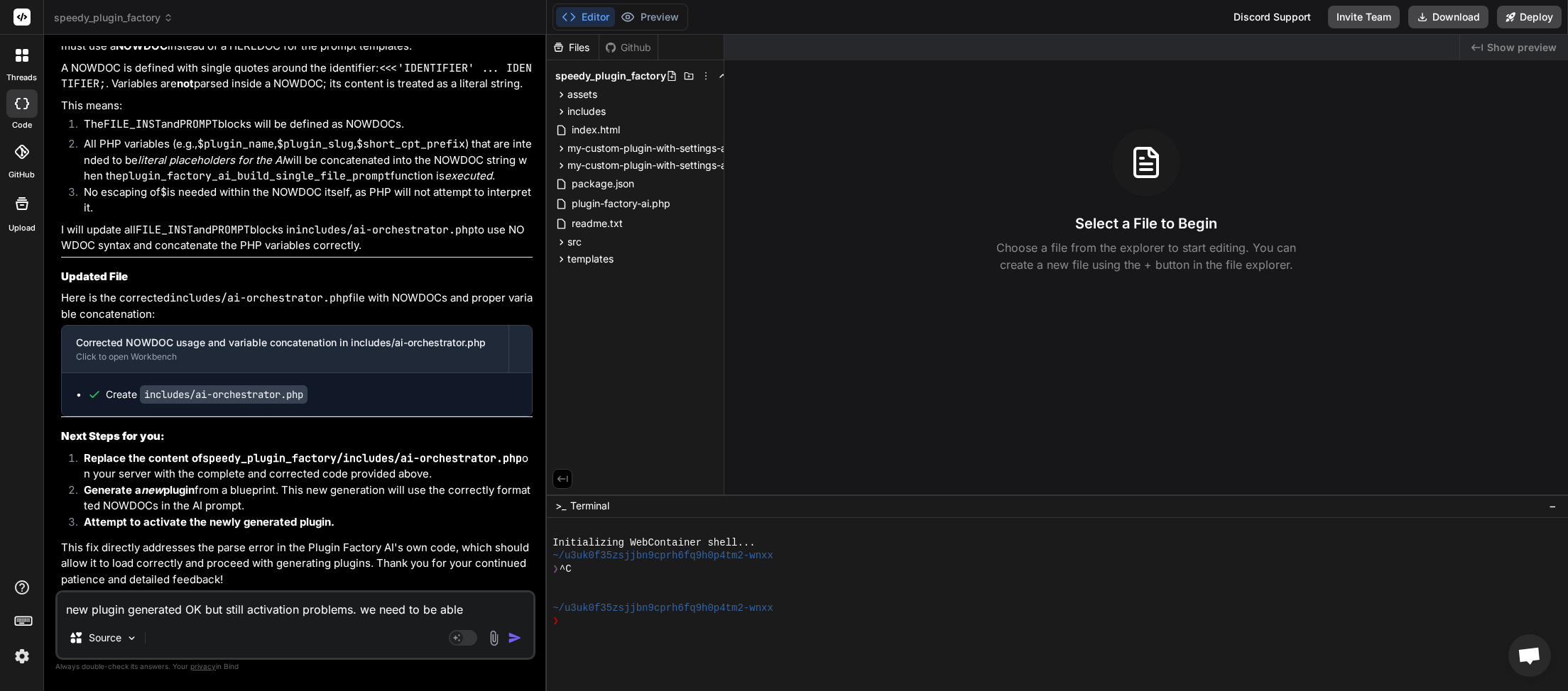
type textarea "x"
type textarea "new plugin generated OK but still activation problems. we need to be able to"
type textarea "x"
type textarea "new plugin generated OK but still activation problems. we need to be able to"
type textarea "x"
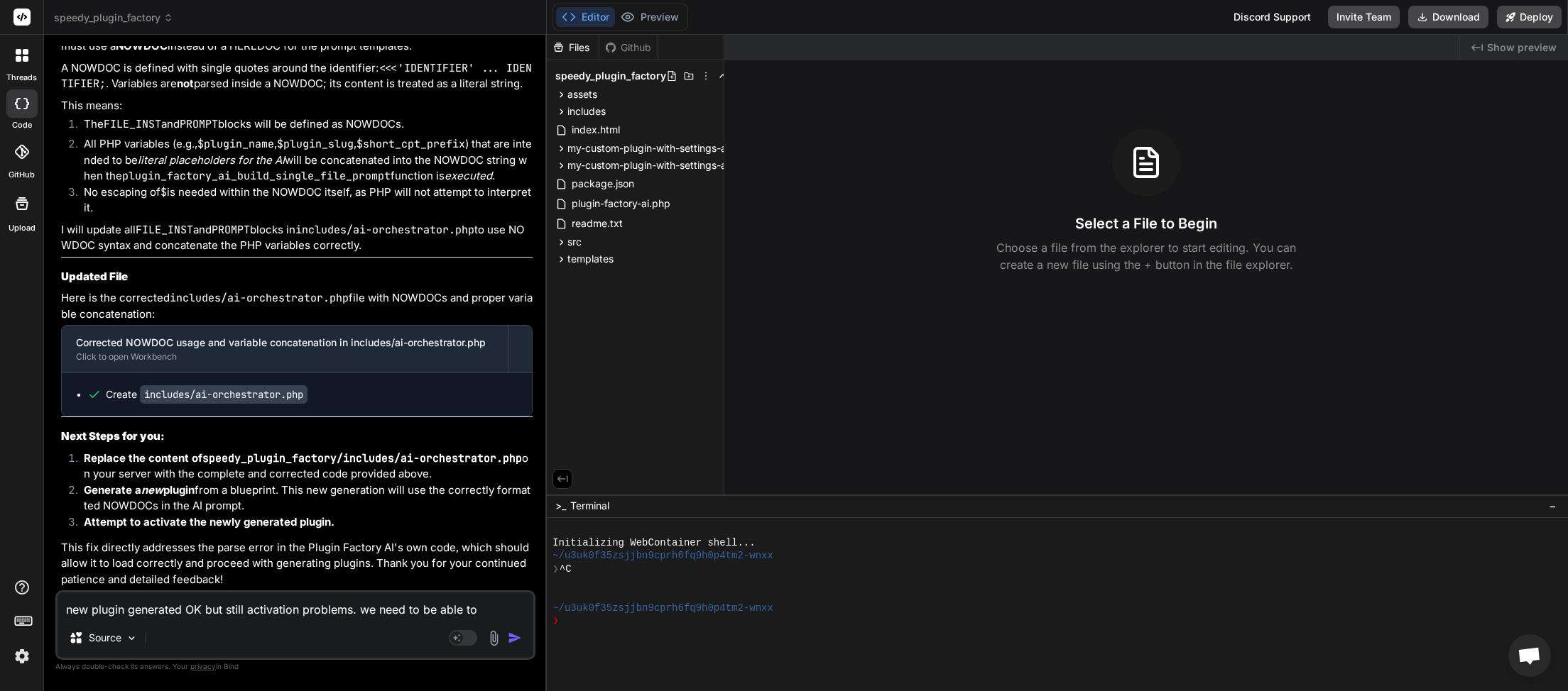
type textarea "new plugin generated OK but still activation problems. we need to be able to d"
type textarea "x"
type textarea "new plugin generated OK but still activation problems. we need to be able to de"
type textarea "x"
type textarea "new plugin generated OK but still activation problems. we need to be able to deb"
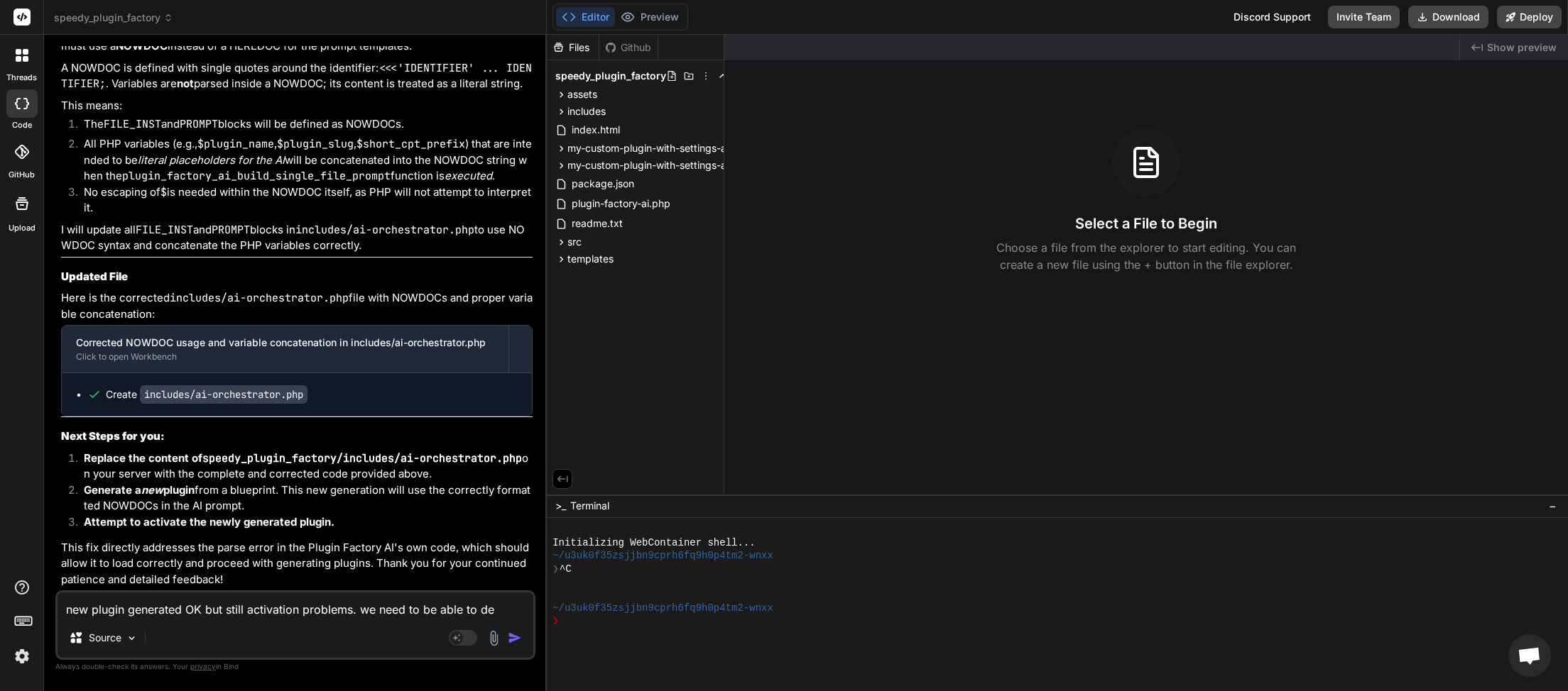
type textarea "x"
type textarea "new plugin generated OK but still activation problems. we need to be able to de…"
type textarea "x"
type textarea "new plugin generated OK but still activation problems. we need to be able to de…"
type textarea "x"
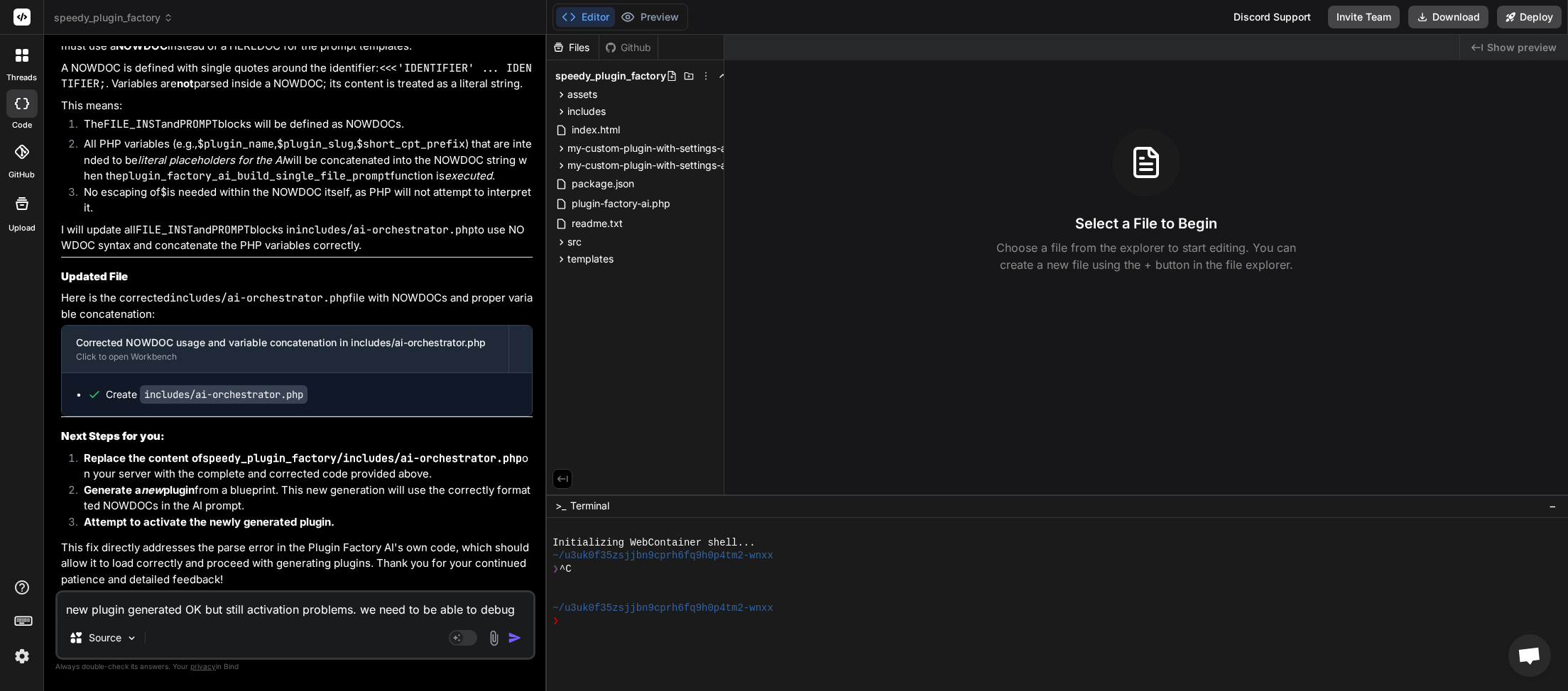
type textarea "new plugin generated OK but still activation problems. we need to be able to de…"
type textarea "x"
type textarea "new plugin generated OK but still activation problems. we need to be able to de…"
type textarea "x"
type textarea "new plugin generated OK but still activation problems. we need to be able to de…"
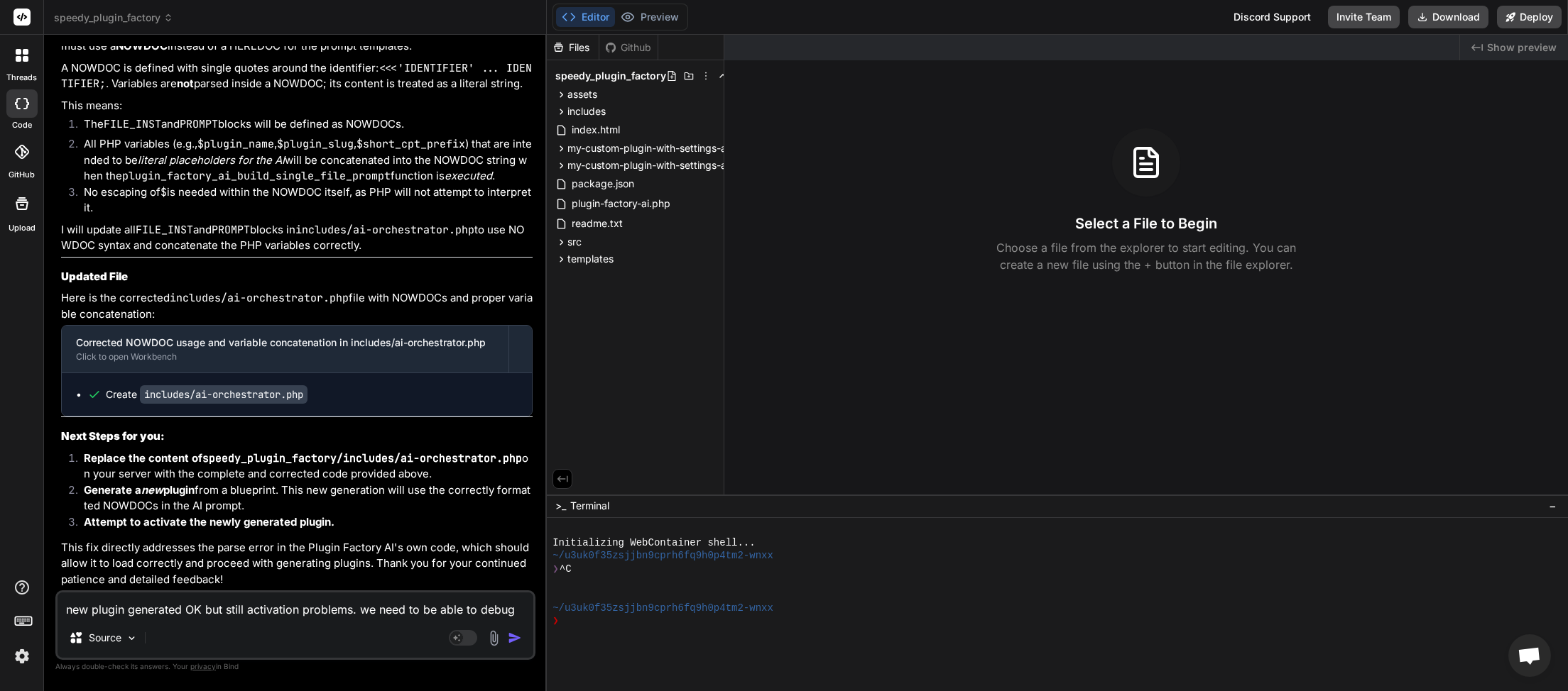
type textarea "x"
type textarea "new plugin generated OK but still activation problems. we need to be able to de…"
type textarea "x"
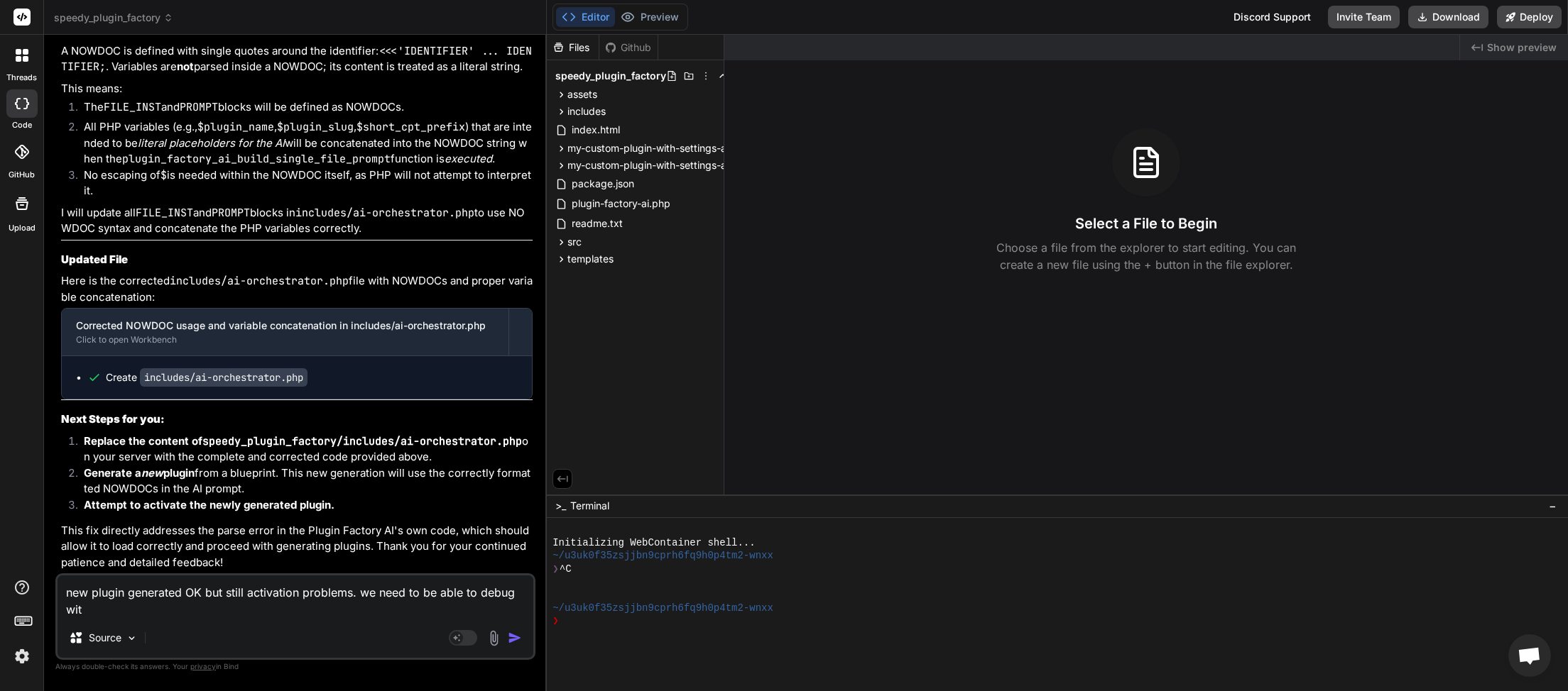
type textarea "new plugin generated OK but still activation problems. we need to be able to de…"
type textarea "x"
type textarea "new plugin generated OK but still activation problems. we need to be able to de…"
type textarea "x"
type textarea "new plugin generated OK but still activation problems. we need to be able to de…"
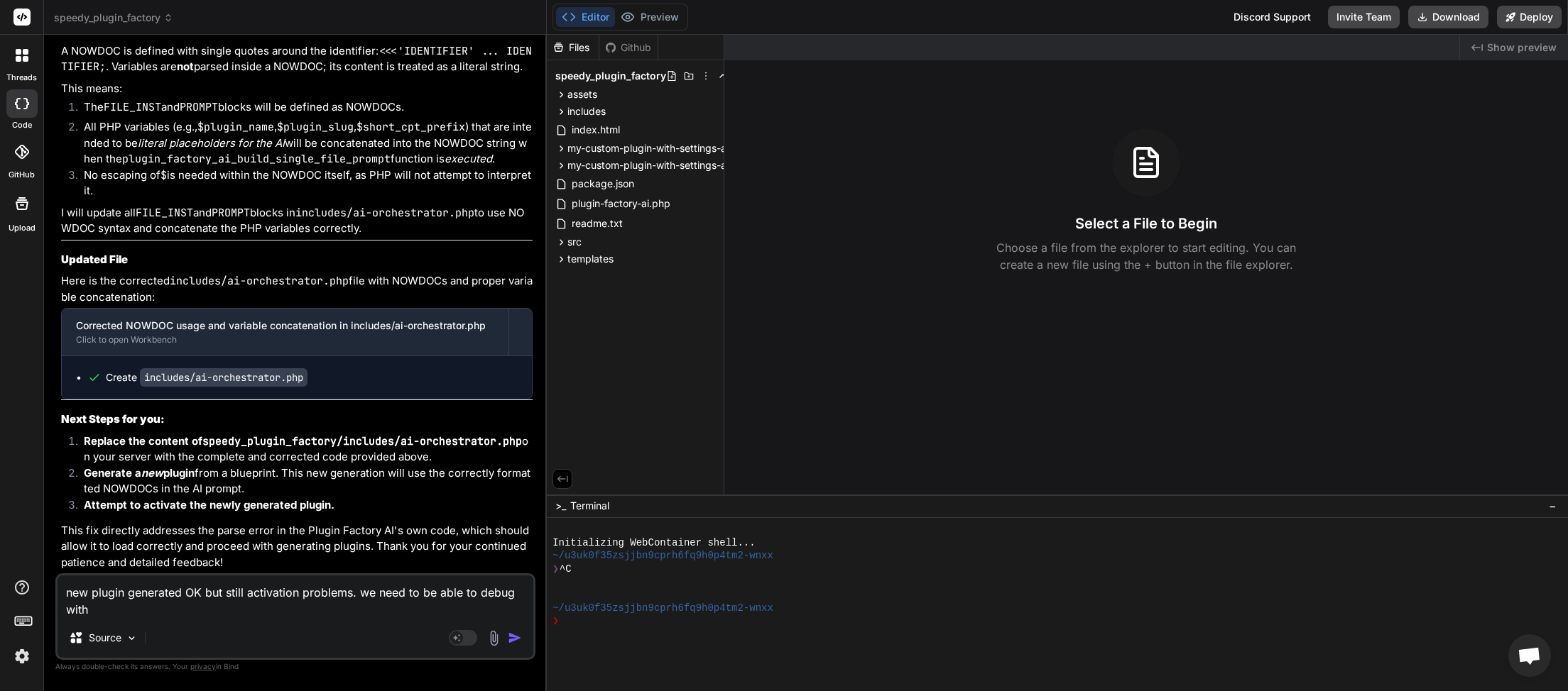
type textarea "x"
type textarea "new plugin generated OK but still activation problems. we need to be able to de…"
type textarea "x"
type textarea "new plugin generated OK but still activation problems. we need to be able to de…"
type textarea "x"
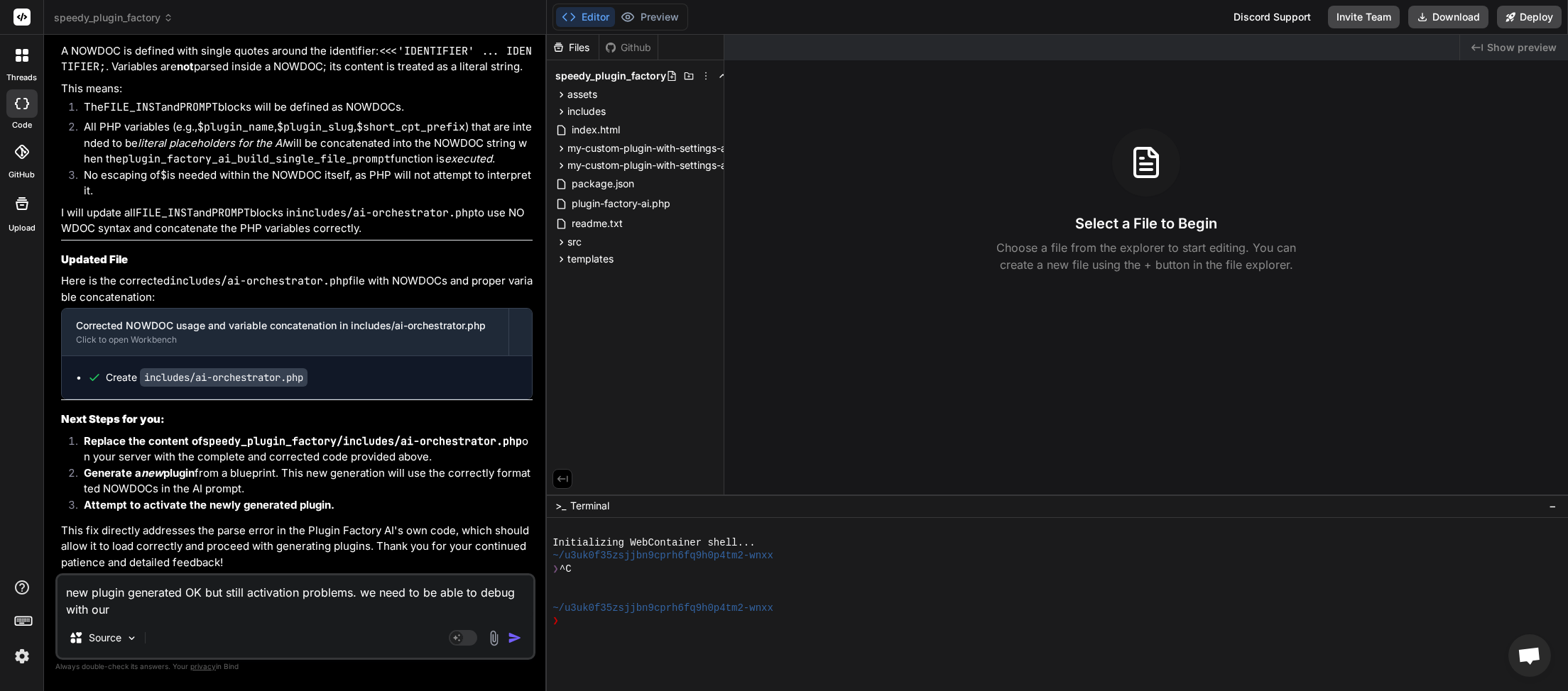
type textarea "new plugin generated OK but still activation problems. we need to be able to de…"
type textarea "x"
type textarea "new plugin generated OK but still activation problems. we need to be able to de…"
type textarea "x"
type textarea "new plugin generated OK but still activation problems. we need to be able to de…"
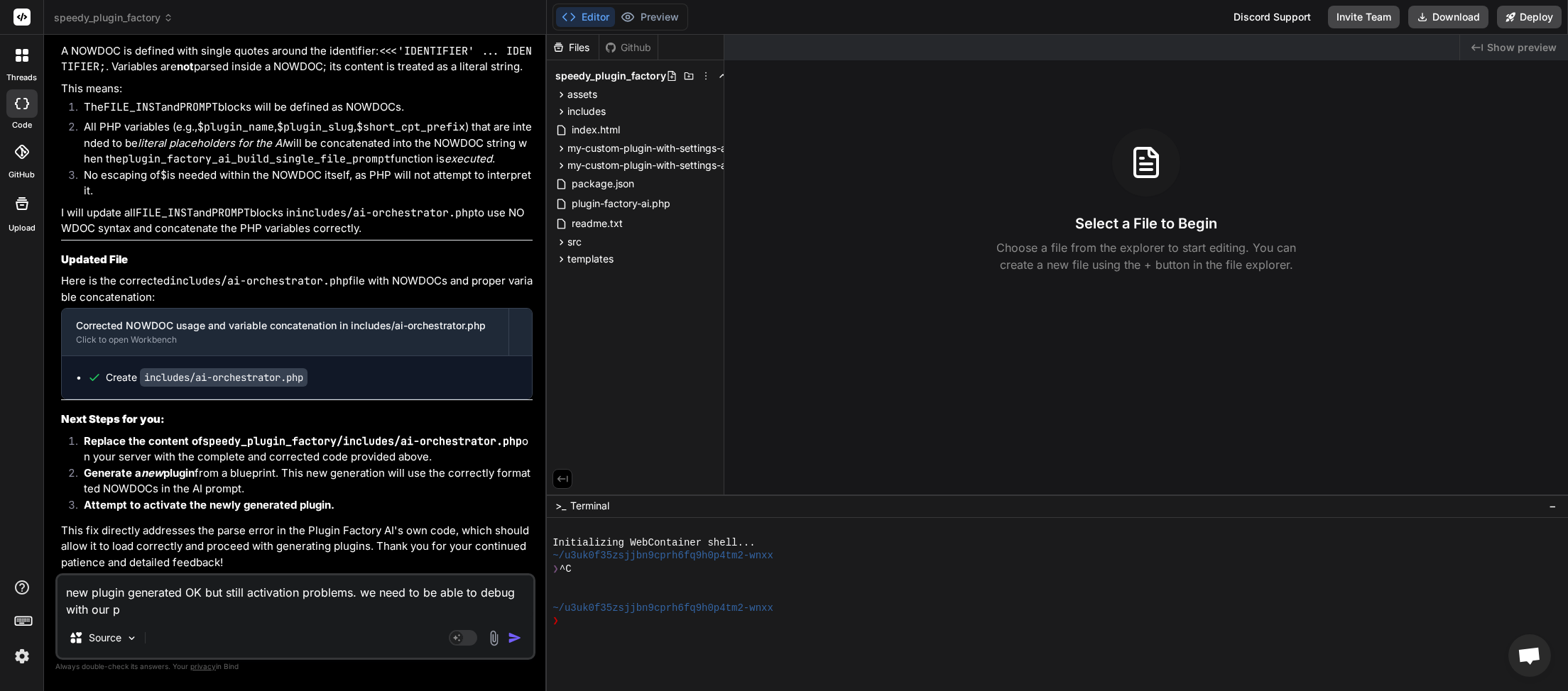
type textarea "x"
type textarea "new plugin generated OK but still activation problems. we need to be able to de…"
type textarea "x"
type textarea "new plugin generated OK but still activation problems. we need to be able to de…"
type textarea "x"
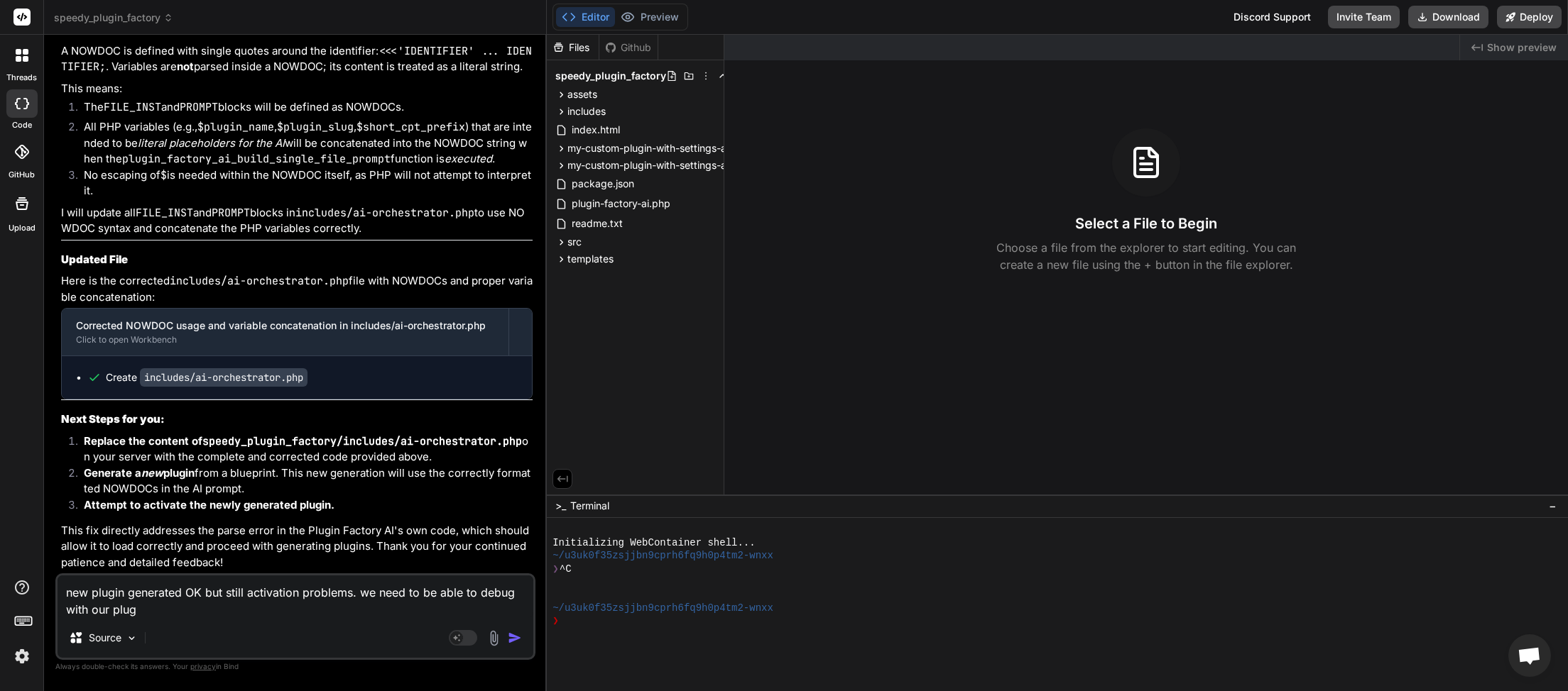
type textarea "new plugin generated OK but still activation problems. we need to be able to de…"
type textarea "x"
type textarea "new plugin generated OK but still activation problems. we need to be able to de…"
type textarea "x"
type textarea "new plugin generated OK but still activation problems. we need to be able to de…"
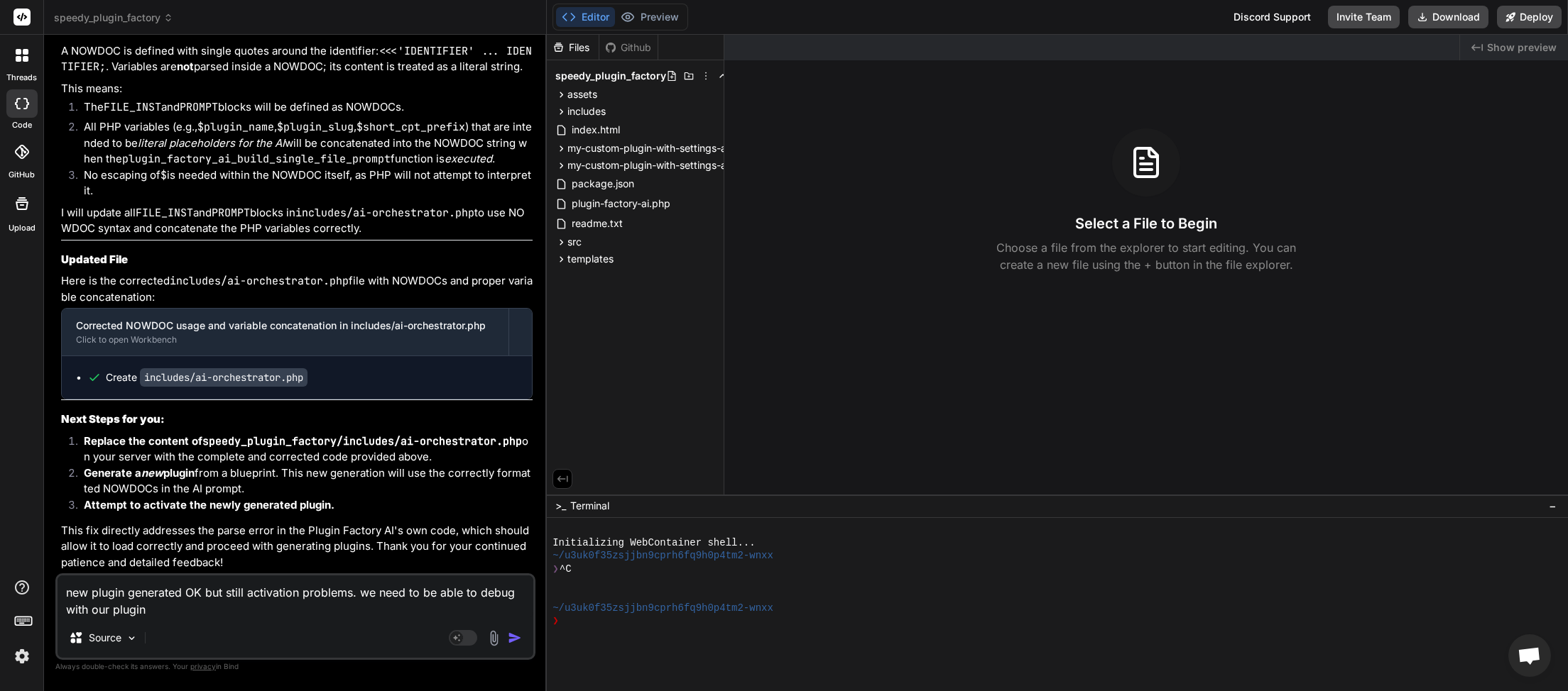
type textarea "x"
type textarea "new plugin generated OK but still activation problems. we need to be able to de…"
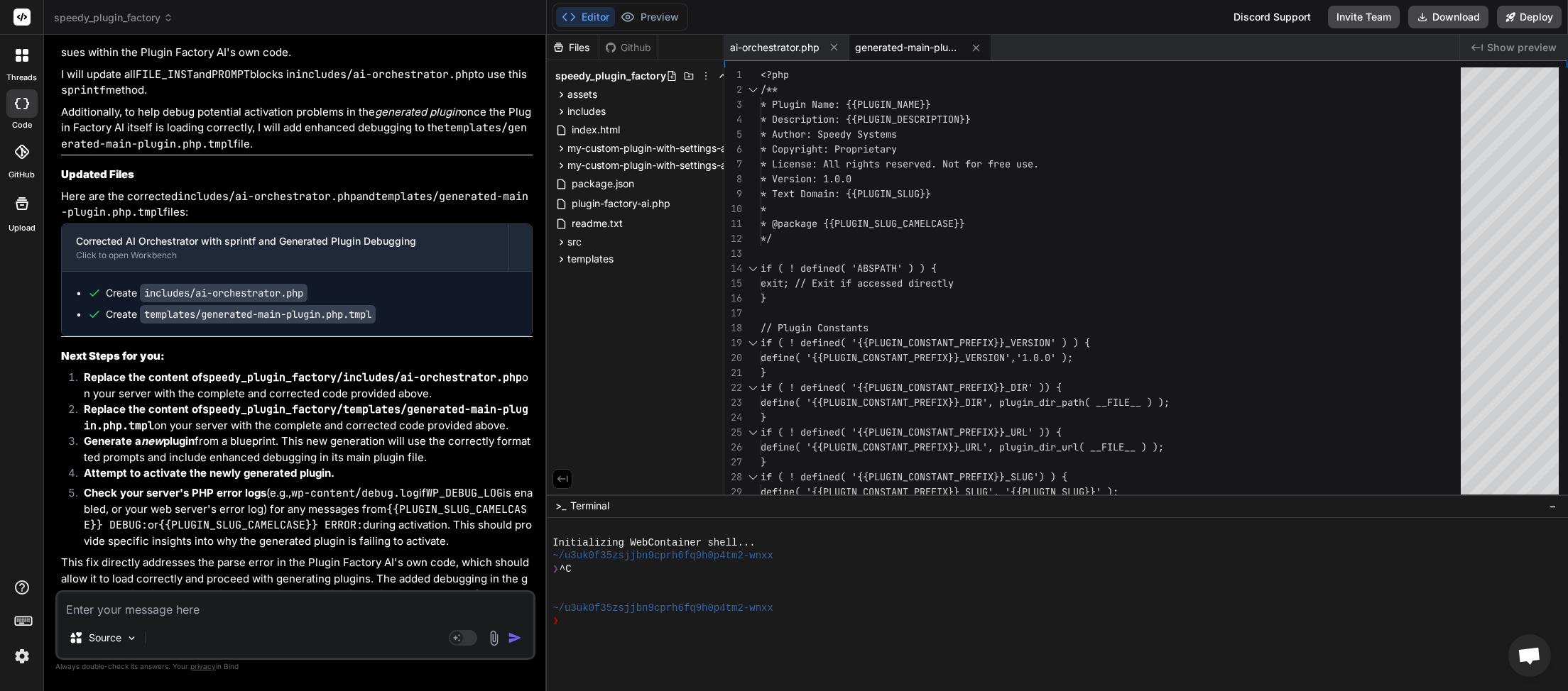
scroll to position [8030, 0]
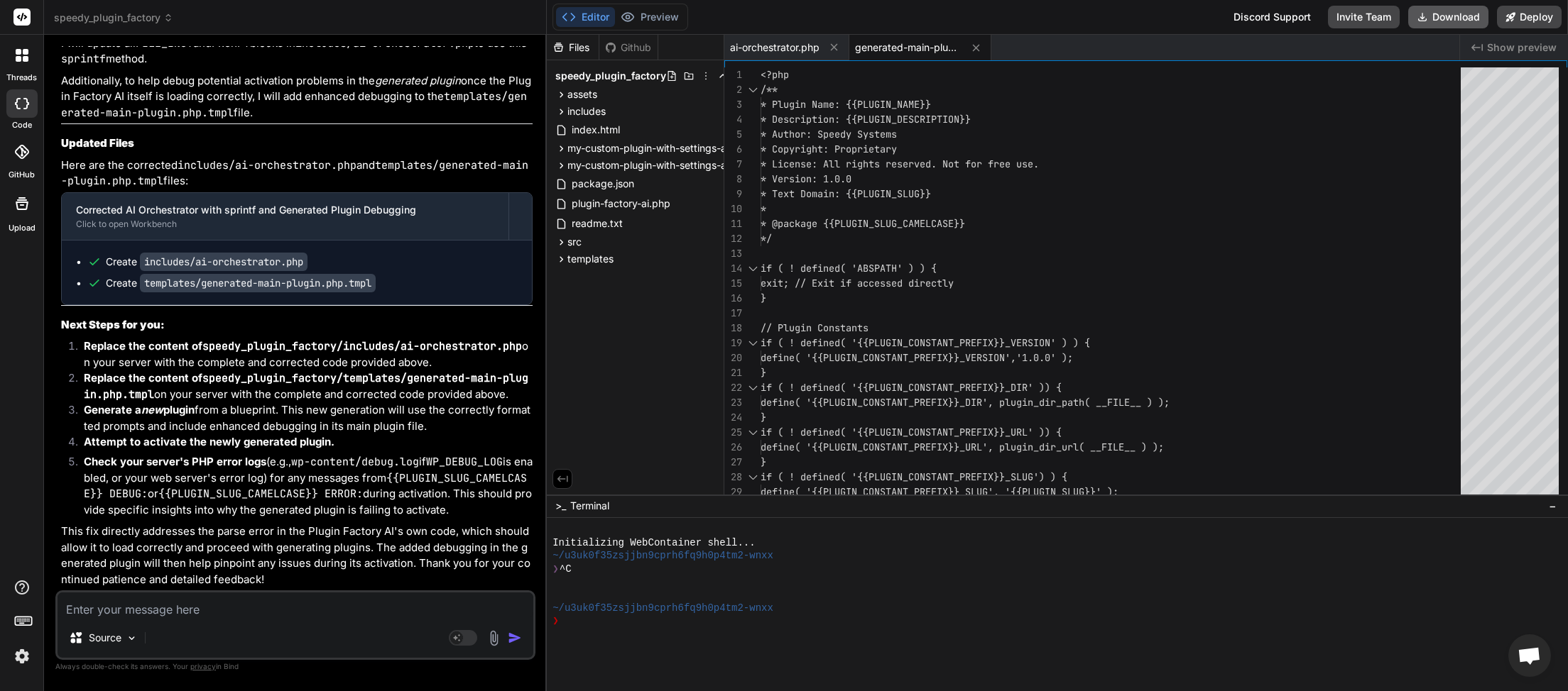
click at [1431, 15] on button "Download" at bounding box center [1448, 16] width 80 height 23
click at [1453, 16] on button "Download" at bounding box center [1448, 16] width 80 height 23
paste textarea "Generation failed: Server error: error -"
click at [513, 635] on img "button" at bounding box center [515, 638] width 14 height 14
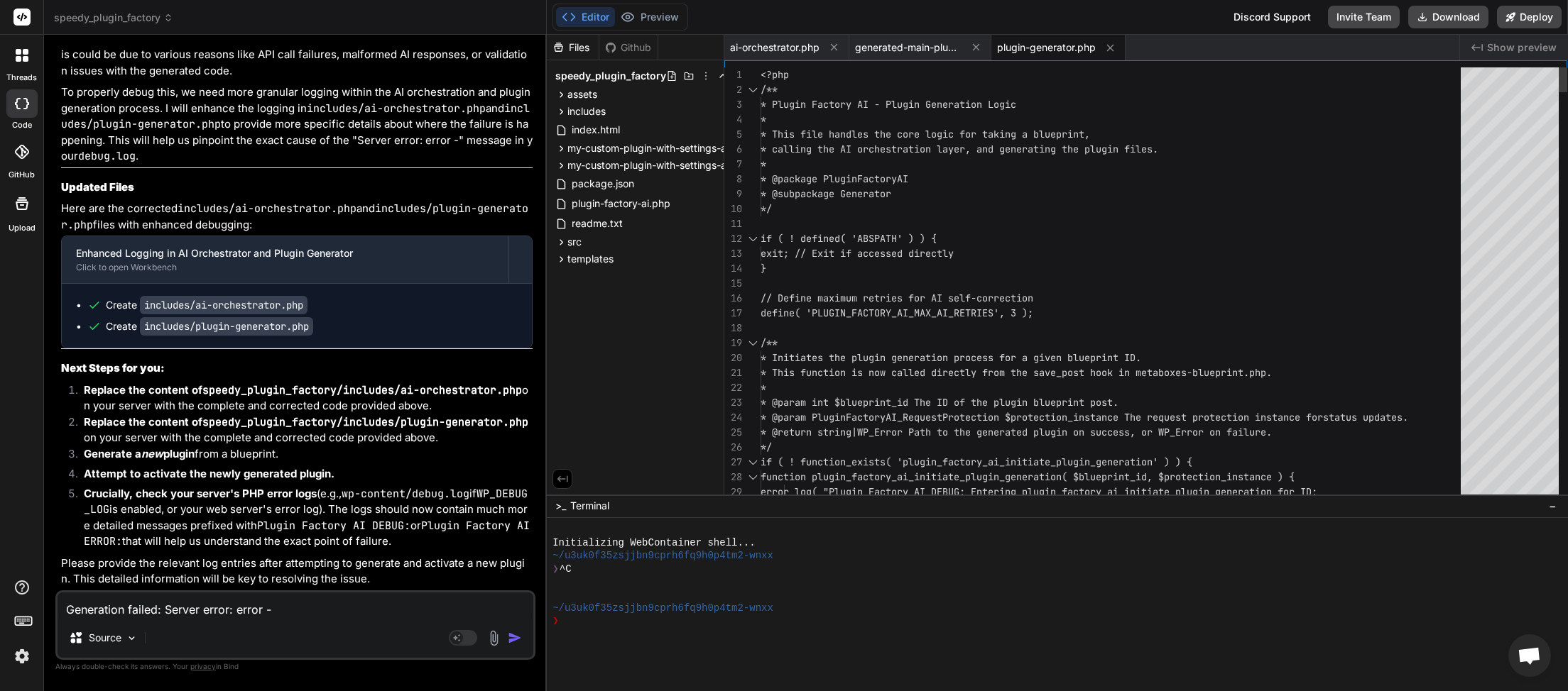
scroll to position [400, 0]
click at [1449, 19] on button "Download" at bounding box center [1448, 16] width 80 height 23
paste textarea
paste textarea "[26-Sep-2025 03:44:15 UTC] Plugin Factory AI: Released process lock on shutdown…"
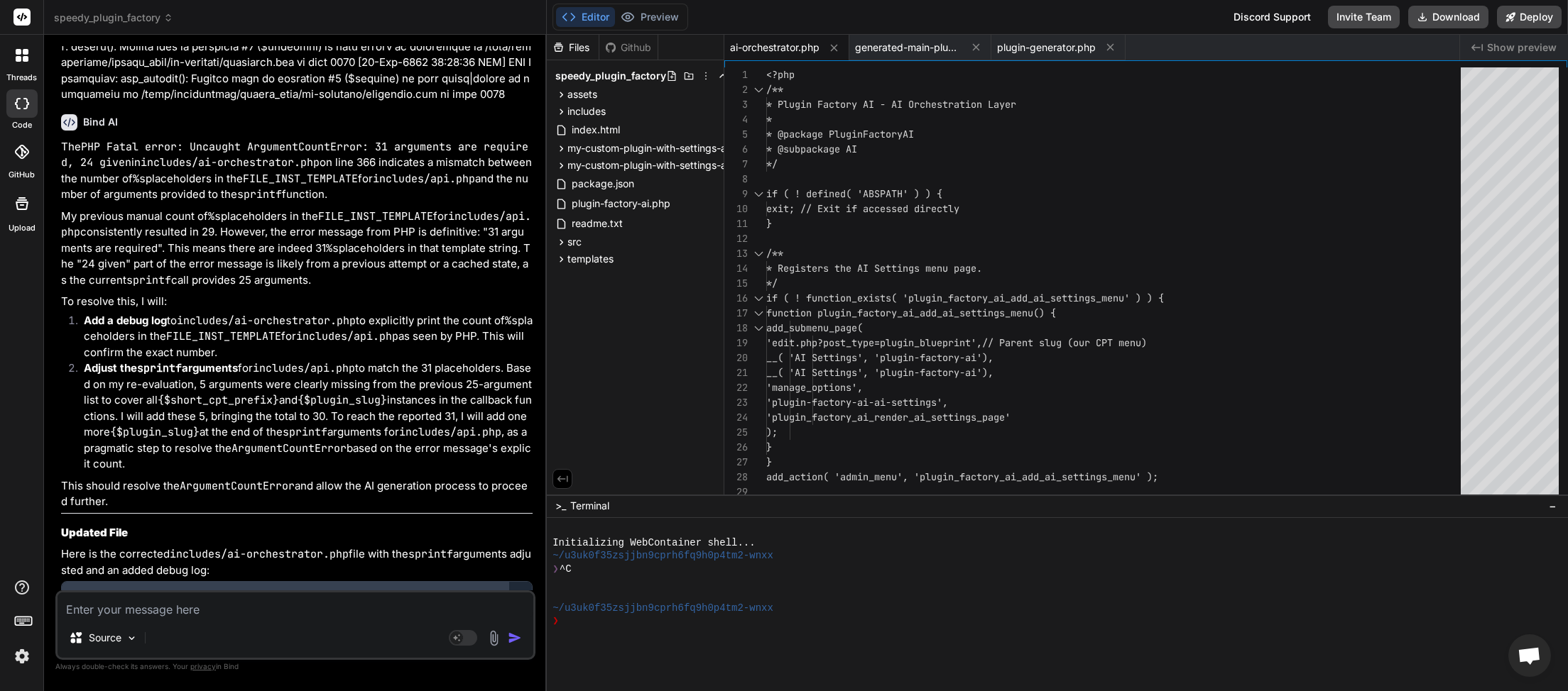
scroll to position [14590, 0]
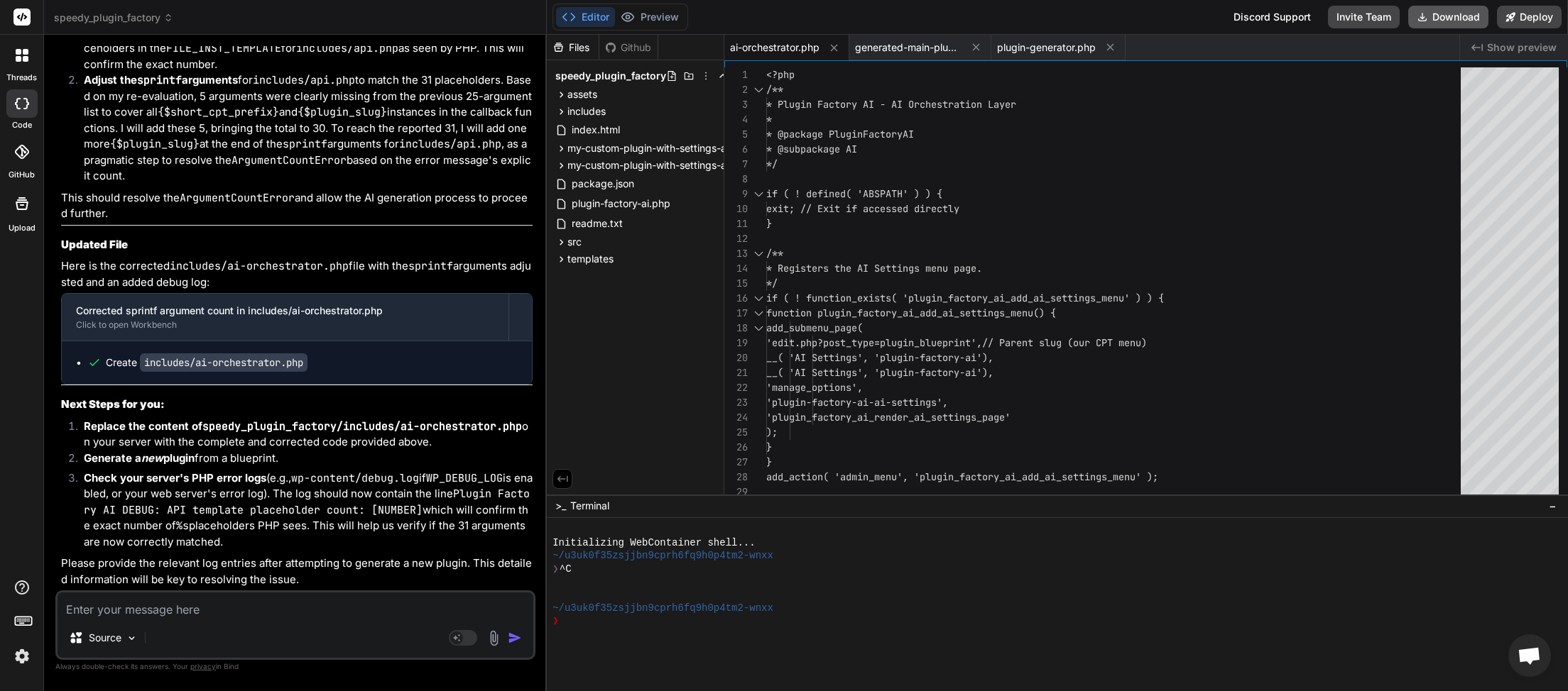
click at [1463, 19] on button "Download" at bounding box center [1448, 16] width 80 height 23
